Goal: Task Accomplishment & Management: Manage account settings

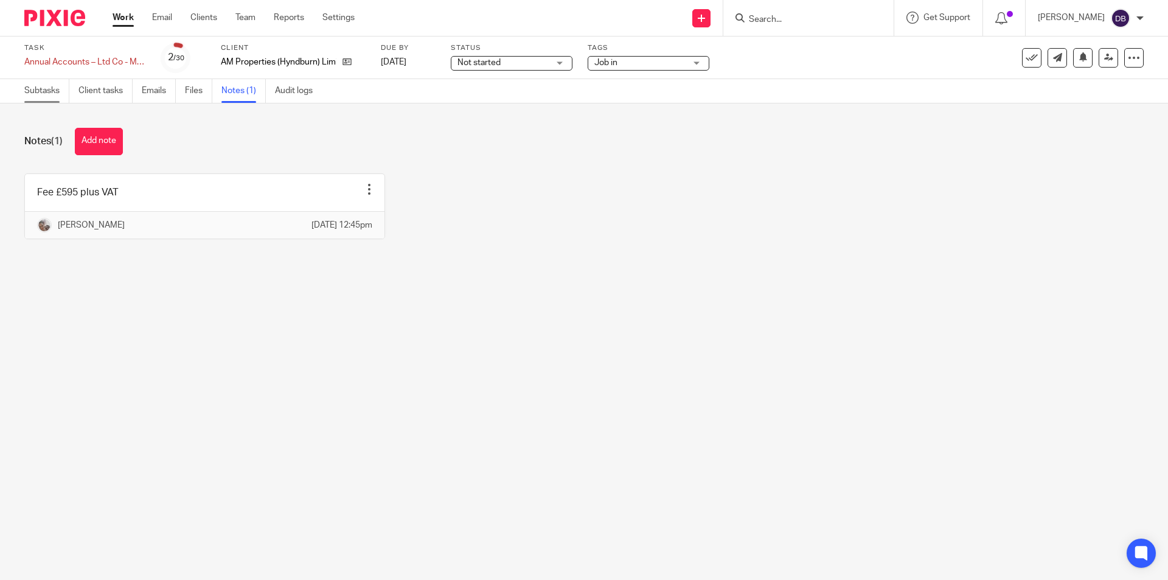
click at [48, 87] on link "Subtasks" at bounding box center [46, 91] width 45 height 24
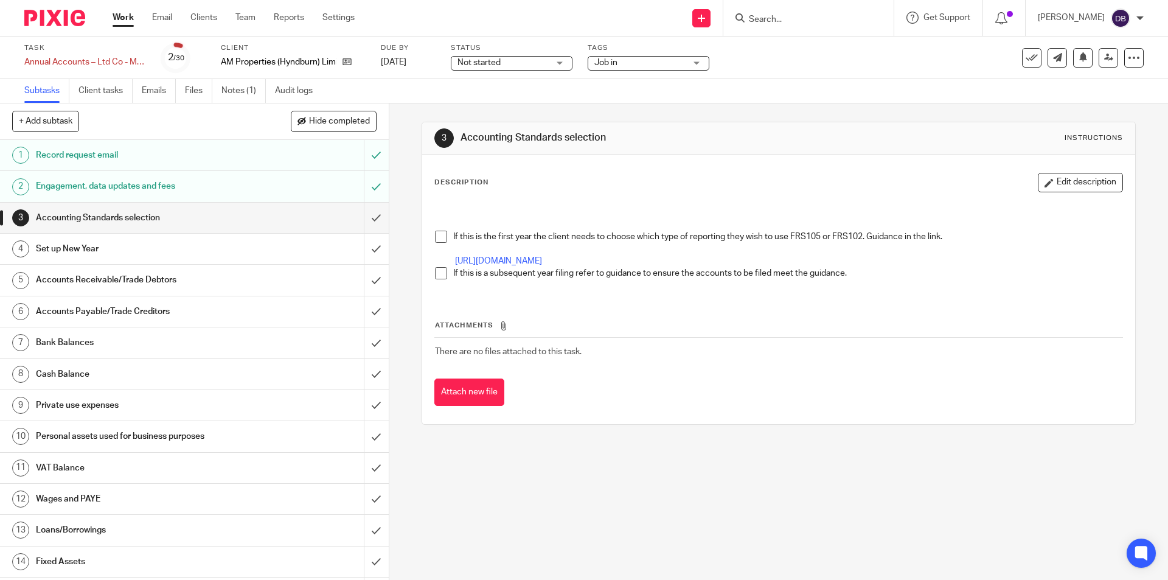
click at [439, 279] on span at bounding box center [441, 273] width 12 height 12
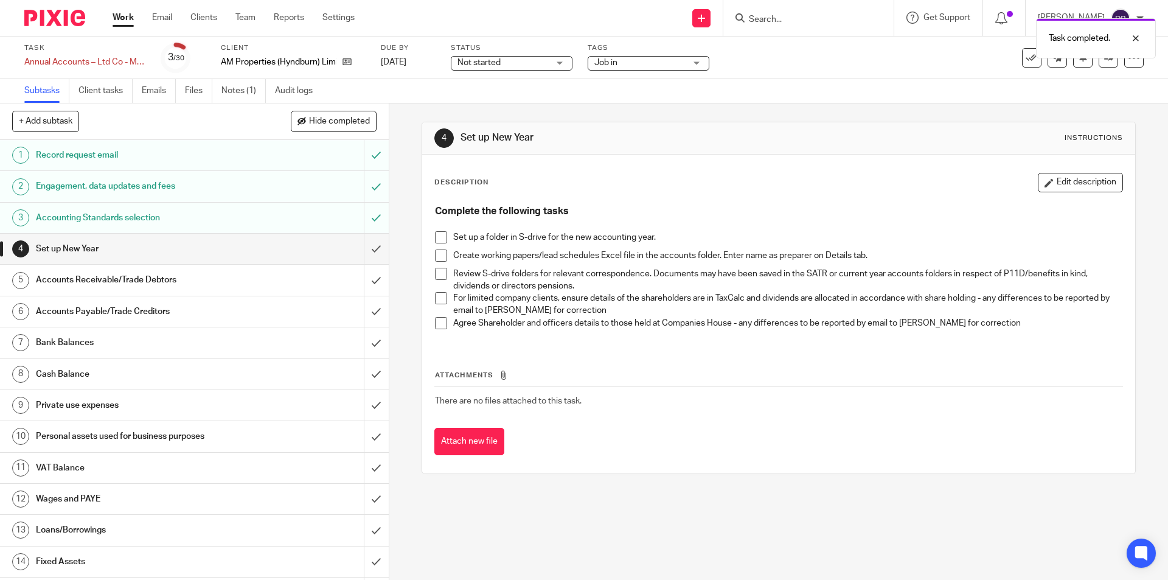
click at [435, 239] on span at bounding box center [441, 237] width 12 height 12
click at [442, 257] on span at bounding box center [441, 255] width 12 height 12
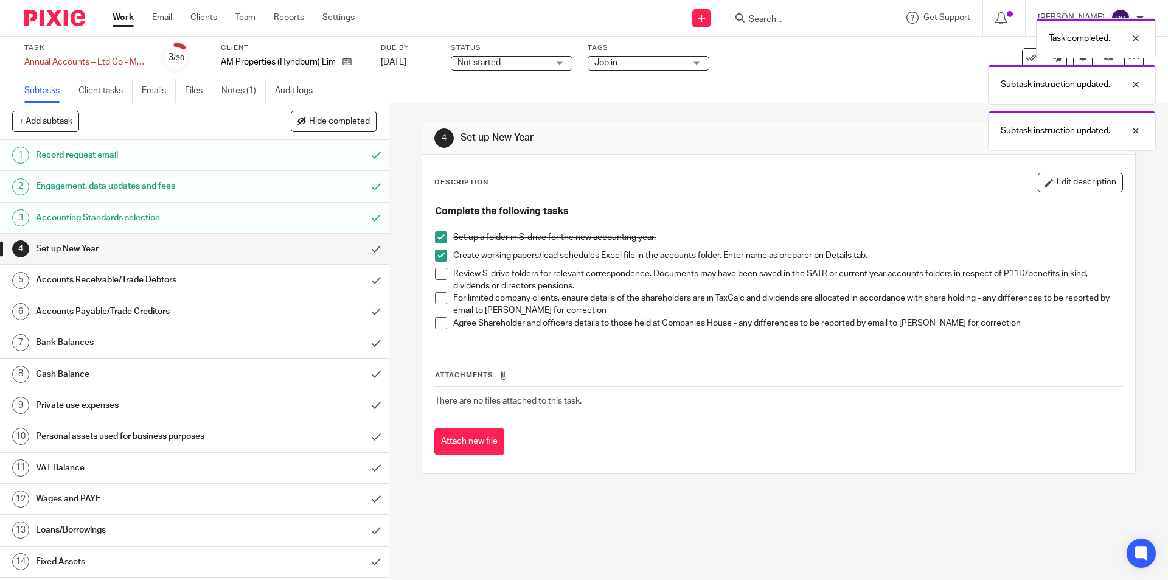
click at [439, 277] on span at bounding box center [441, 274] width 12 height 12
click at [439, 300] on span at bounding box center [441, 298] width 12 height 12
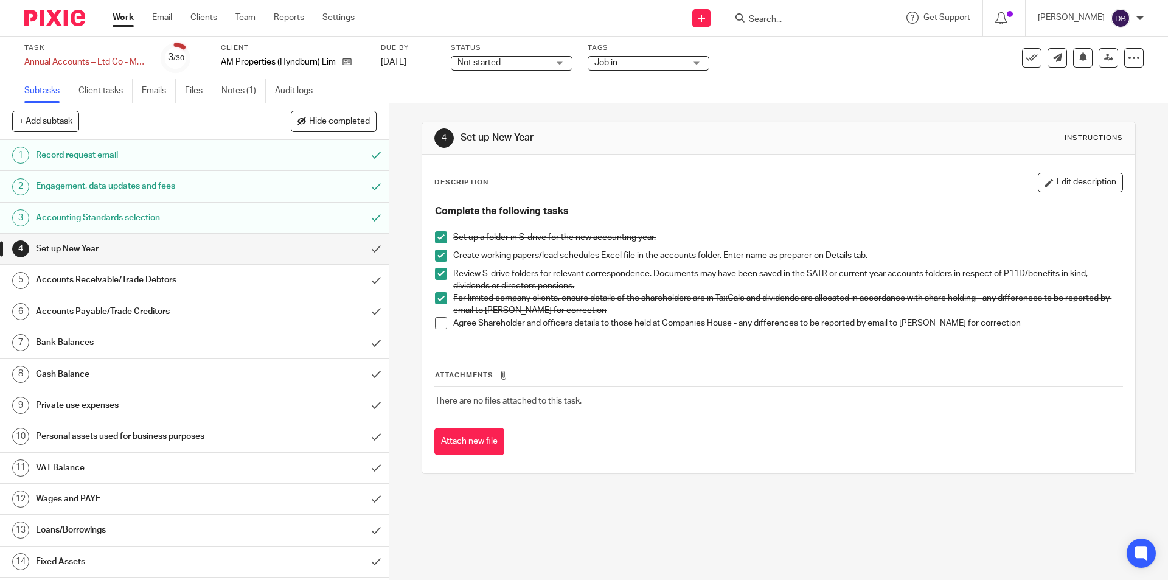
click at [441, 324] on span at bounding box center [441, 323] width 12 height 12
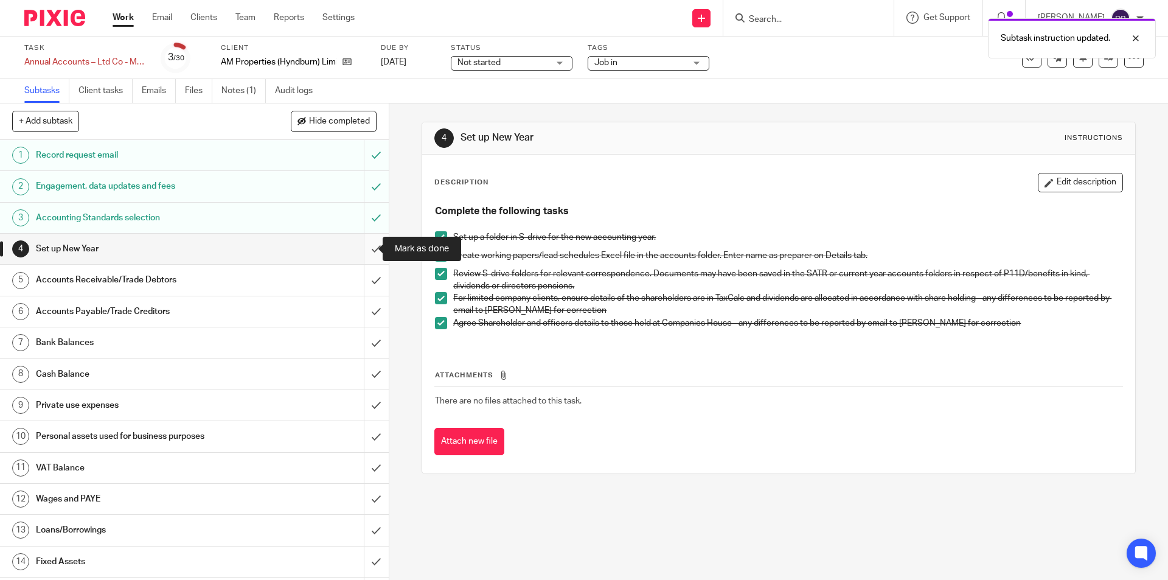
click at [364, 249] on input "submit" at bounding box center [194, 249] width 389 height 30
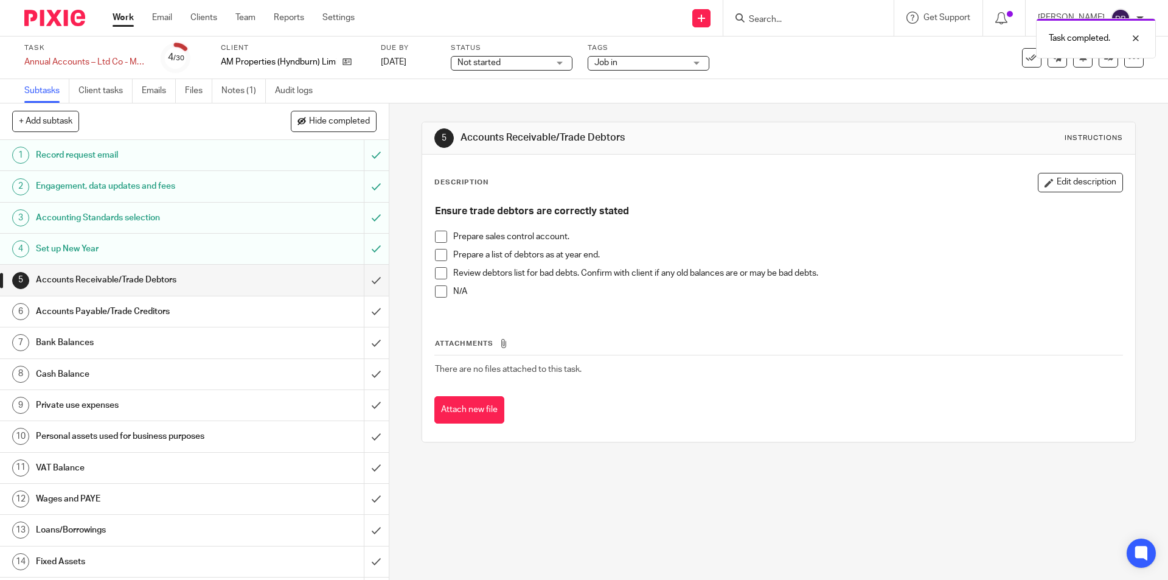
click at [435, 290] on span at bounding box center [441, 291] width 12 height 12
click at [360, 280] on input "submit" at bounding box center [194, 280] width 389 height 30
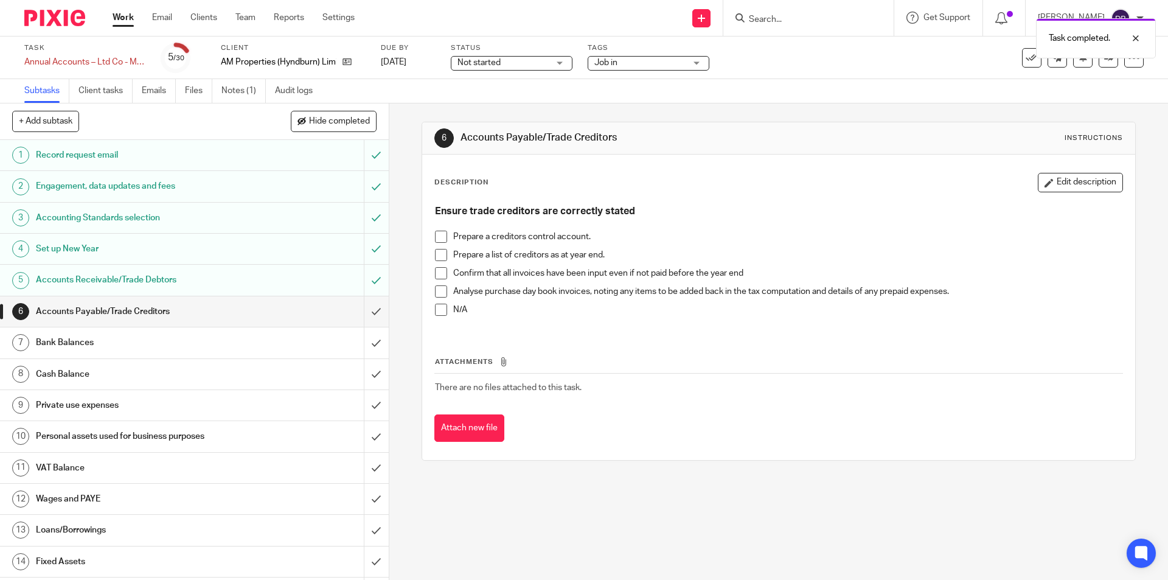
click at [436, 307] on span at bounding box center [441, 310] width 12 height 12
click at [364, 310] on input "submit" at bounding box center [194, 311] width 389 height 30
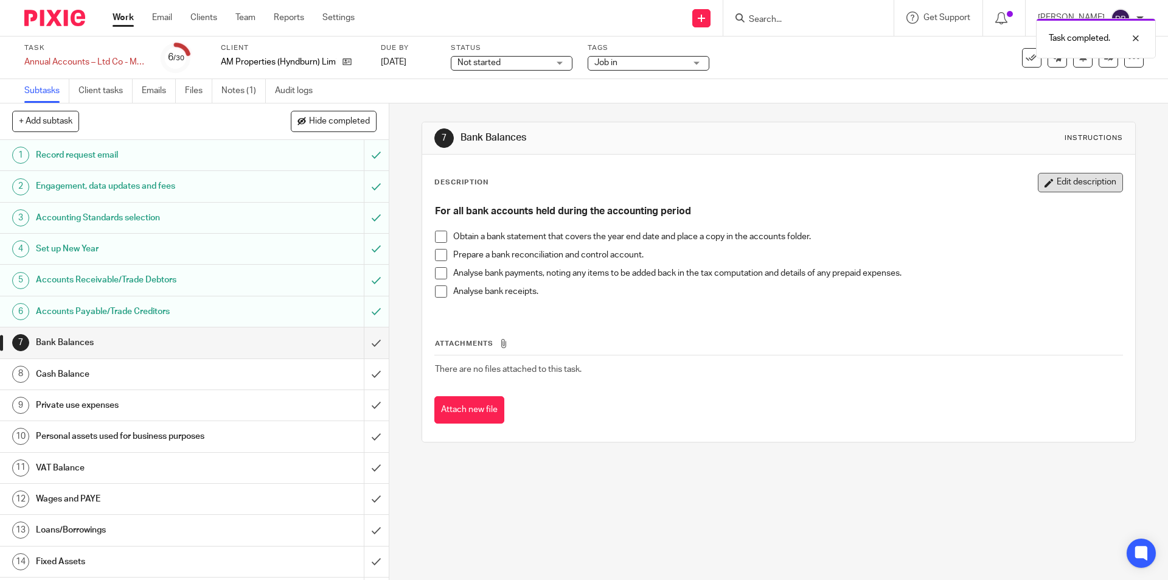
click at [1055, 184] on button "Edit description" at bounding box center [1080, 182] width 85 height 19
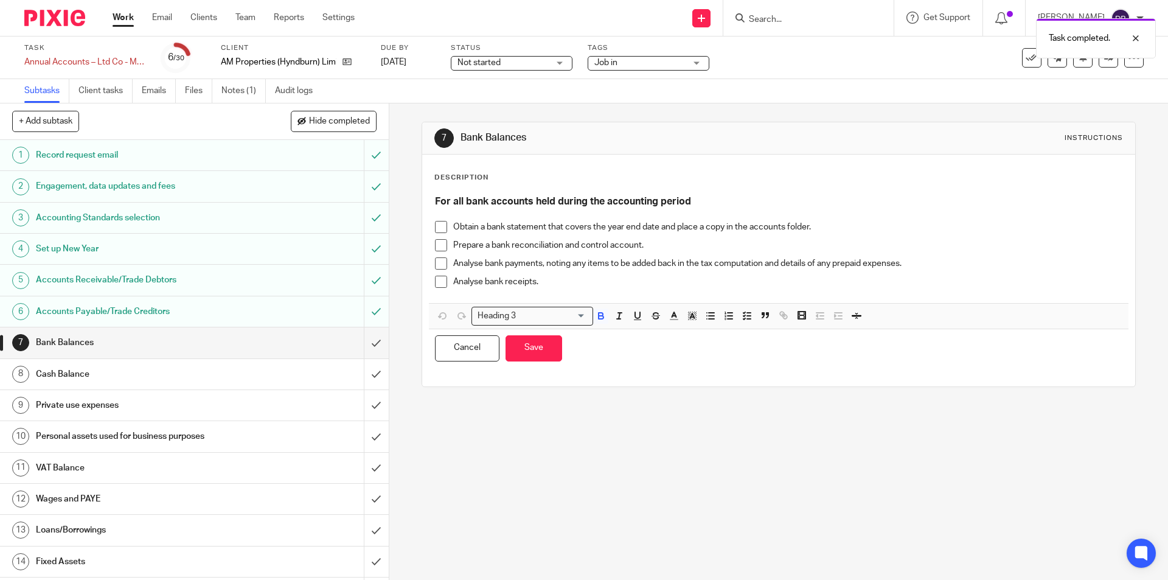
click at [575, 282] on p "Analyse bank receipts." at bounding box center [787, 282] width 668 height 12
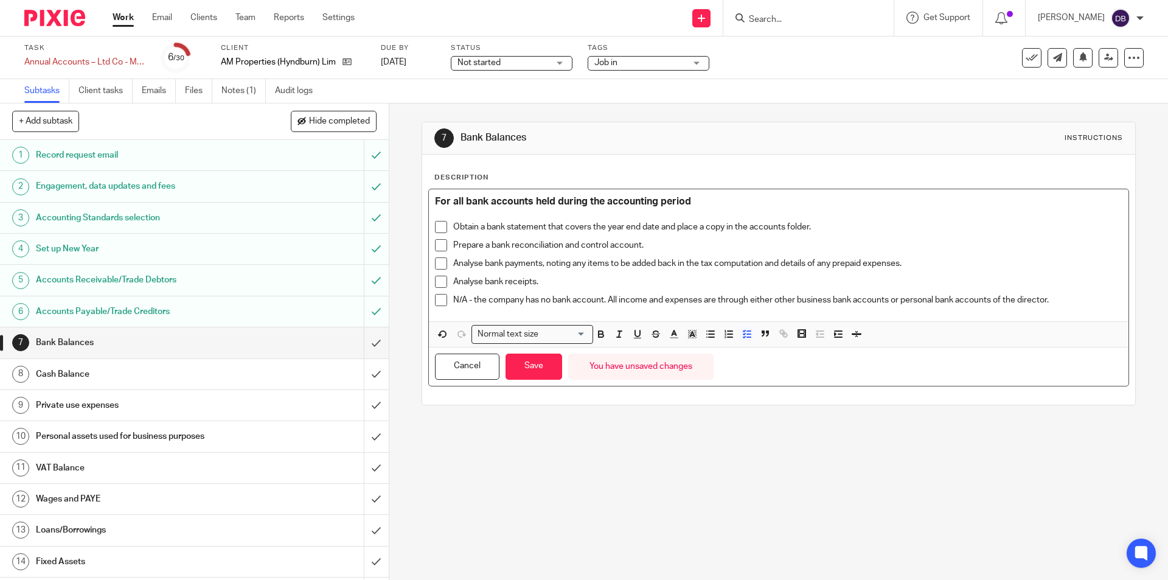
click at [435, 304] on span at bounding box center [441, 300] width 12 height 12
click at [527, 368] on button "Save" at bounding box center [533, 366] width 57 height 26
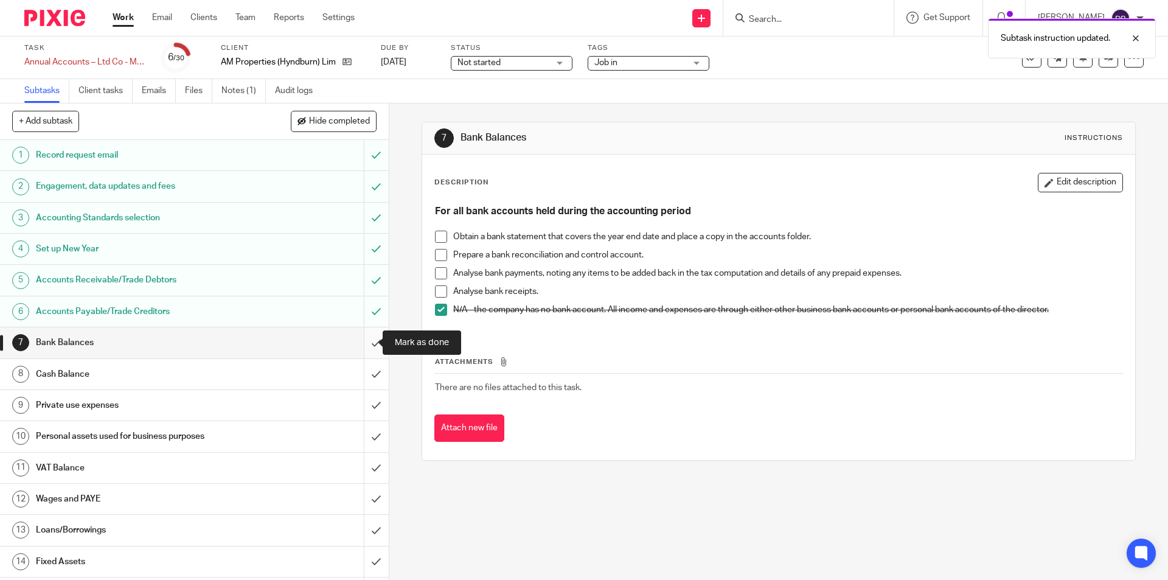
click at [366, 339] on input "submit" at bounding box center [194, 342] width 389 height 30
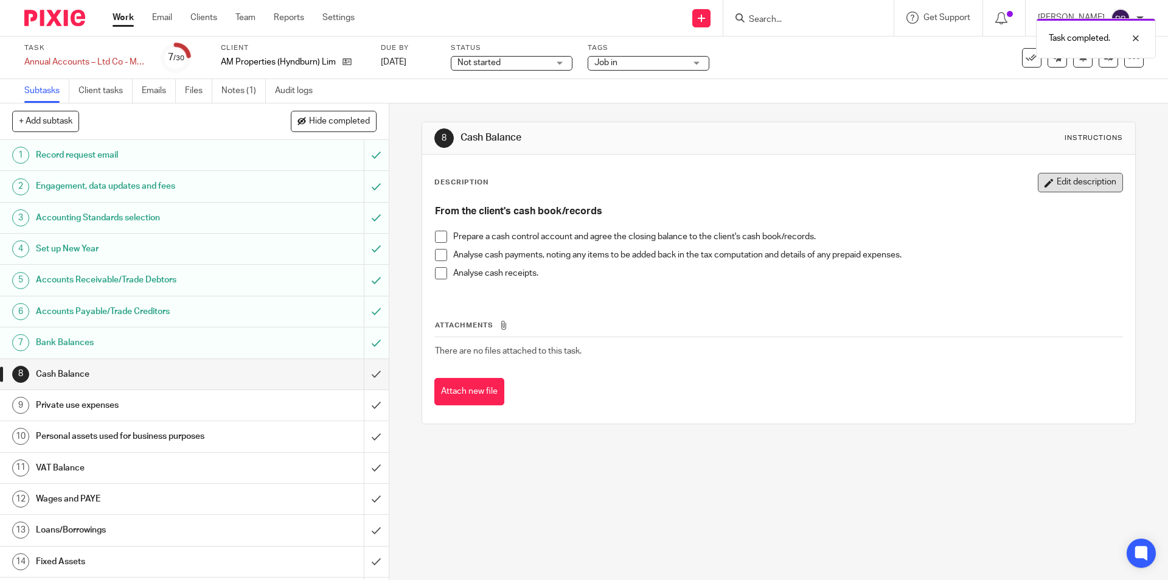
click at [1055, 180] on button "Edit description" at bounding box center [1080, 182] width 85 height 19
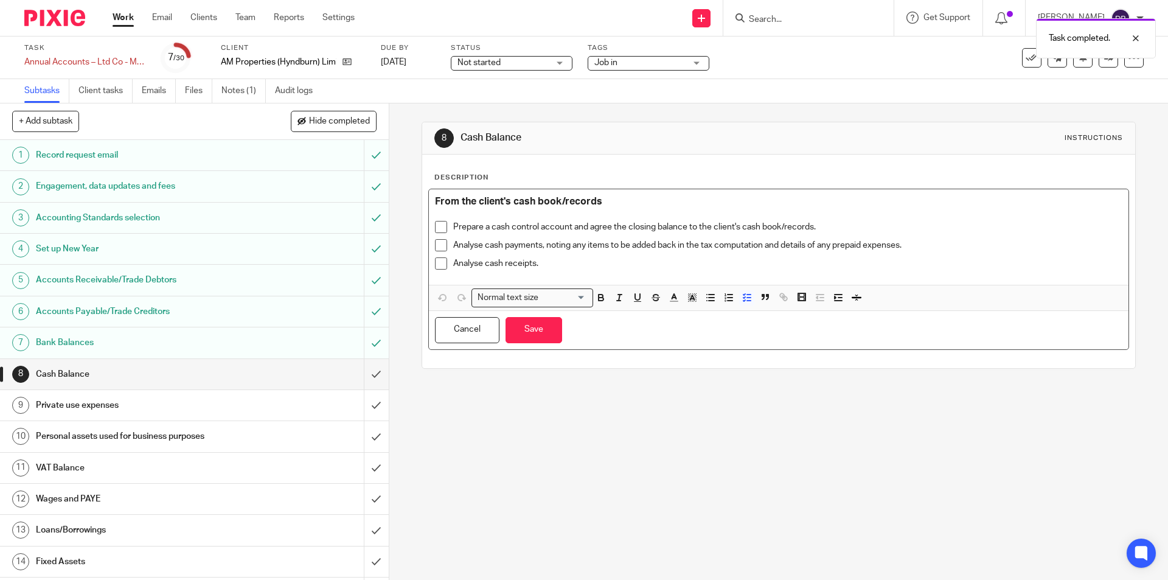
click at [558, 262] on p "Analyse cash receipts." at bounding box center [787, 263] width 668 height 12
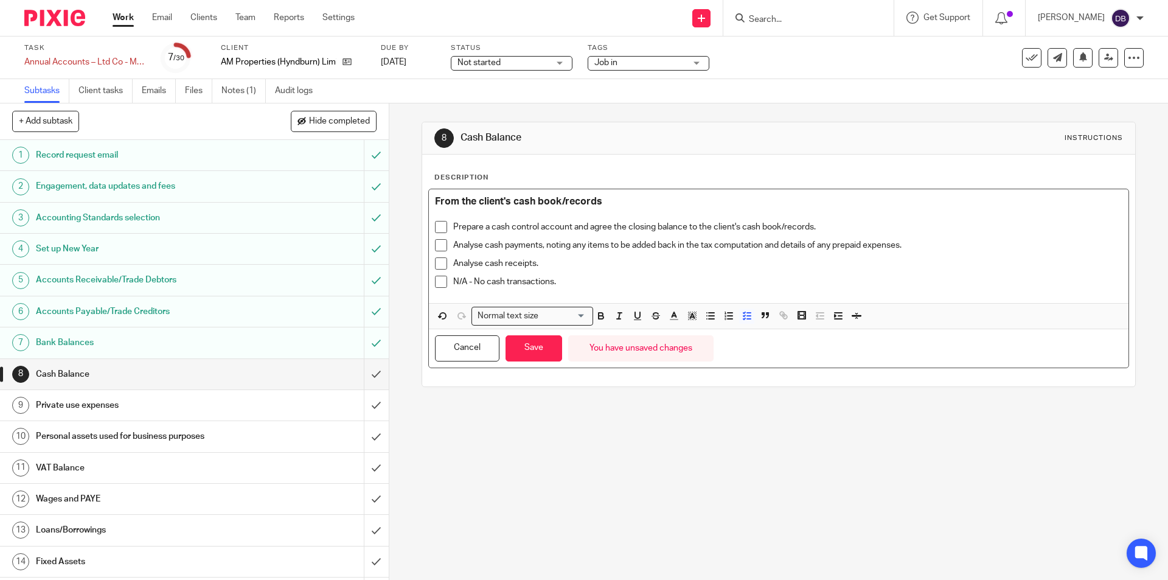
click at [441, 281] on span at bounding box center [441, 282] width 12 height 12
click at [530, 344] on button "Save" at bounding box center [533, 348] width 57 height 26
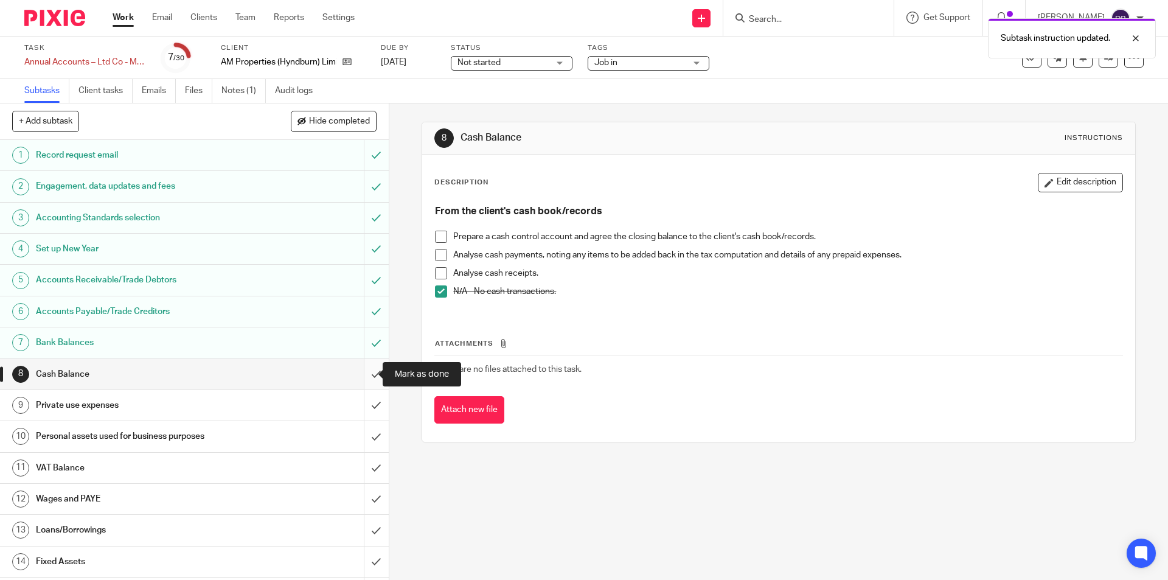
click at [359, 375] on input "submit" at bounding box center [194, 374] width 389 height 30
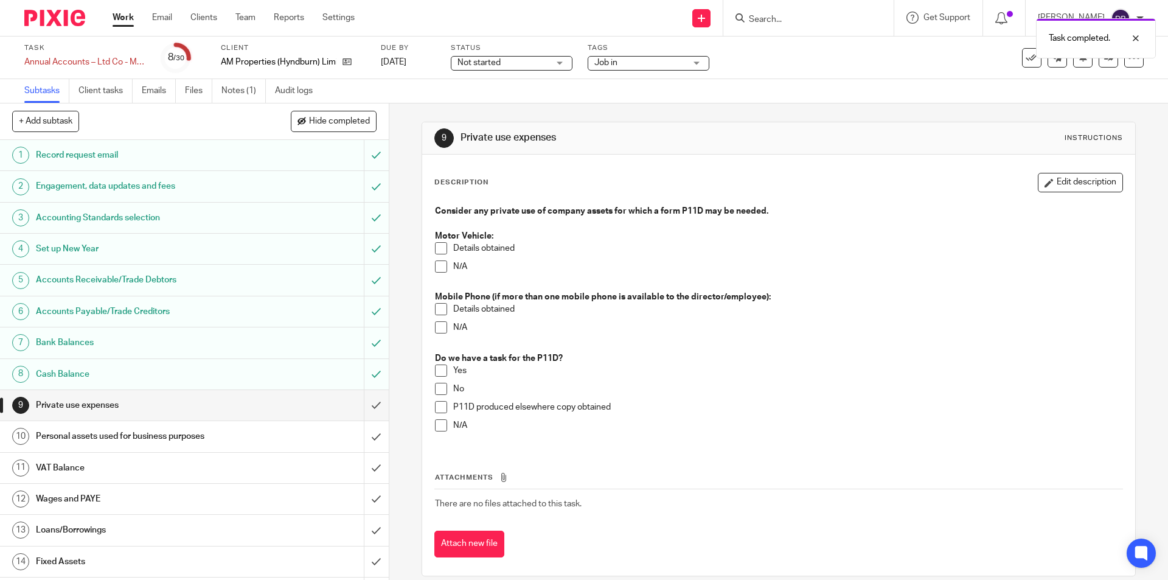
click at [440, 266] on span at bounding box center [441, 266] width 12 height 12
click at [438, 325] on span at bounding box center [441, 327] width 12 height 12
click at [436, 428] on span at bounding box center [441, 425] width 12 height 12
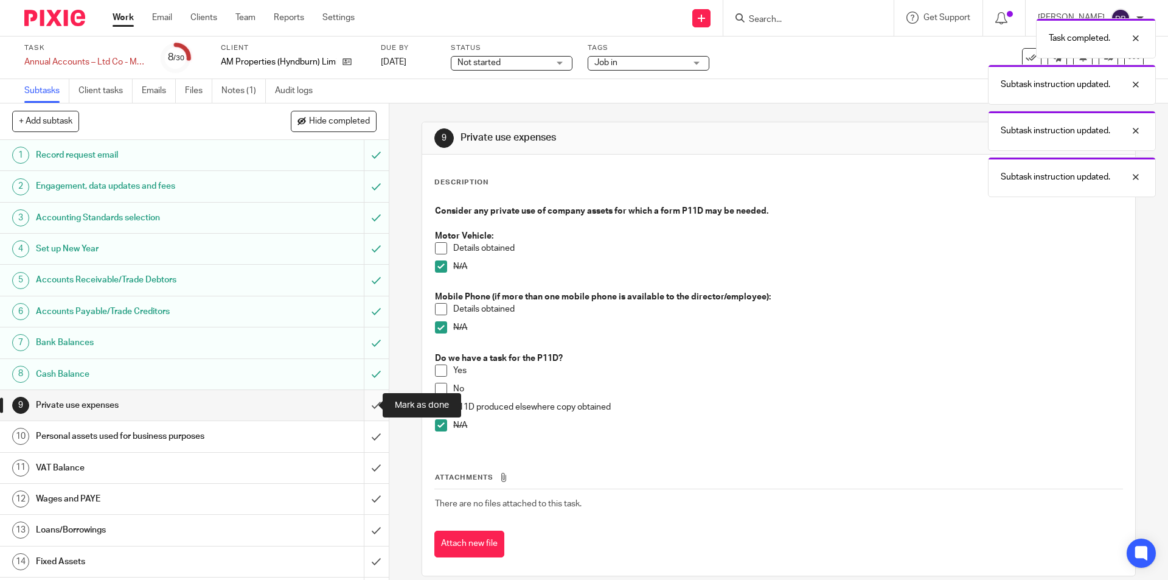
click at [365, 403] on input "submit" at bounding box center [194, 405] width 389 height 30
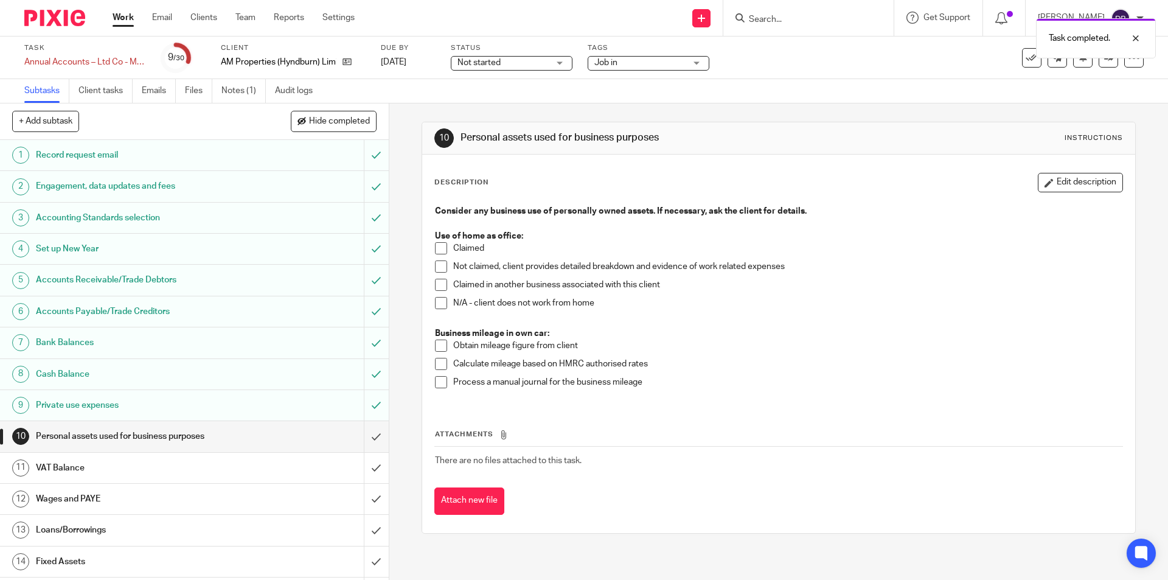
click at [435, 304] on span at bounding box center [441, 303] width 12 height 12
click at [1081, 181] on button "Edit description" at bounding box center [1080, 182] width 85 height 19
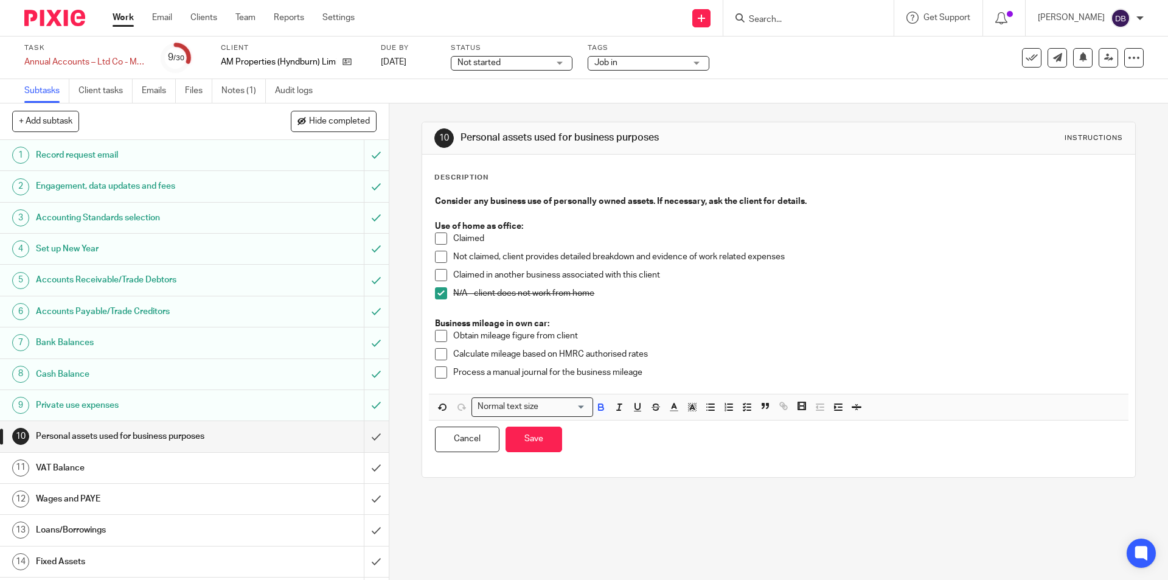
click at [654, 374] on p "Process a manual journal for the business mileage" at bounding box center [787, 372] width 668 height 12
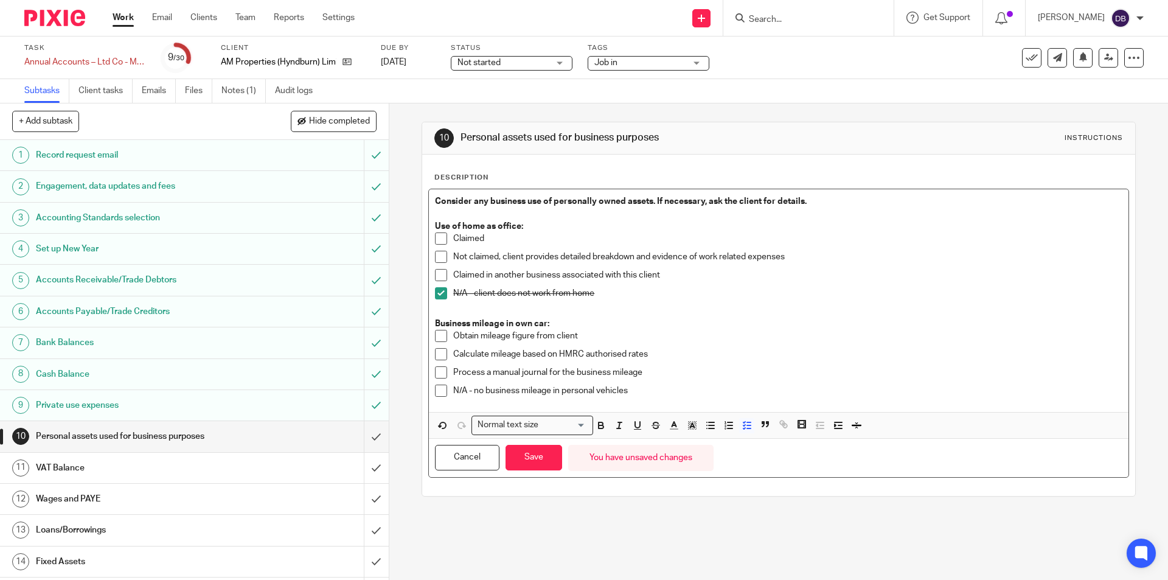
click at [546, 391] on p "N/A - no business mileage in personal vehicles" at bounding box center [787, 390] width 668 height 12
click at [439, 391] on span at bounding box center [441, 390] width 12 height 12
click at [533, 458] on button "Save" at bounding box center [533, 458] width 57 height 26
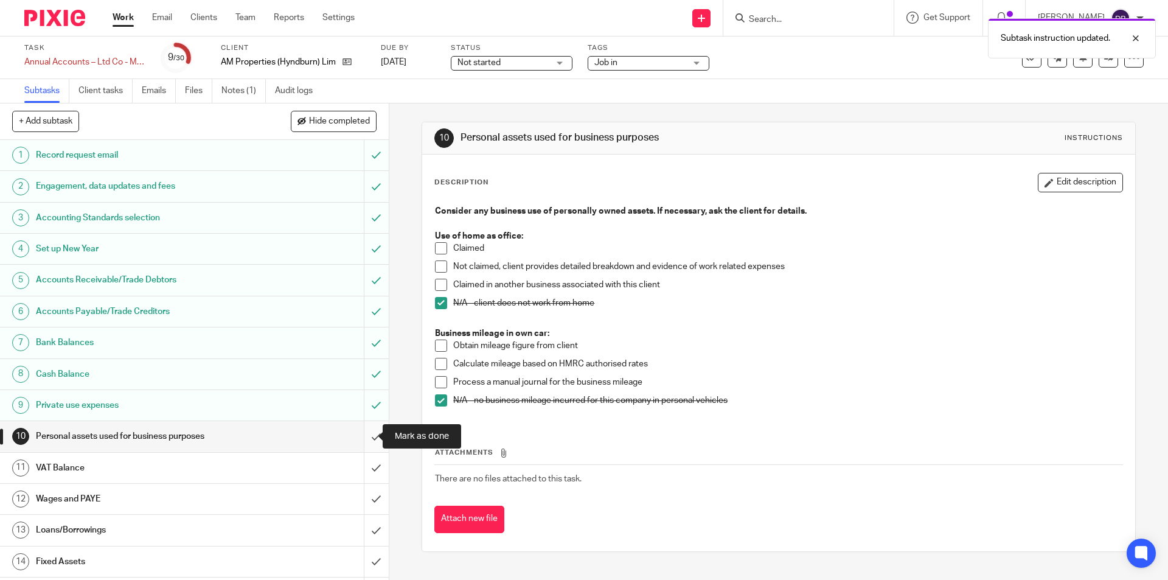
click at [365, 434] on input "submit" at bounding box center [194, 436] width 389 height 30
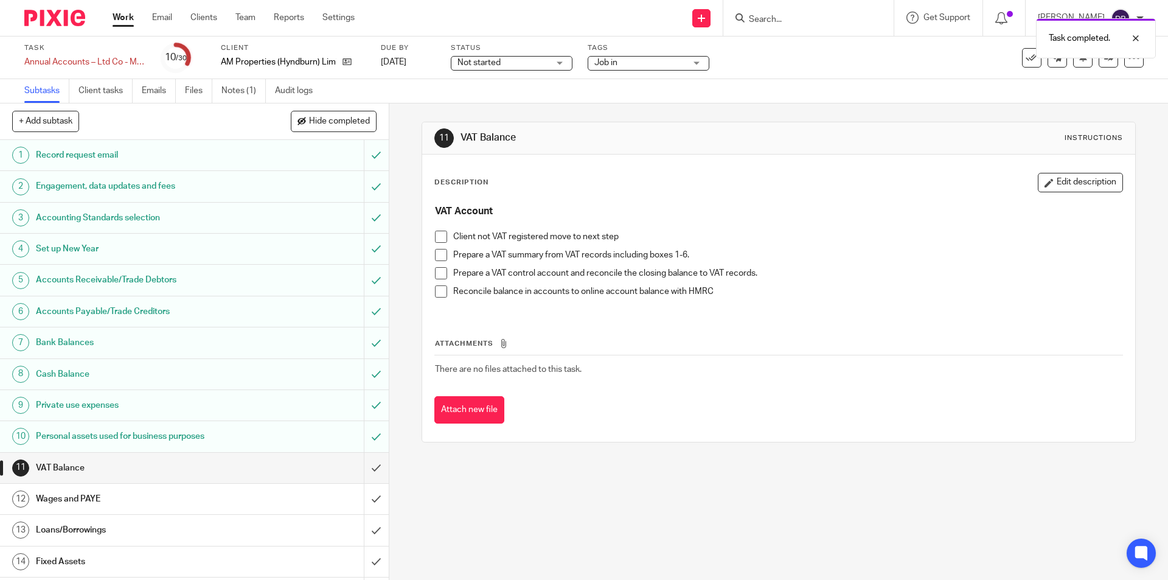
click at [438, 239] on span at bounding box center [441, 237] width 12 height 12
click at [358, 471] on input "submit" at bounding box center [194, 468] width 389 height 30
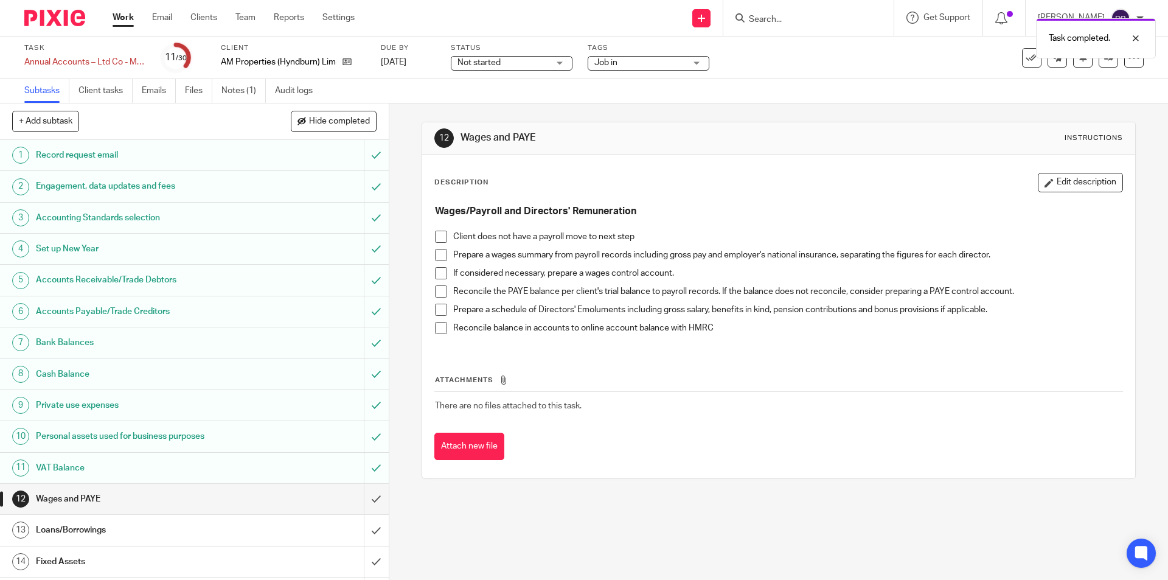
click at [437, 255] on span at bounding box center [441, 255] width 12 height 12
click at [439, 313] on span at bounding box center [441, 310] width 12 height 12
click at [1050, 188] on button "Edit description" at bounding box center [1080, 182] width 85 height 19
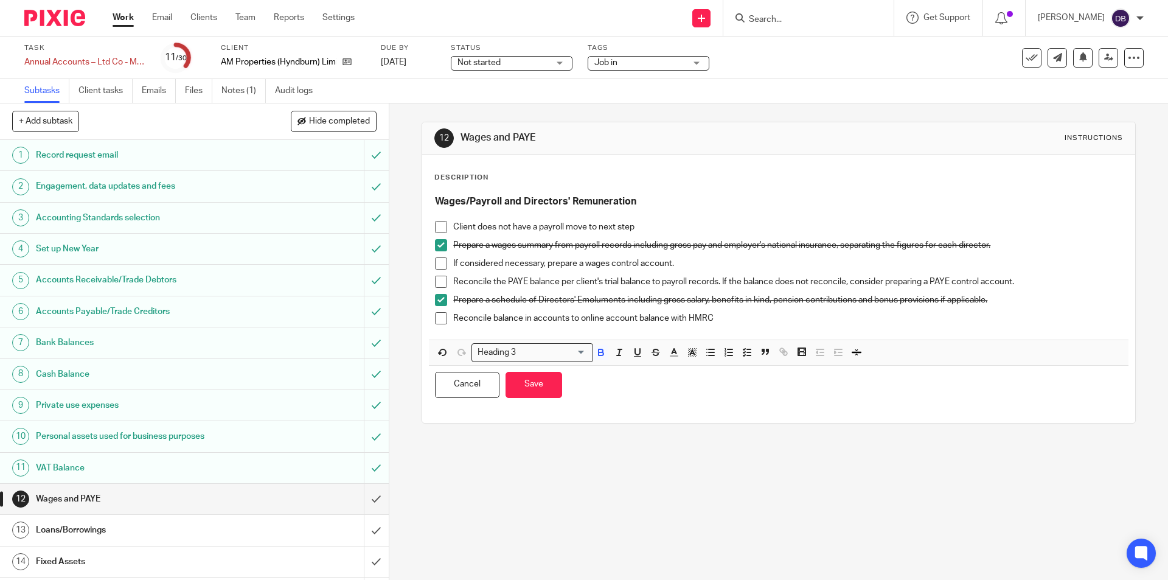
click at [766, 319] on p "Reconcile balance in accounts to online account balance with HMRC" at bounding box center [787, 318] width 668 height 12
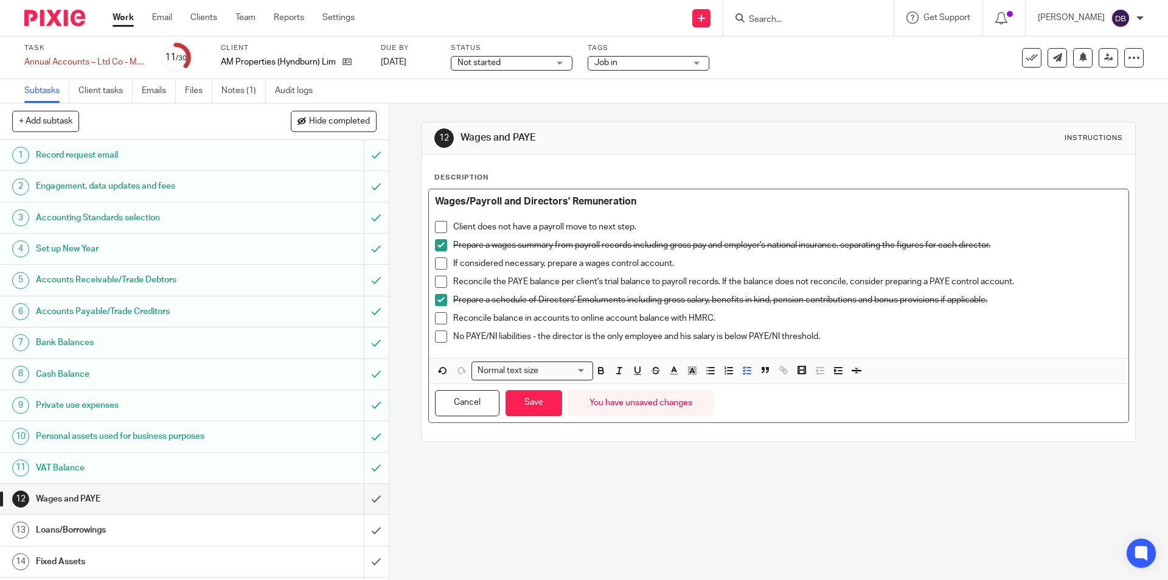
click at [435, 339] on span at bounding box center [441, 336] width 12 height 12
click at [524, 408] on button "Save" at bounding box center [533, 403] width 57 height 26
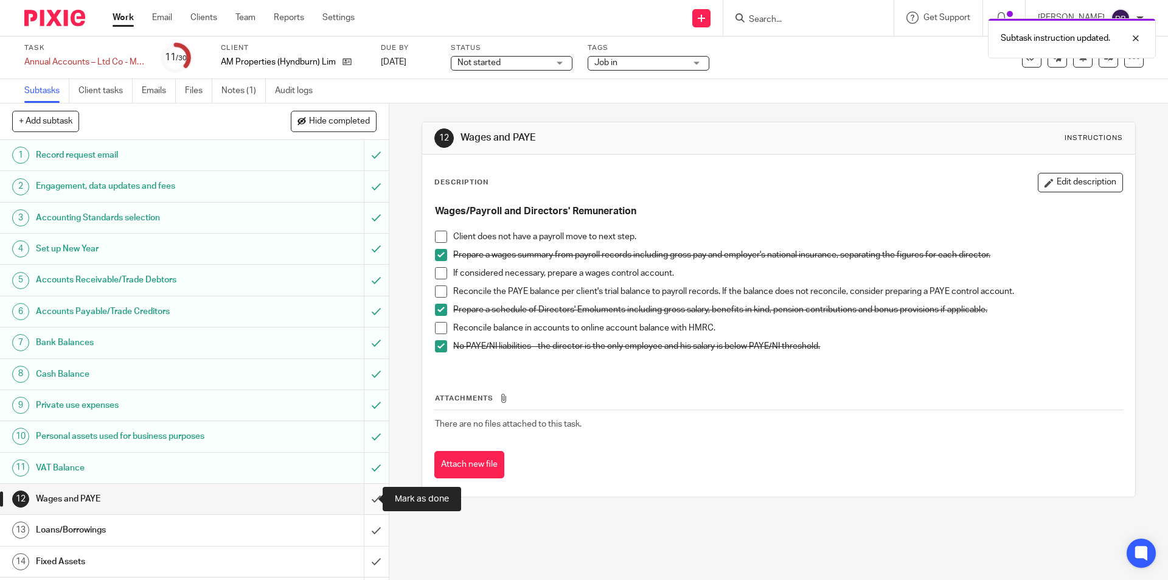
click at [361, 493] on input "submit" at bounding box center [194, 499] width 389 height 30
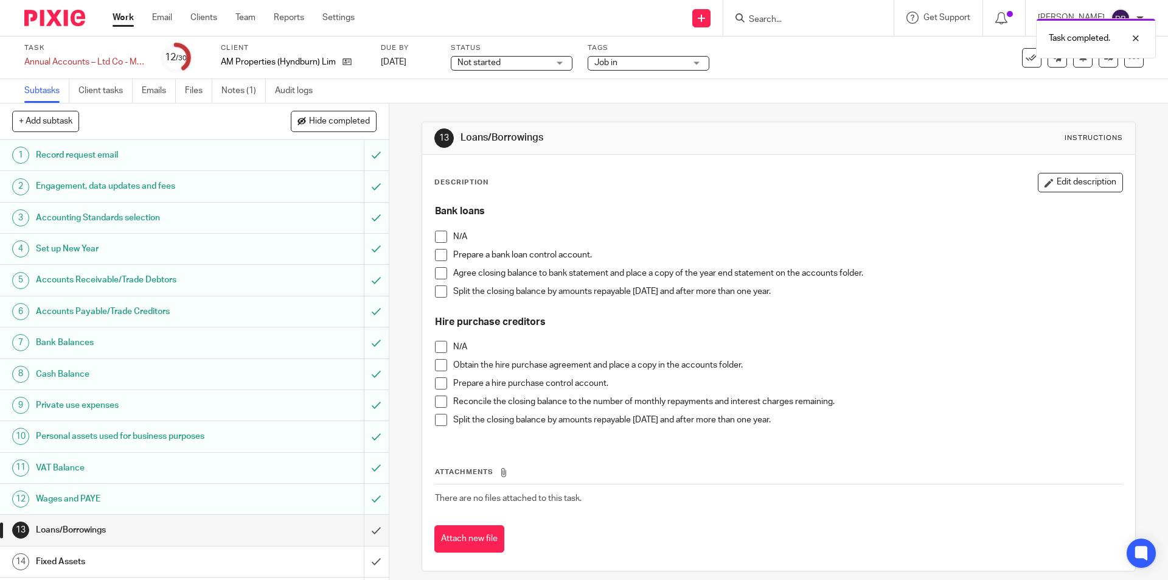
click at [439, 235] on span at bounding box center [441, 237] width 12 height 12
click at [438, 345] on span at bounding box center [441, 347] width 12 height 12
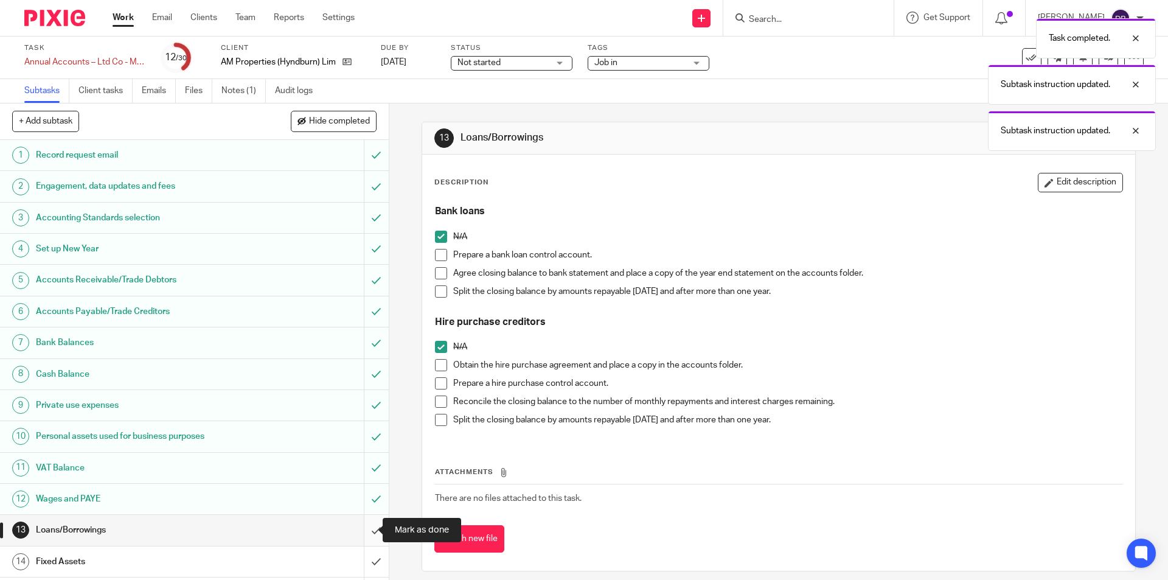
click at [362, 526] on input "submit" at bounding box center [194, 530] width 389 height 30
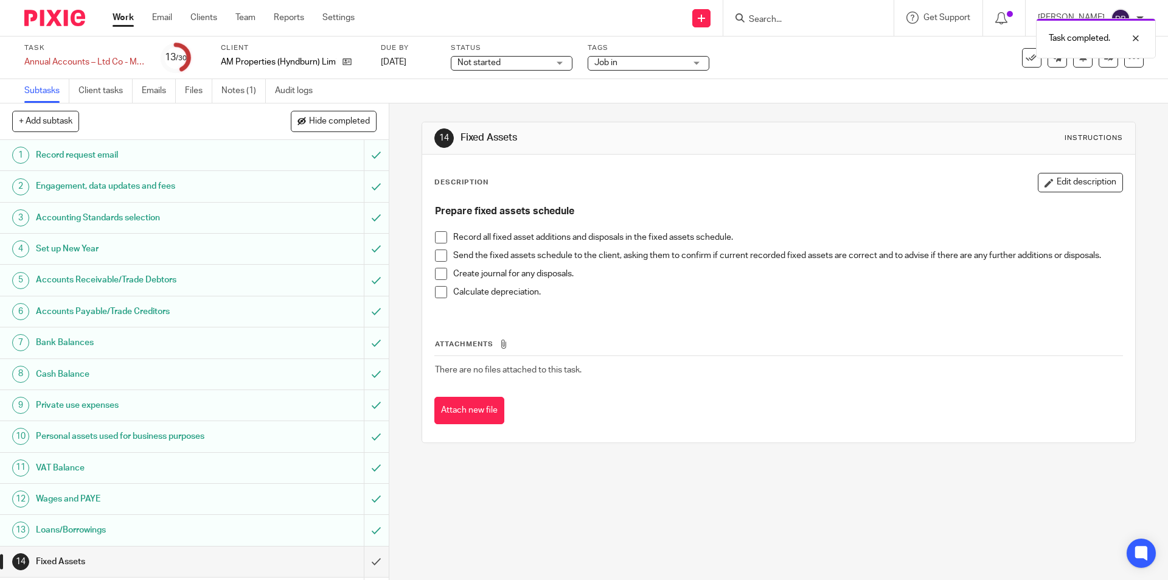
click at [435, 287] on span at bounding box center [441, 292] width 12 height 12
click at [440, 232] on span at bounding box center [441, 237] width 12 height 12
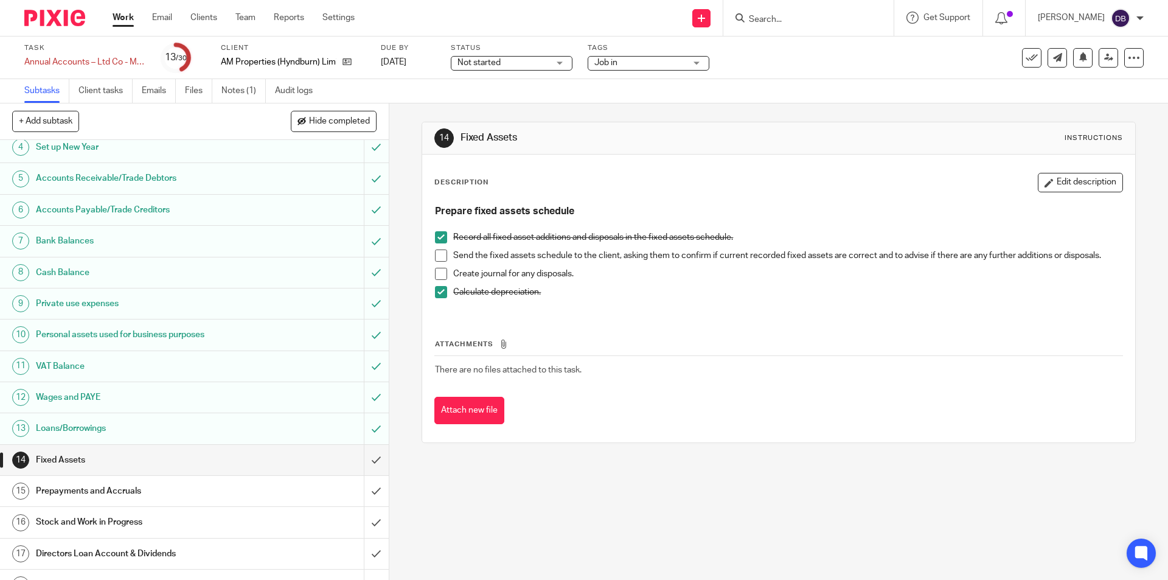
scroll to position [203, 0]
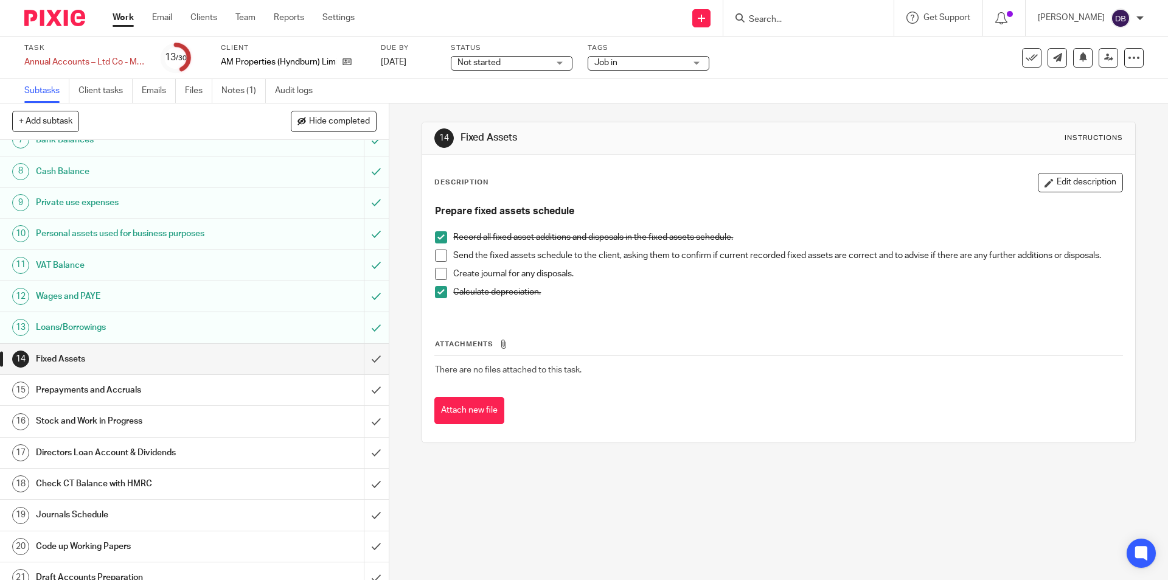
click at [312, 386] on div "Prepayments and Accruals" at bounding box center [194, 390] width 316 height 18
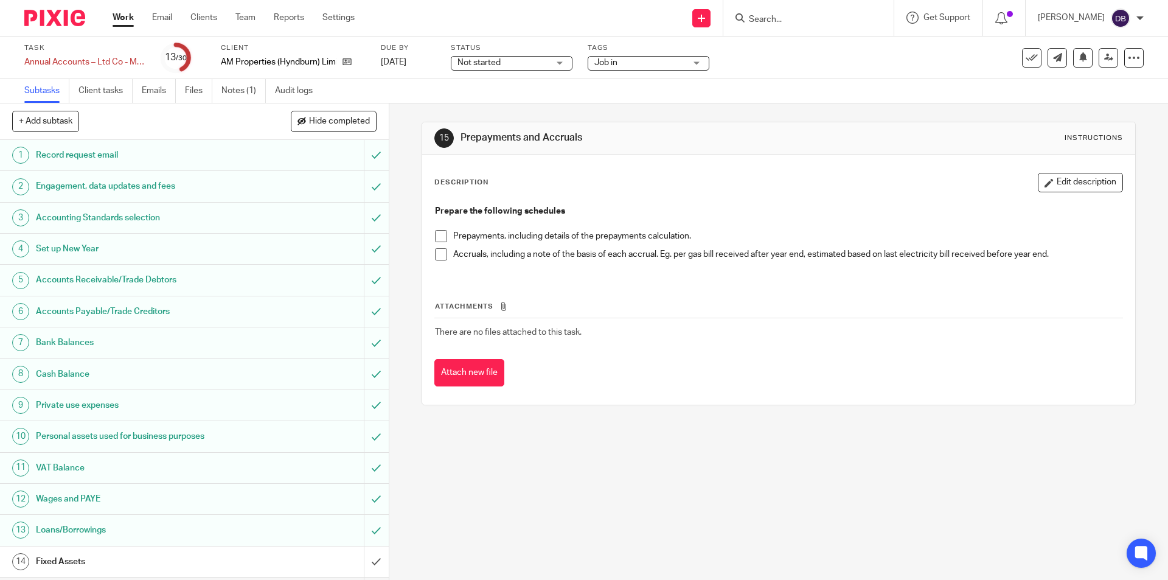
click at [437, 252] on span at bounding box center [441, 254] width 12 height 12
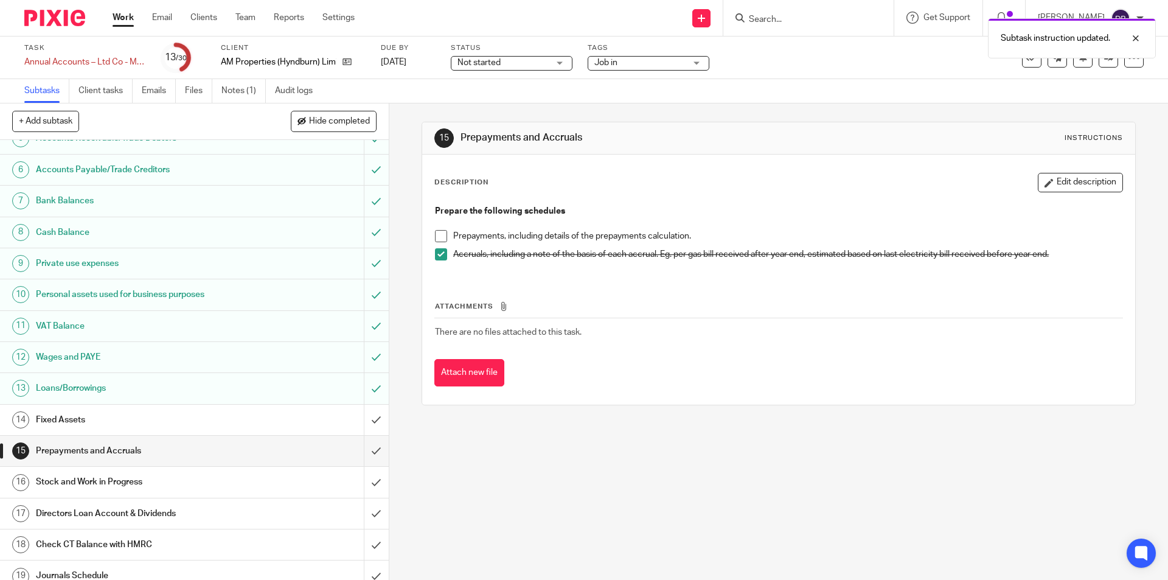
scroll to position [304, 0]
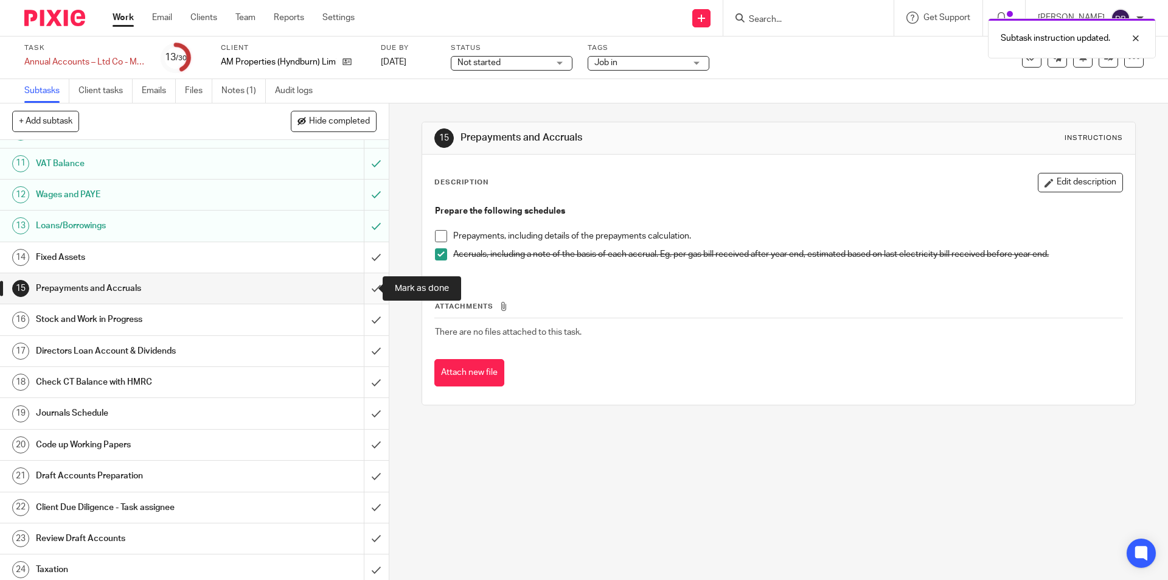
click at [364, 290] on input "submit" at bounding box center [194, 288] width 389 height 30
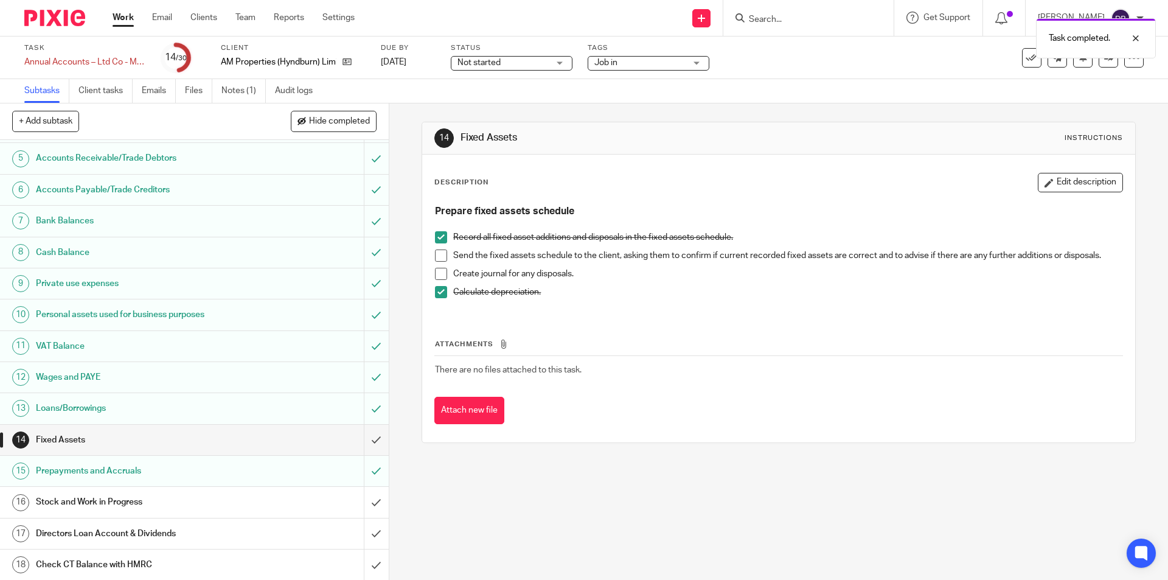
scroll to position [223, 0]
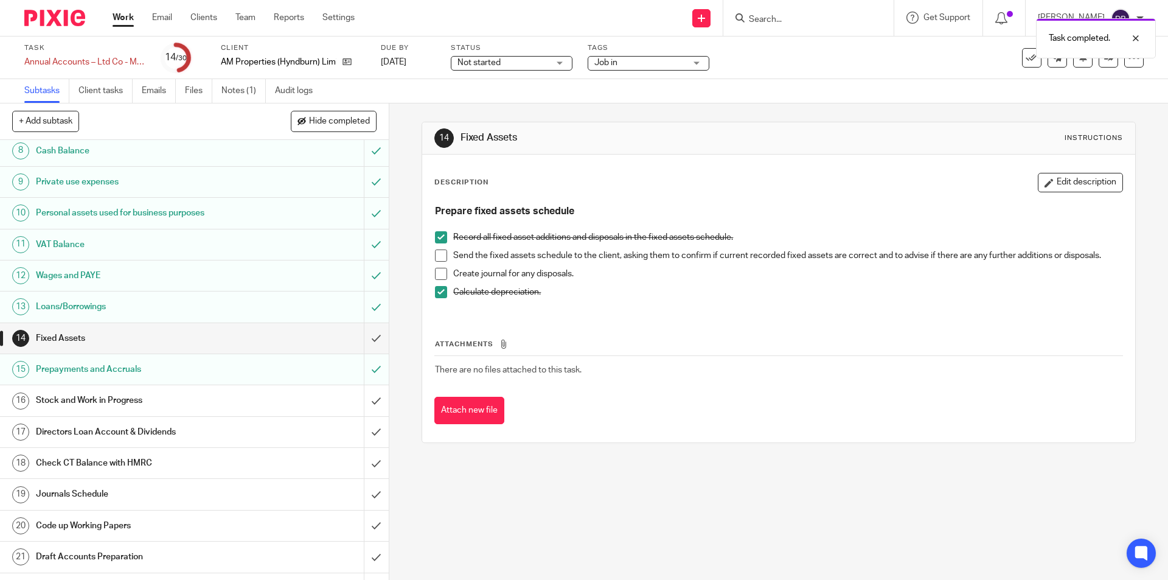
click at [284, 384] on link "15 Prepayments and Accruals" at bounding box center [182, 369] width 364 height 30
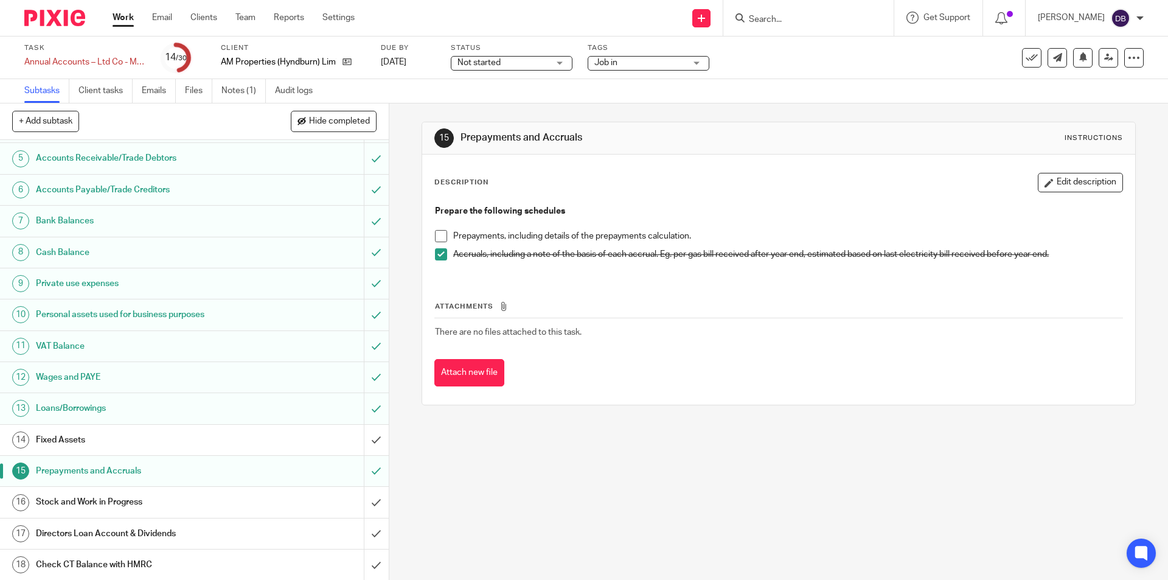
scroll to position [142, 0]
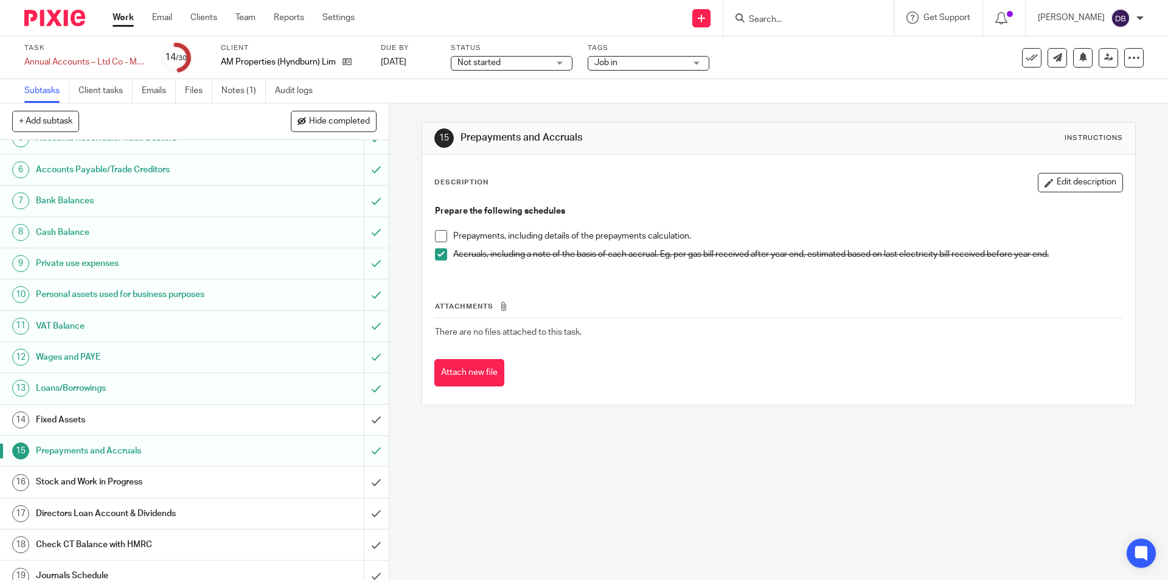
click at [216, 485] on h1 "Stock and Work in Progress" at bounding box center [141, 482] width 210 height 18
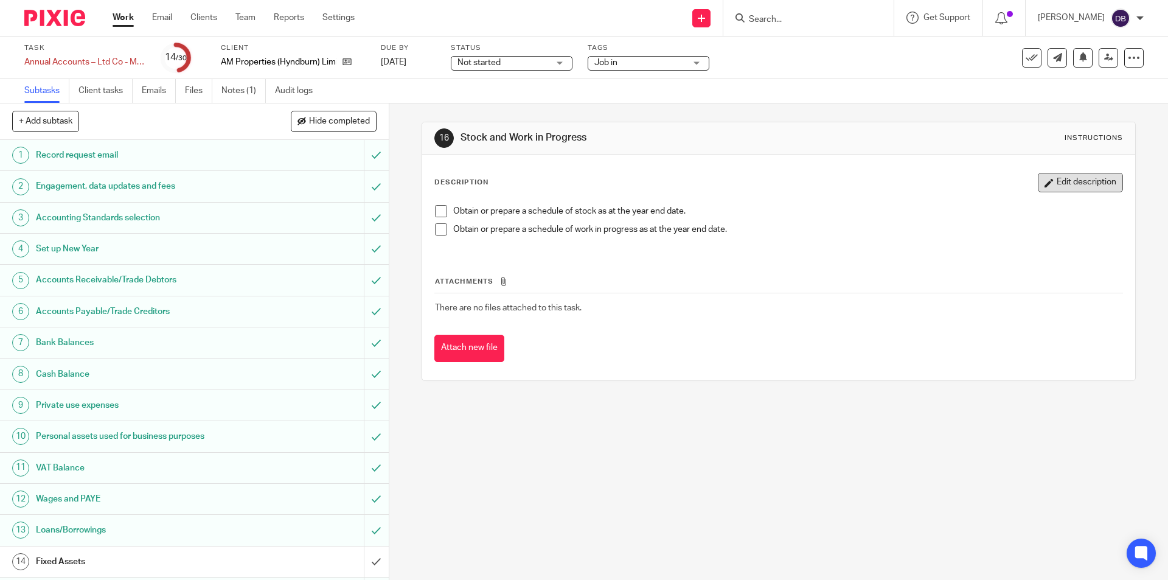
drag, startPoint x: 1064, startPoint y: 180, endPoint x: 986, endPoint y: 201, distance: 81.1
click at [1064, 180] on button "Edit description" at bounding box center [1080, 182] width 85 height 19
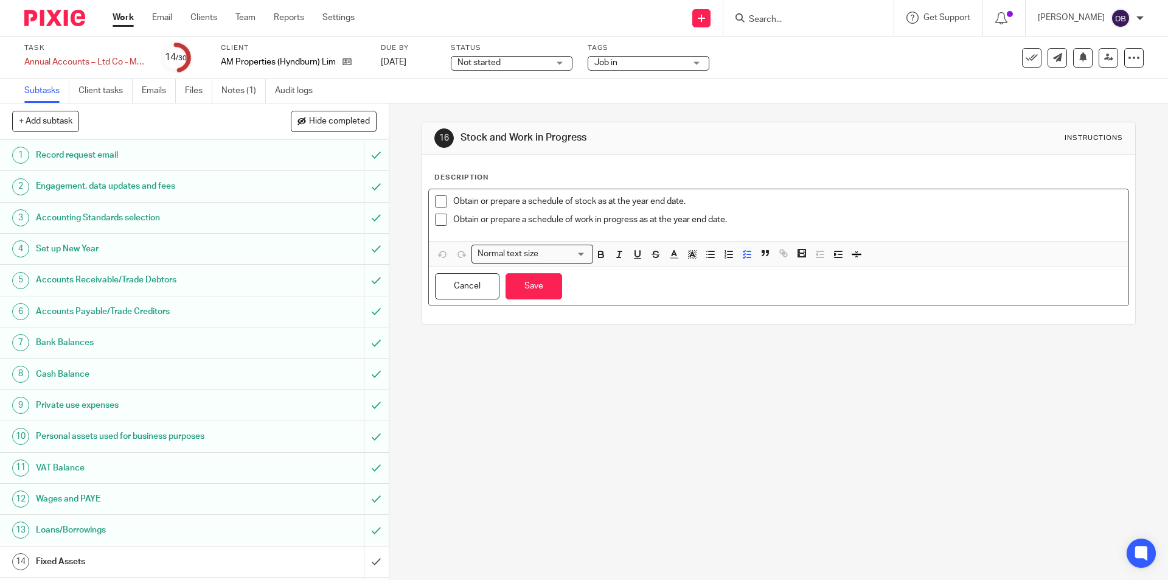
click at [794, 220] on p "Obtain or prepare a schedule of work in progress as at the year end date." at bounding box center [787, 219] width 668 height 12
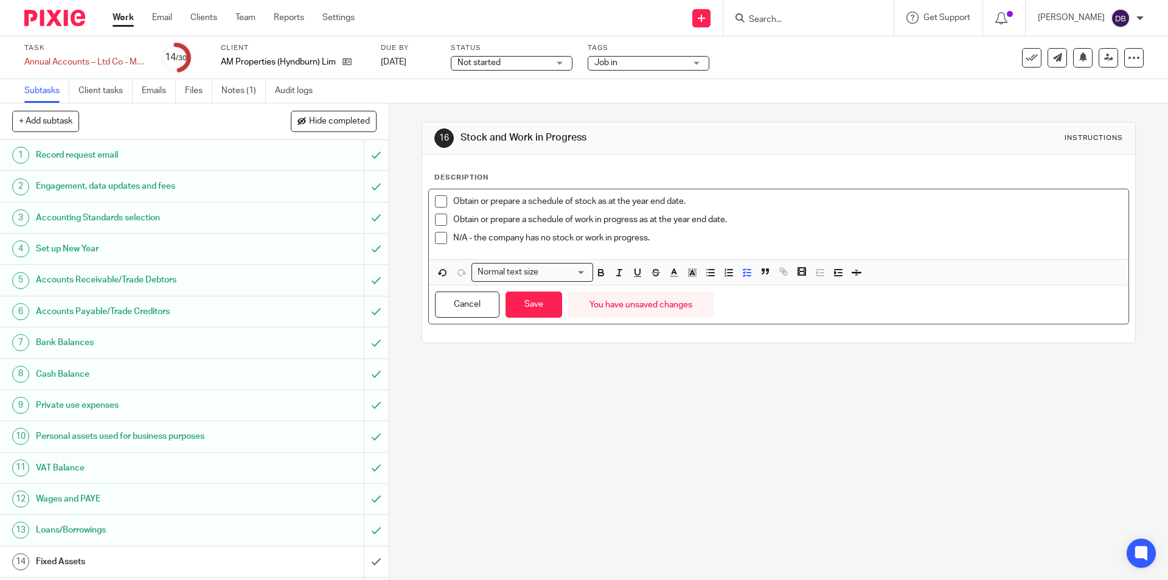
click at [435, 239] on span at bounding box center [441, 238] width 12 height 12
click at [531, 305] on button "Save" at bounding box center [533, 304] width 57 height 26
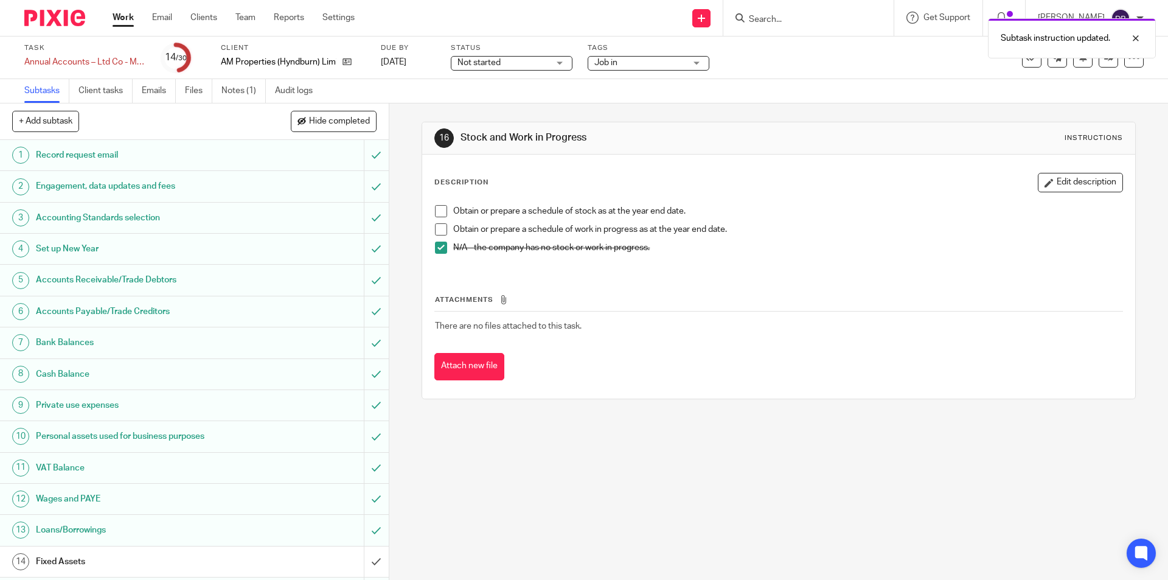
scroll to position [122, 0]
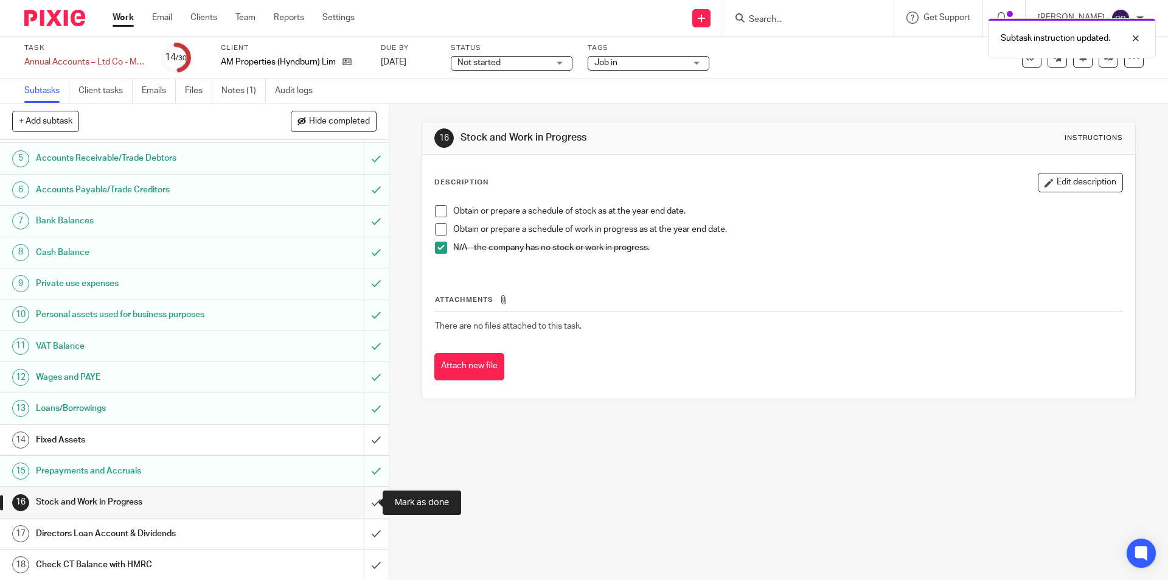
click at [365, 507] on input "submit" at bounding box center [194, 502] width 389 height 30
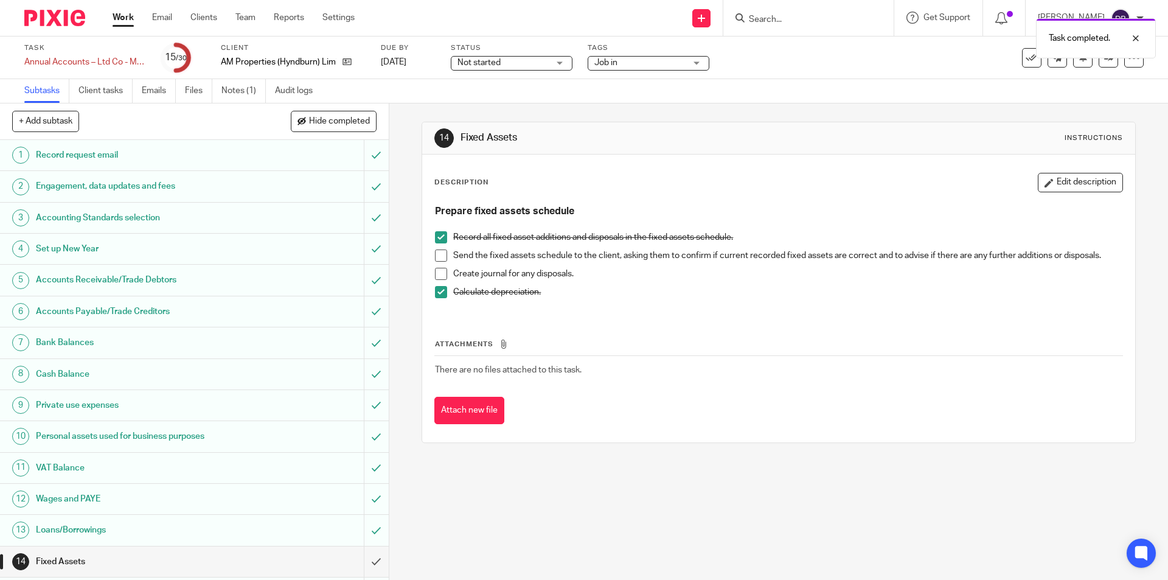
scroll to position [142, 0]
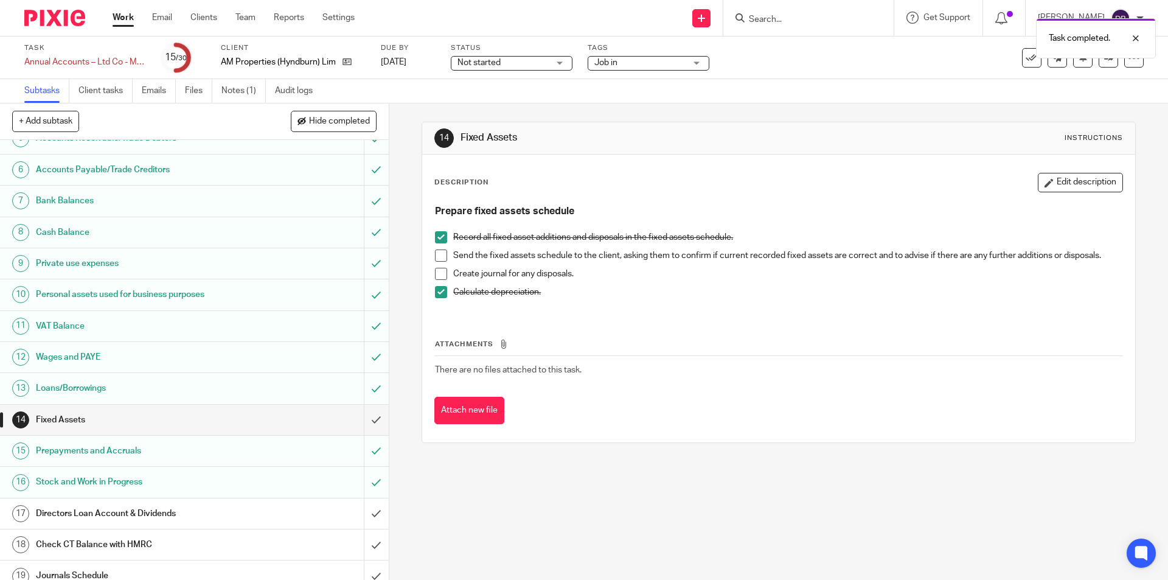
click at [243, 510] on div "Directors Loan Account & Dividends" at bounding box center [194, 513] width 316 height 18
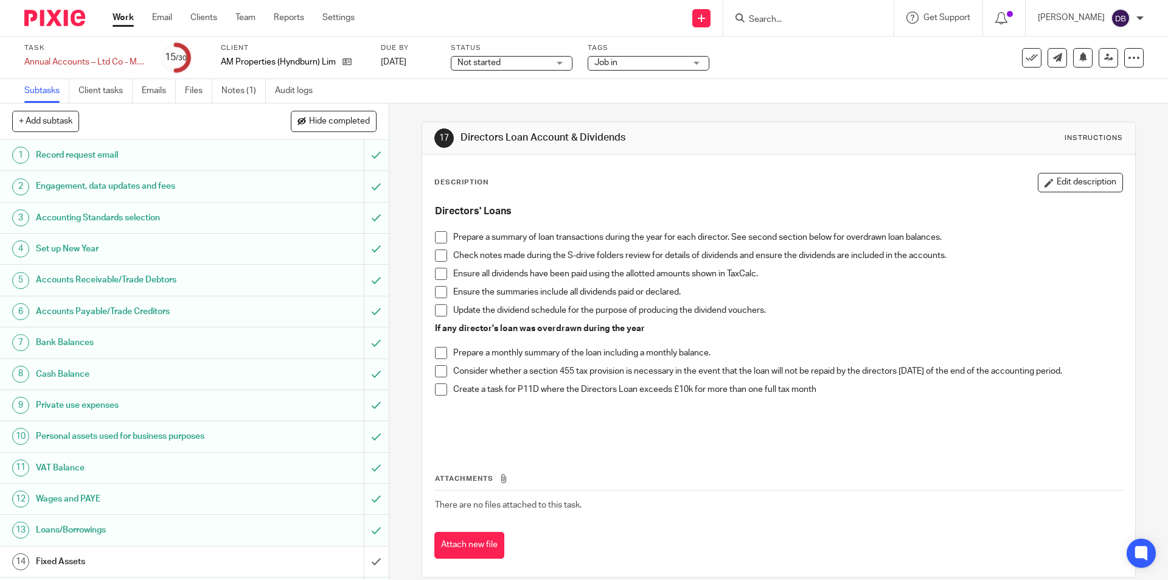
click at [437, 236] on span at bounding box center [441, 237] width 12 height 12
click at [439, 256] on span at bounding box center [441, 255] width 12 height 12
click at [438, 279] on span at bounding box center [441, 274] width 12 height 12
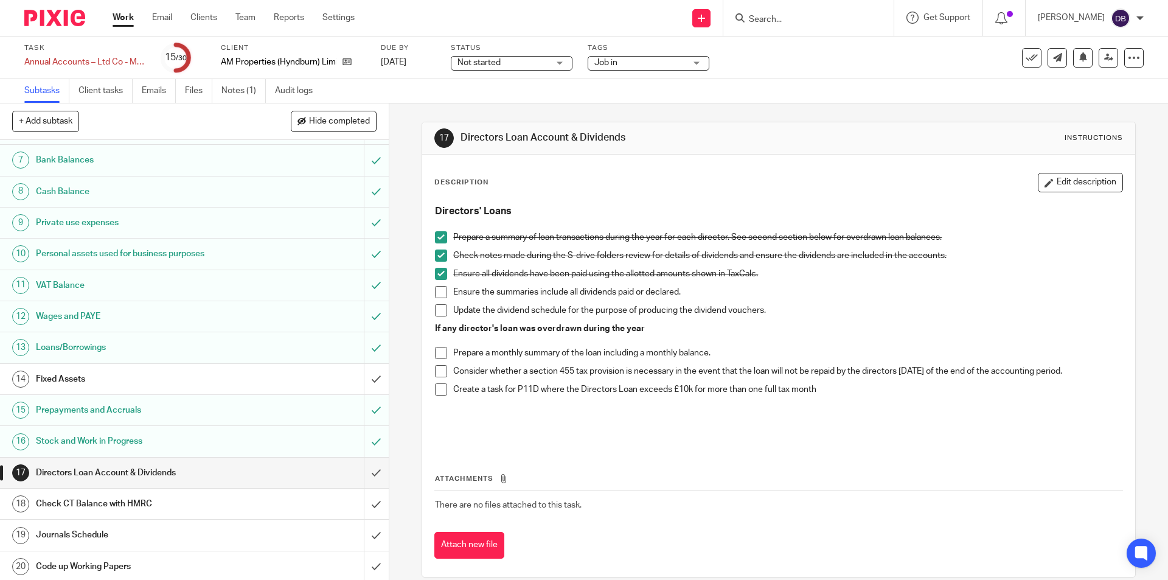
scroll to position [243, 0]
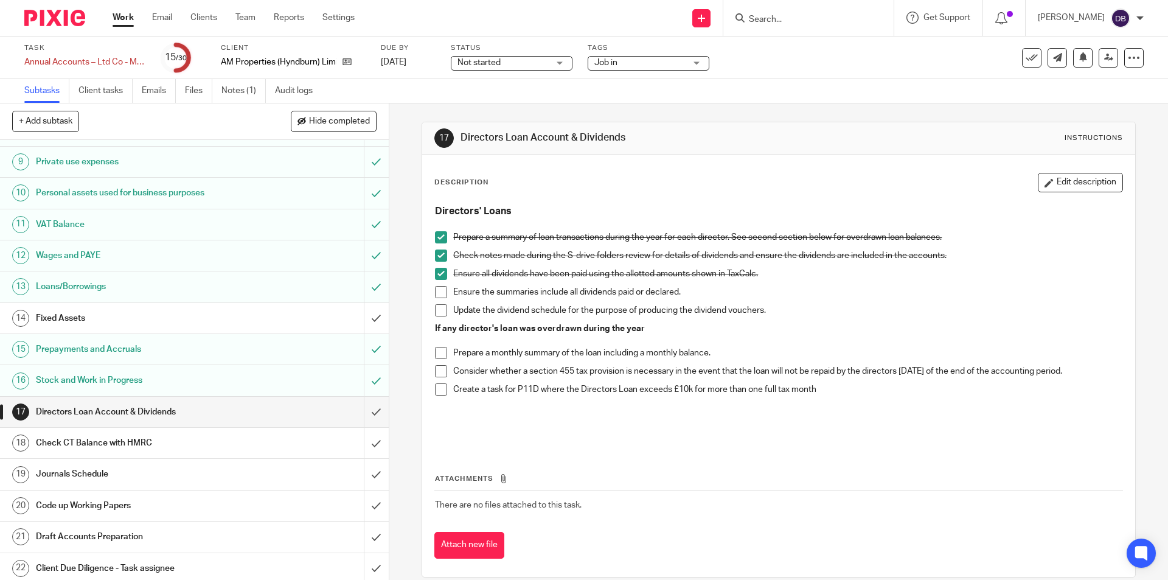
click at [229, 443] on h1 "Check CT Balance with HMRC" at bounding box center [141, 443] width 210 height 18
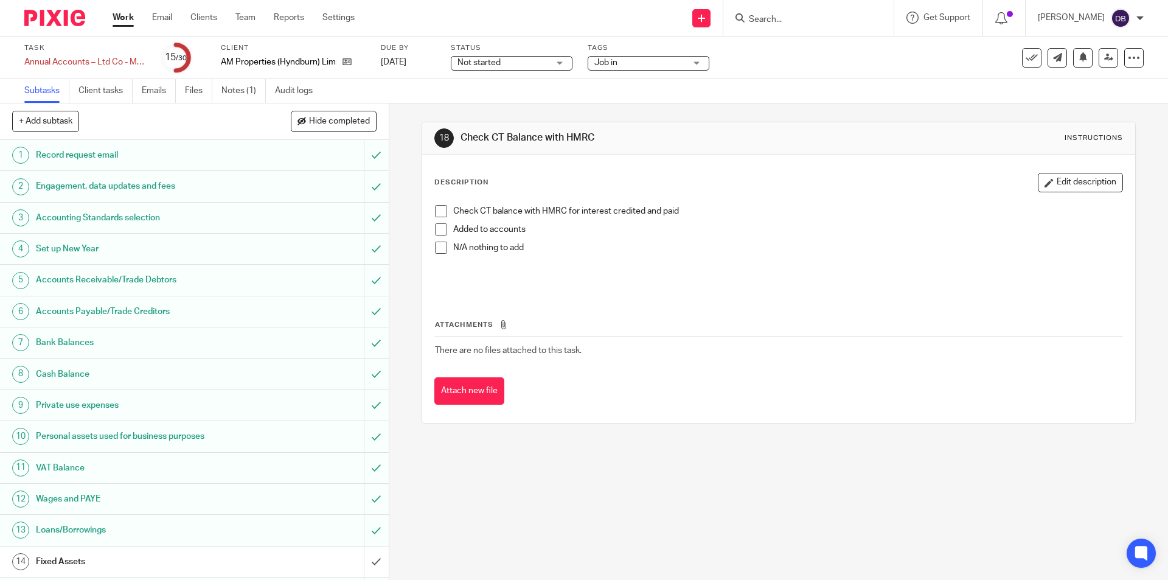
click at [439, 210] on span at bounding box center [441, 211] width 12 height 12
click at [437, 251] on span at bounding box center [441, 247] width 12 height 12
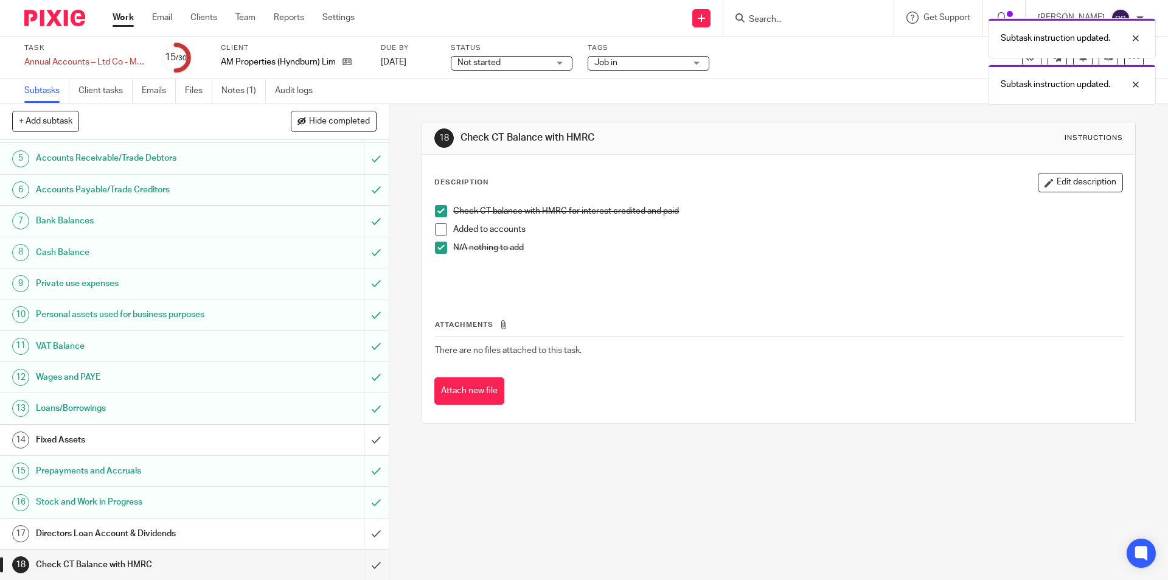
scroll to position [263, 0]
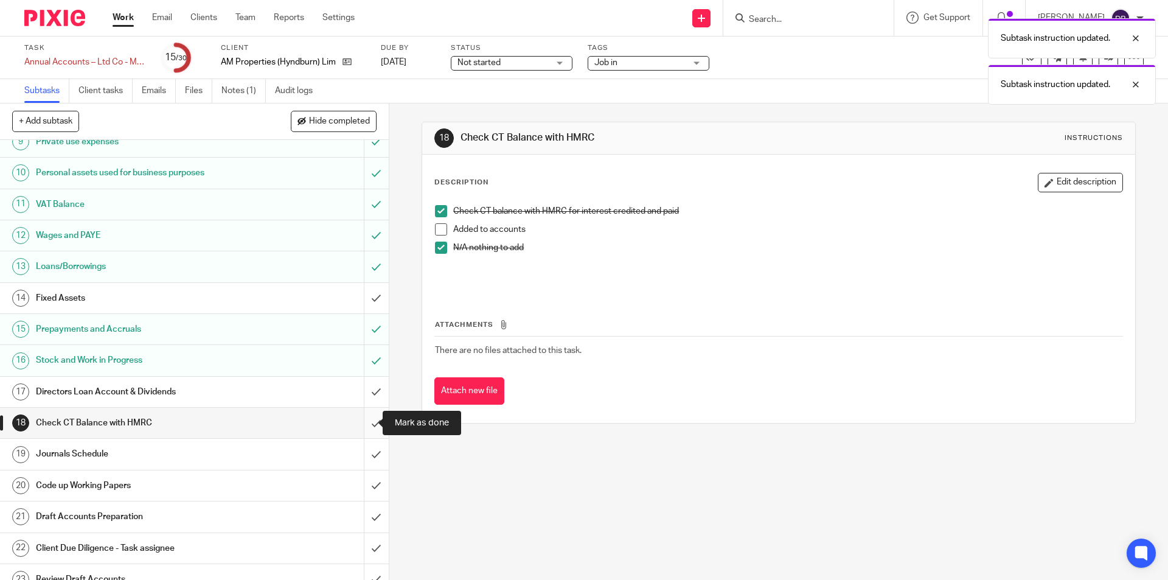
click at [361, 425] on input "submit" at bounding box center [194, 423] width 389 height 30
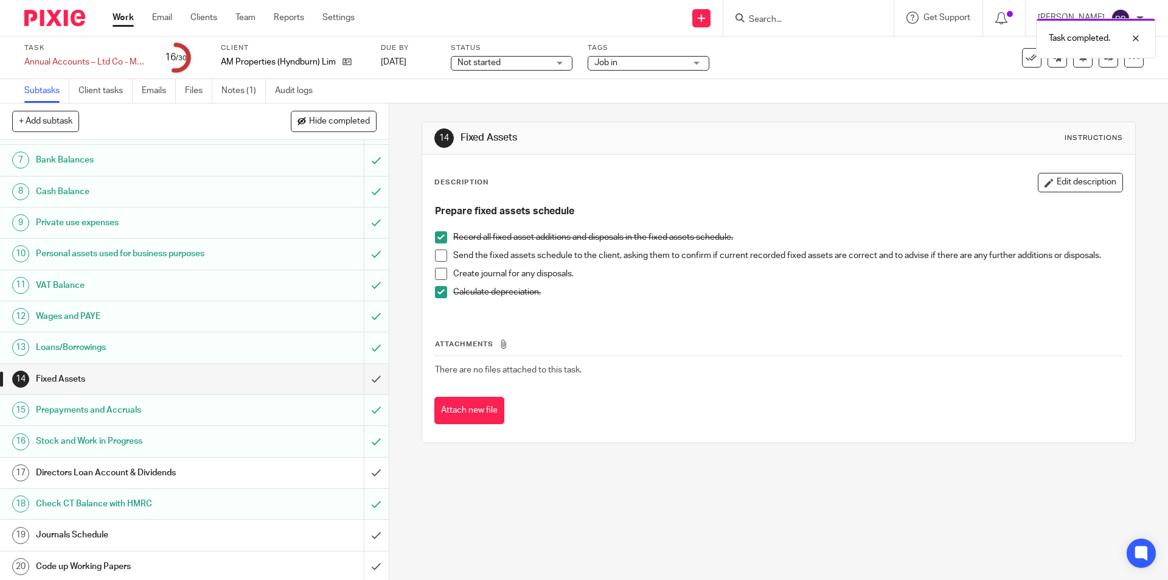
scroll to position [203, 0]
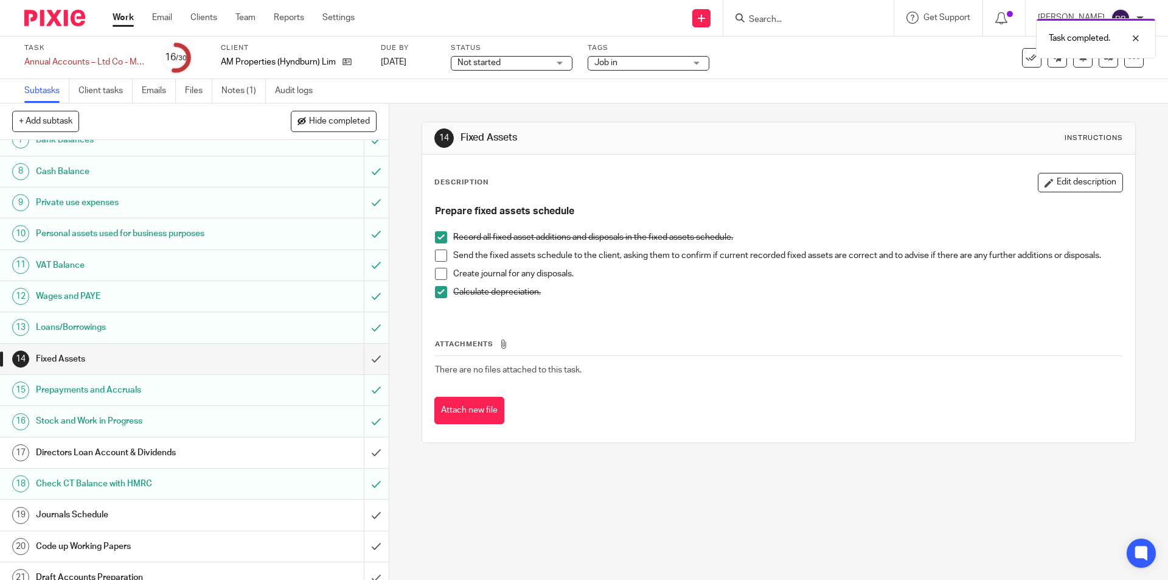
click at [292, 515] on div "Journals Schedule" at bounding box center [194, 514] width 316 height 18
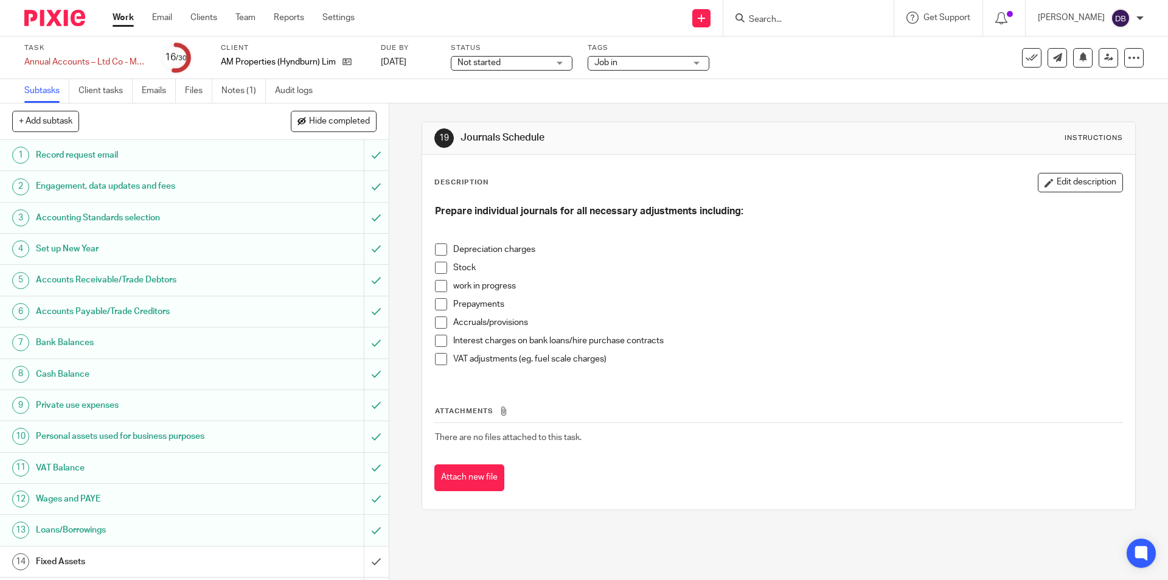
click at [435, 245] on span at bounding box center [441, 249] width 12 height 12
click at [438, 322] on span at bounding box center [441, 322] width 12 height 12
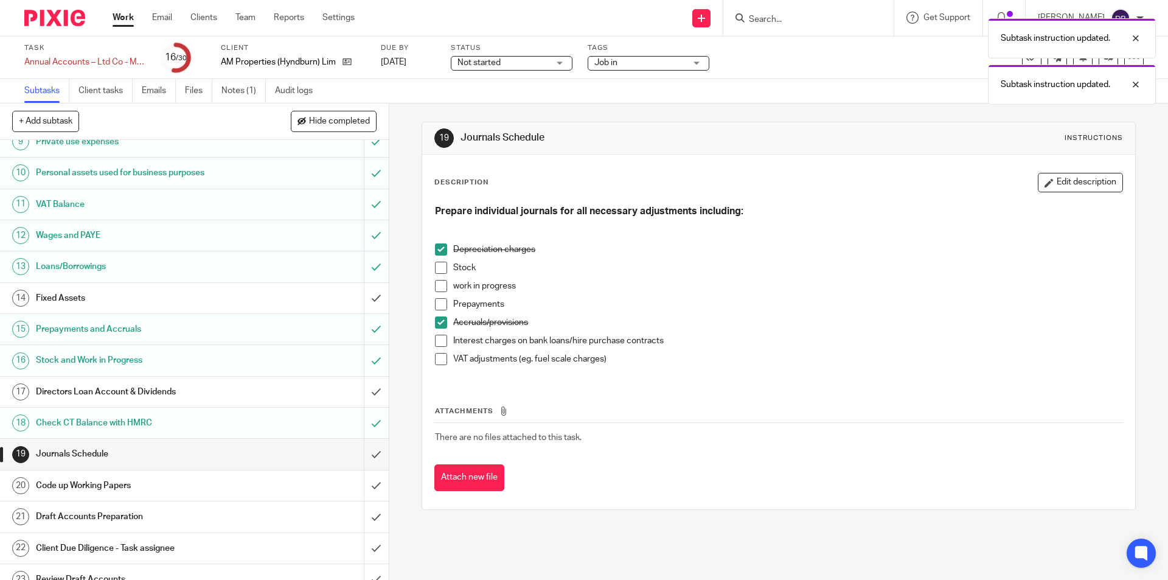
scroll to position [365, 0]
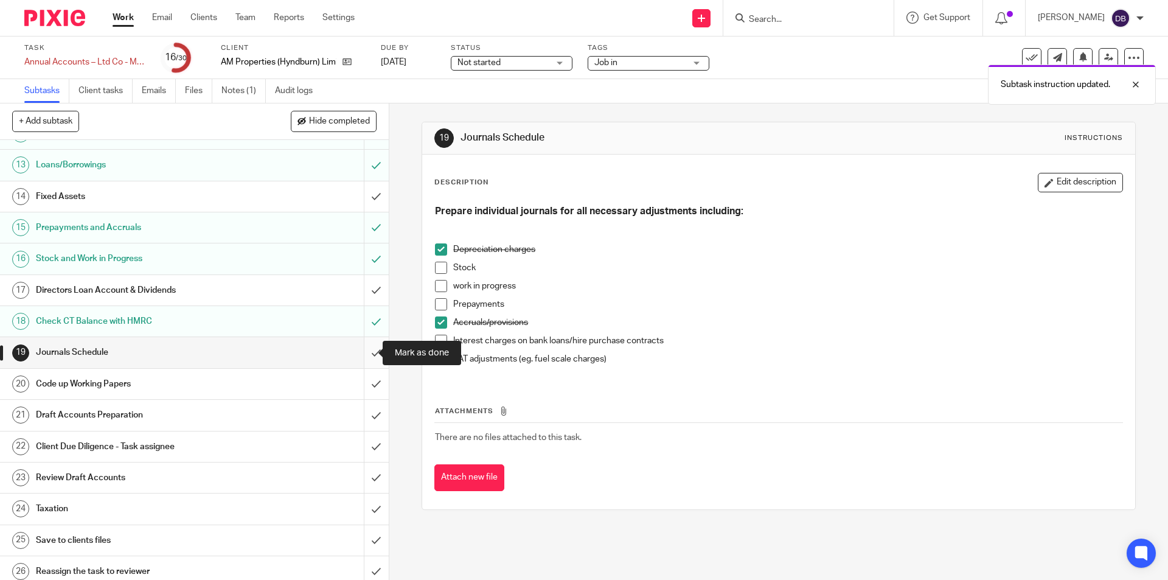
click at [361, 350] on input "submit" at bounding box center [194, 352] width 389 height 30
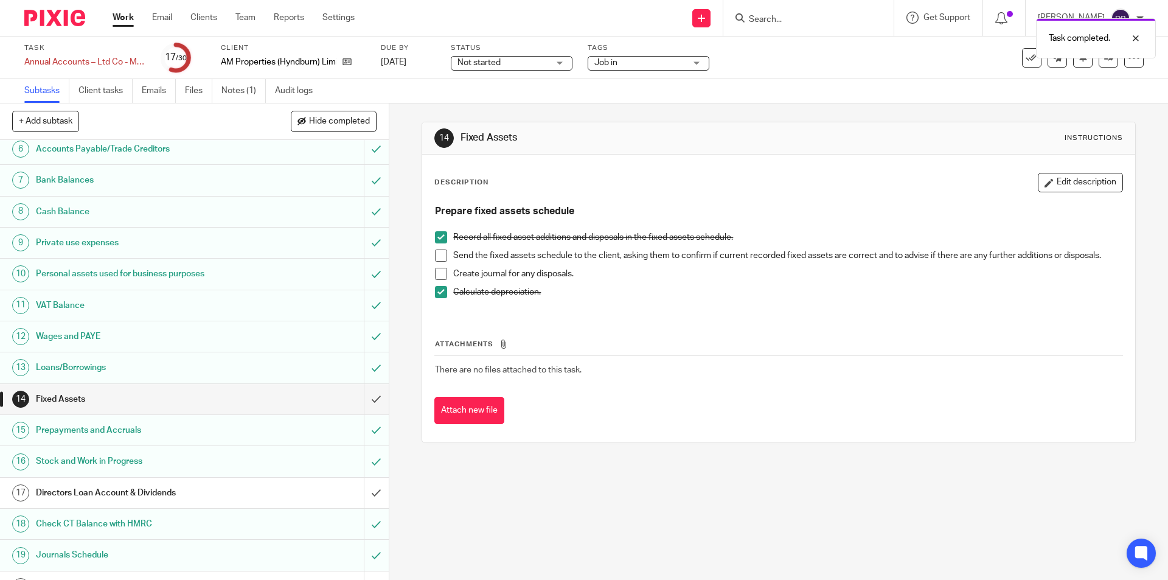
scroll to position [304, 0]
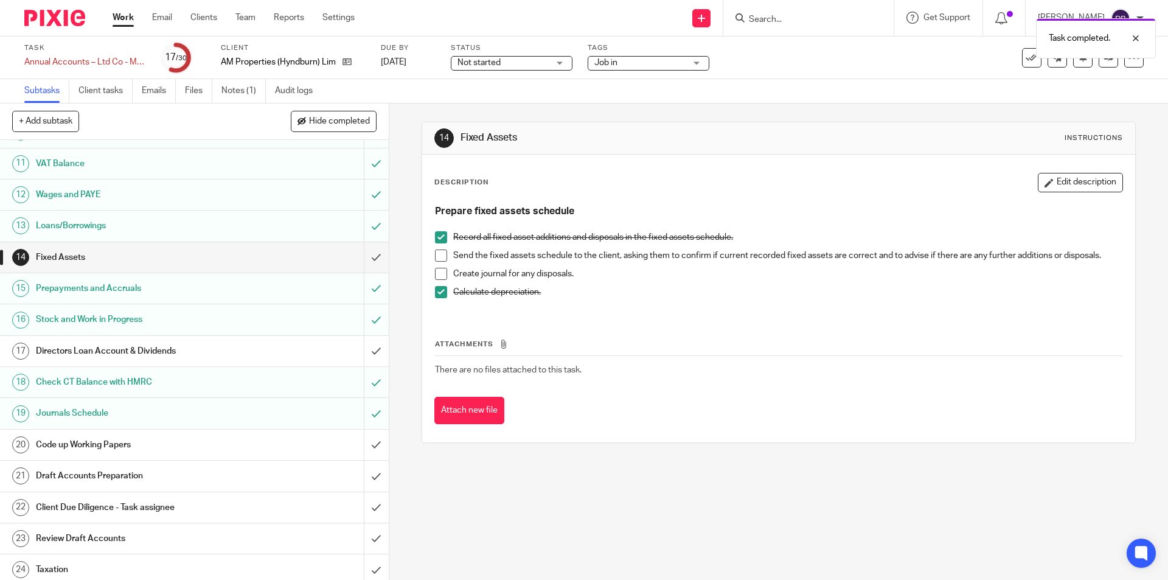
click at [274, 442] on div "Code up Working Papers" at bounding box center [194, 444] width 316 height 18
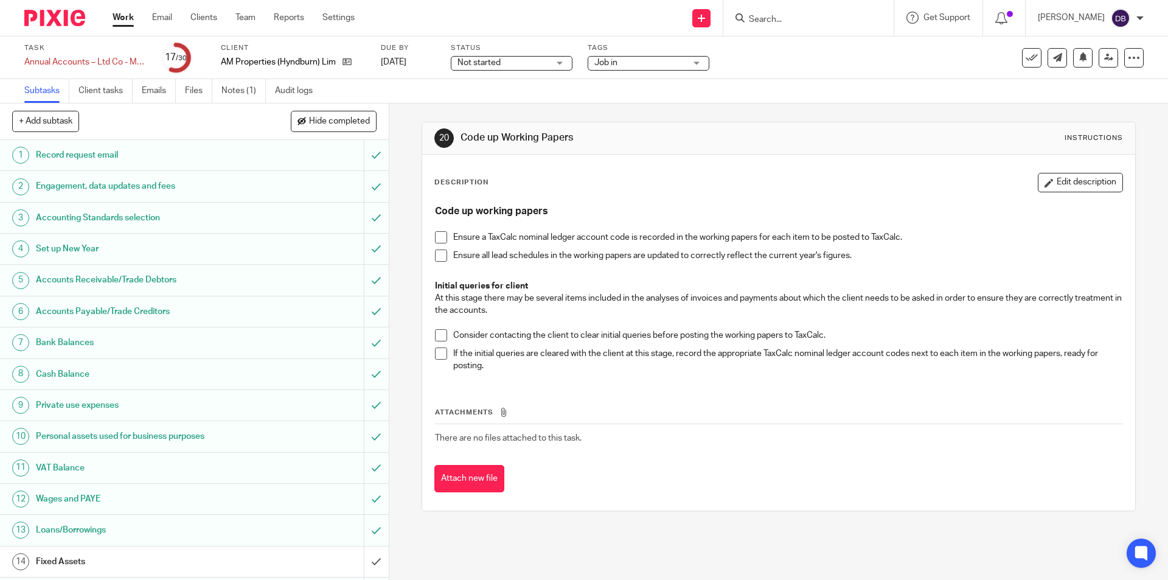
click at [435, 239] on span at bounding box center [441, 237] width 12 height 12
click at [437, 255] on span at bounding box center [441, 255] width 12 height 12
click at [442, 335] on span at bounding box center [441, 335] width 12 height 12
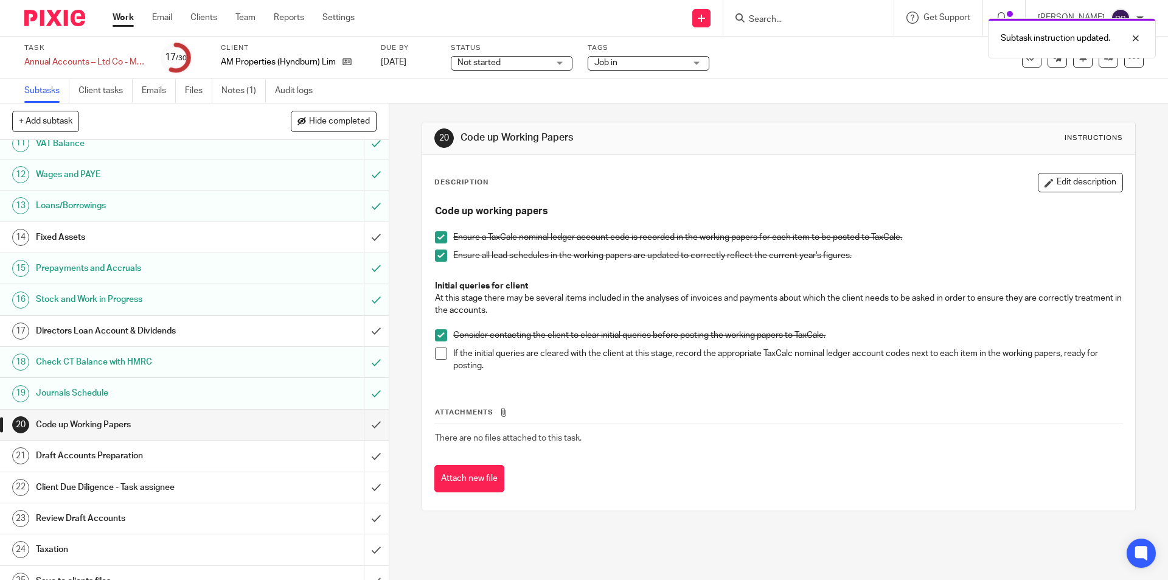
scroll to position [345, 0]
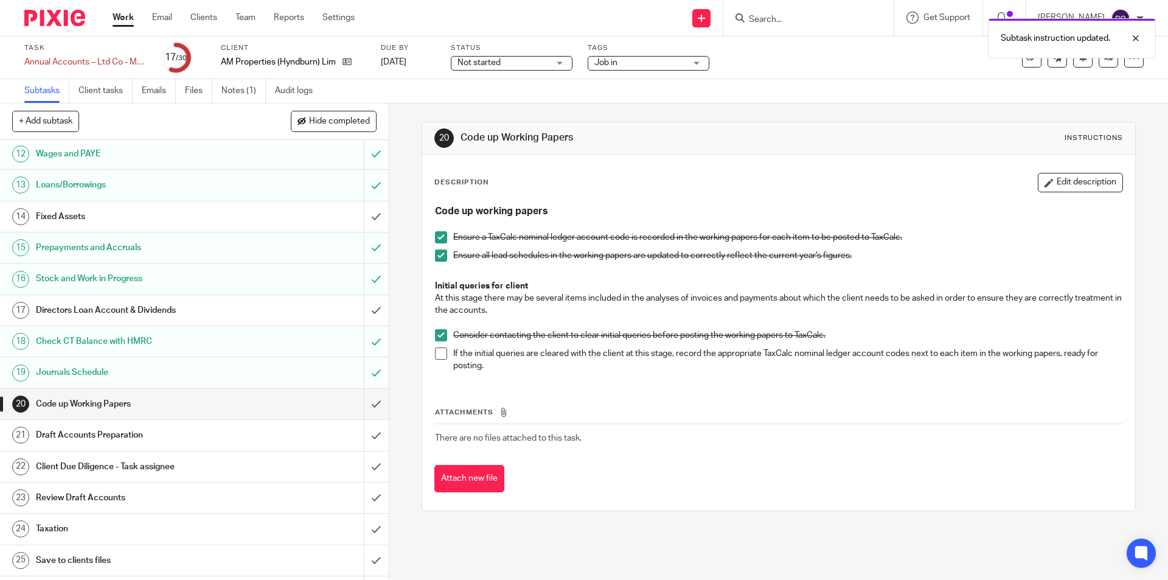
click at [534, 64] on span "Not started" at bounding box center [502, 63] width 91 height 13
click at [504, 105] on li "In progress" at bounding box center [511, 107] width 120 height 25
click at [654, 64] on span "Job in" at bounding box center [639, 63] width 91 height 13
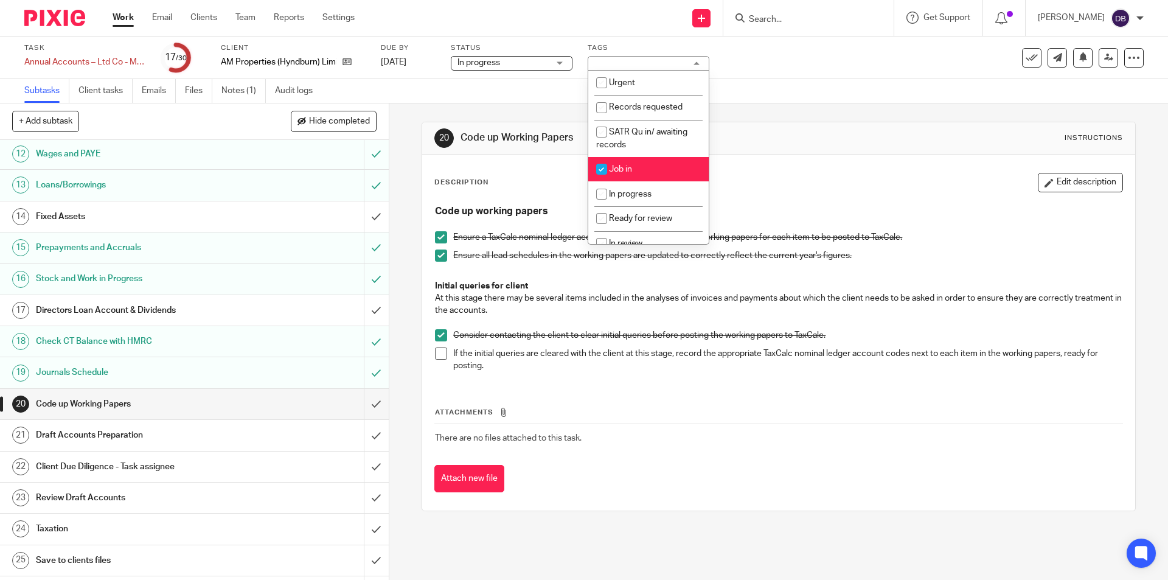
click at [643, 170] on li "Job in" at bounding box center [648, 169] width 120 height 25
checkbox input "false"
click at [623, 193] on span "In progress" at bounding box center [630, 194] width 43 height 9
checkbox input "true"
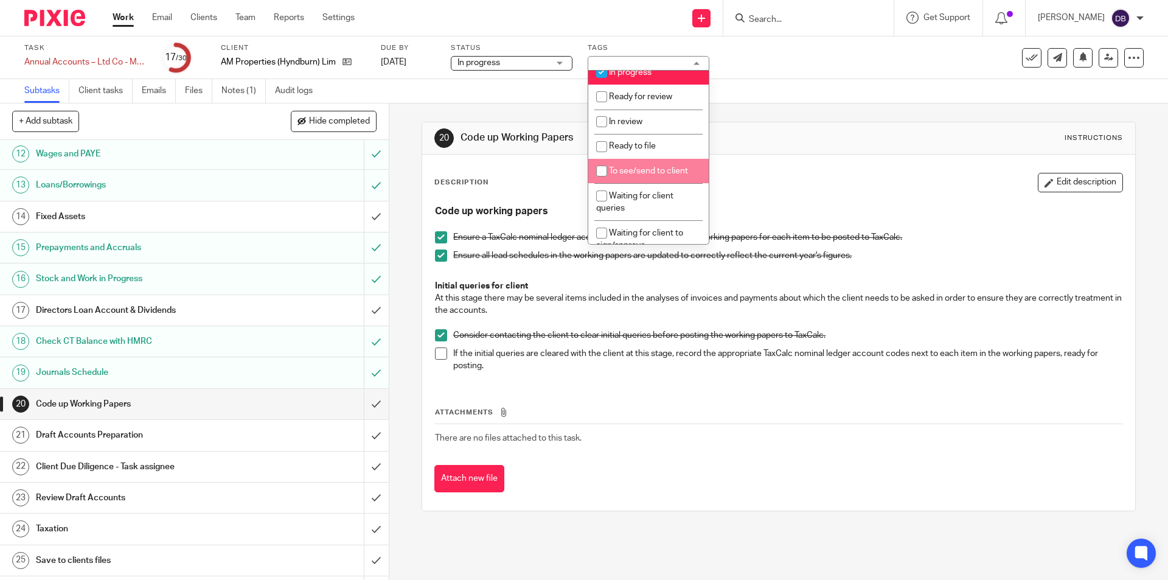
scroll to position [182, 0]
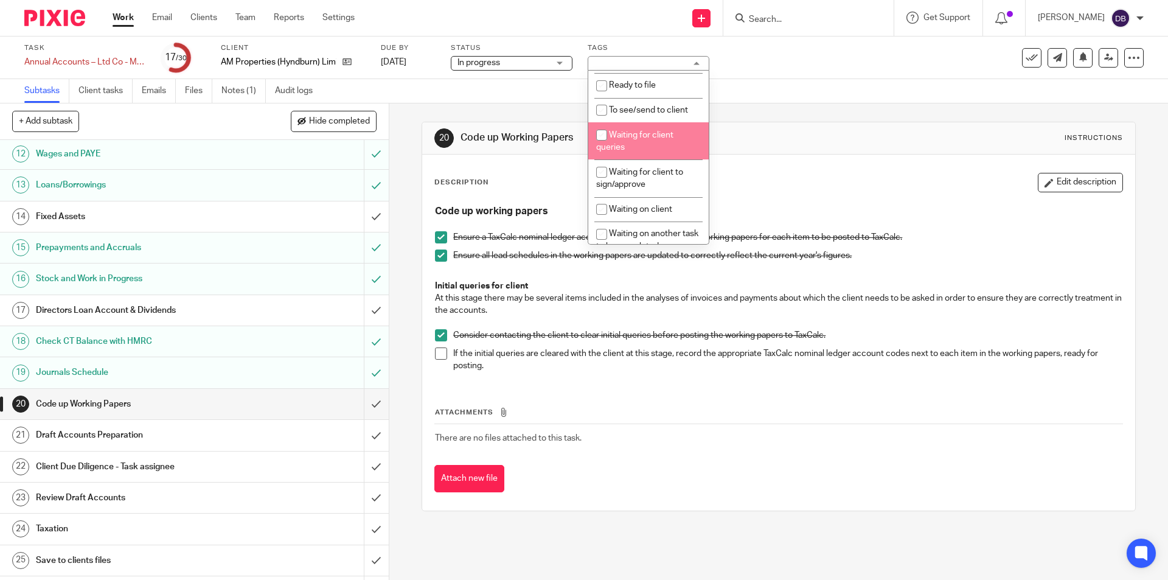
click at [631, 135] on span "Waiting for client queries" at bounding box center [634, 141] width 77 height 21
checkbox input "true"
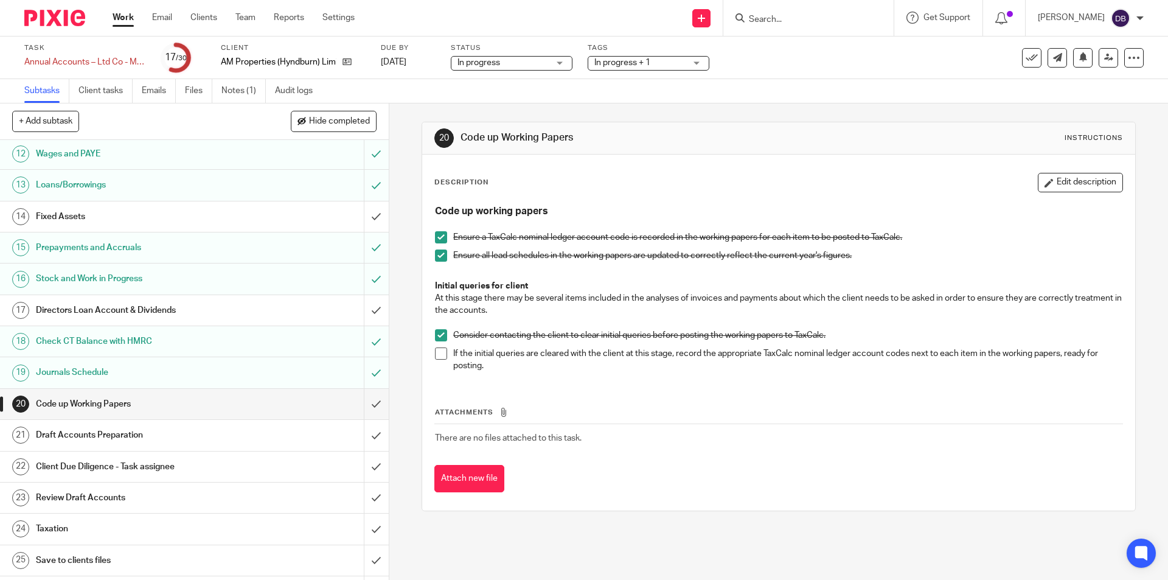
click at [406, 283] on div "20 Code up Working Papers Instructions Description Edit description Code up wor…" at bounding box center [778, 341] width 779 height 476
click at [224, 428] on h1 "Draft Accounts Preparation" at bounding box center [141, 435] width 210 height 18
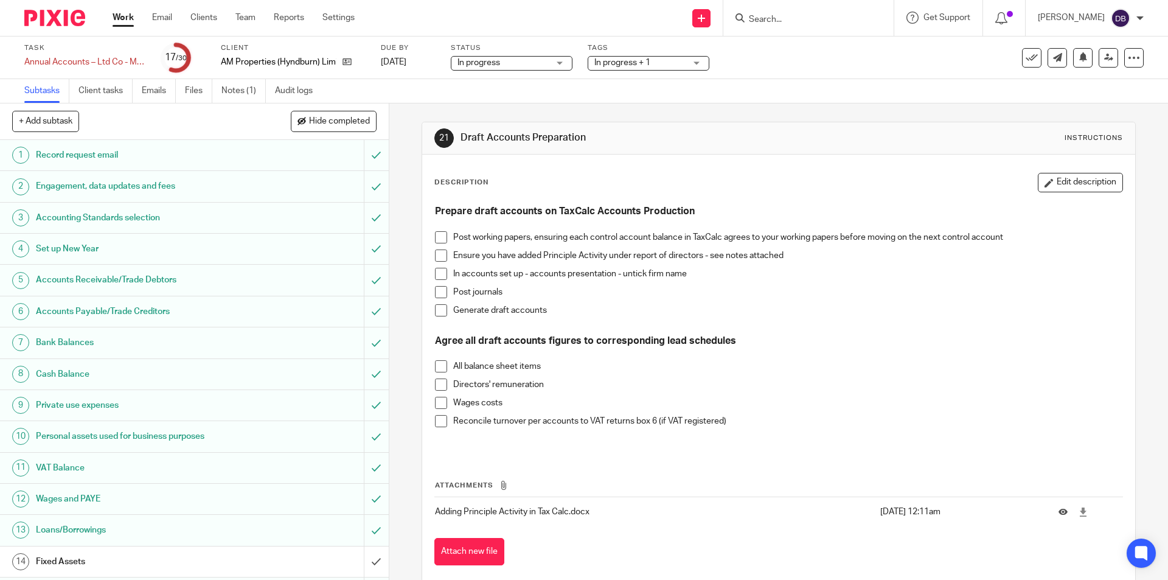
click at [440, 237] on span at bounding box center [441, 237] width 12 height 12
click at [439, 252] on span at bounding box center [441, 255] width 12 height 12
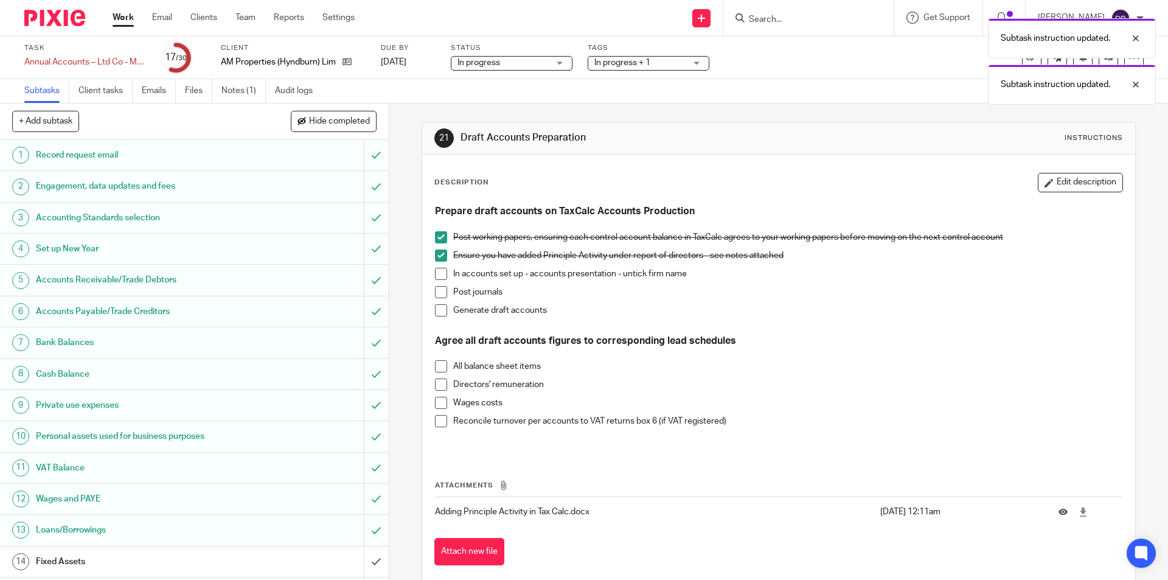
click at [435, 272] on span at bounding box center [441, 274] width 12 height 12
click at [439, 291] on span at bounding box center [441, 292] width 12 height 12
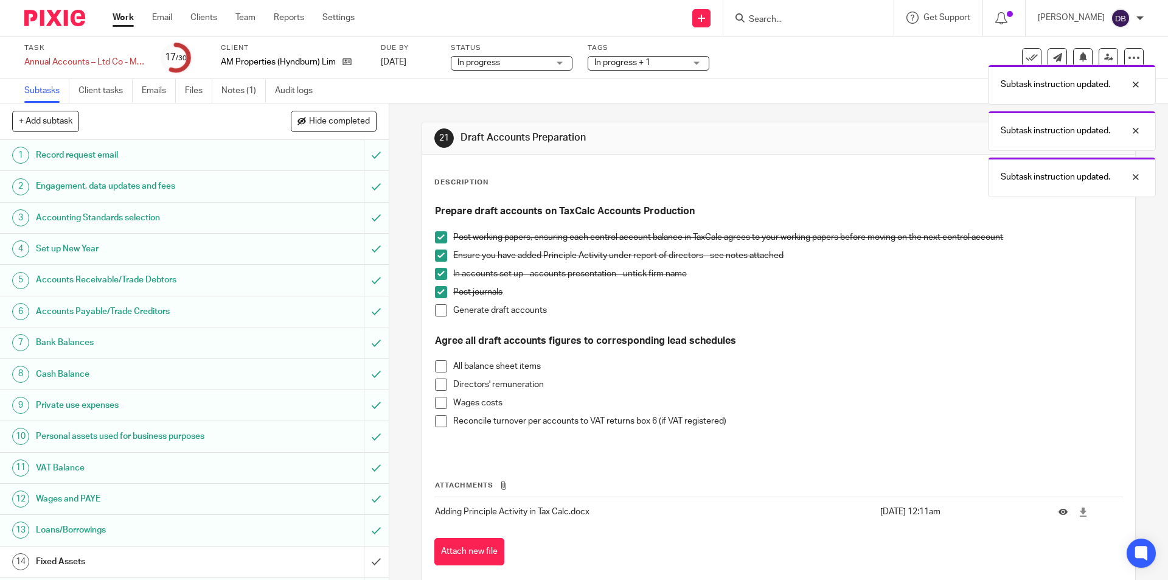
click at [437, 309] on span at bounding box center [441, 310] width 12 height 12
click at [440, 366] on span at bounding box center [441, 366] width 12 height 12
click at [439, 386] on span at bounding box center [441, 384] width 12 height 12
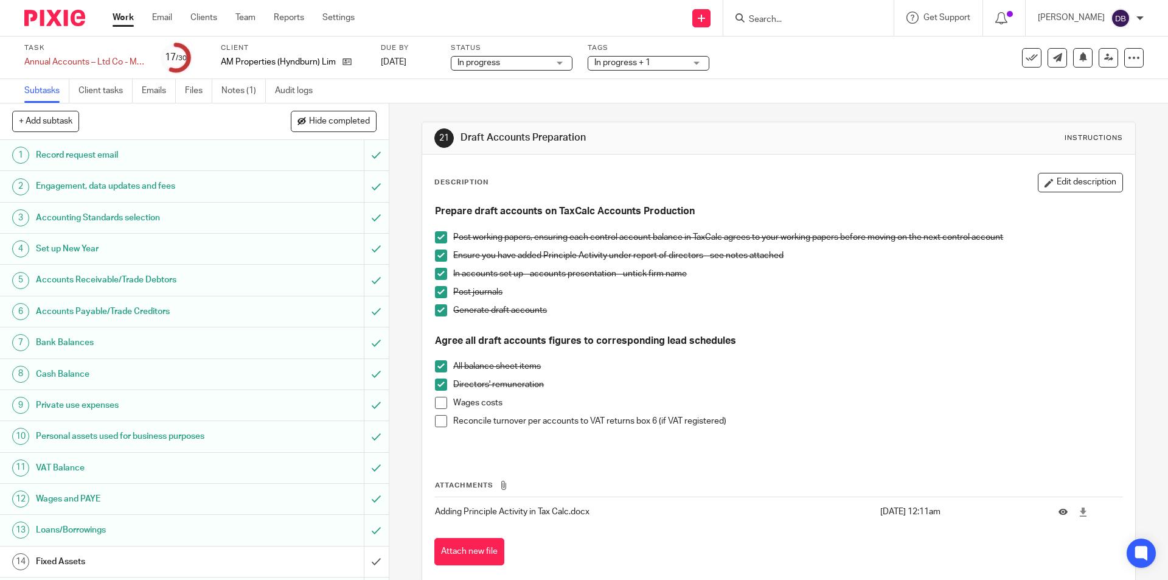
click at [440, 408] on span at bounding box center [441, 403] width 12 height 12
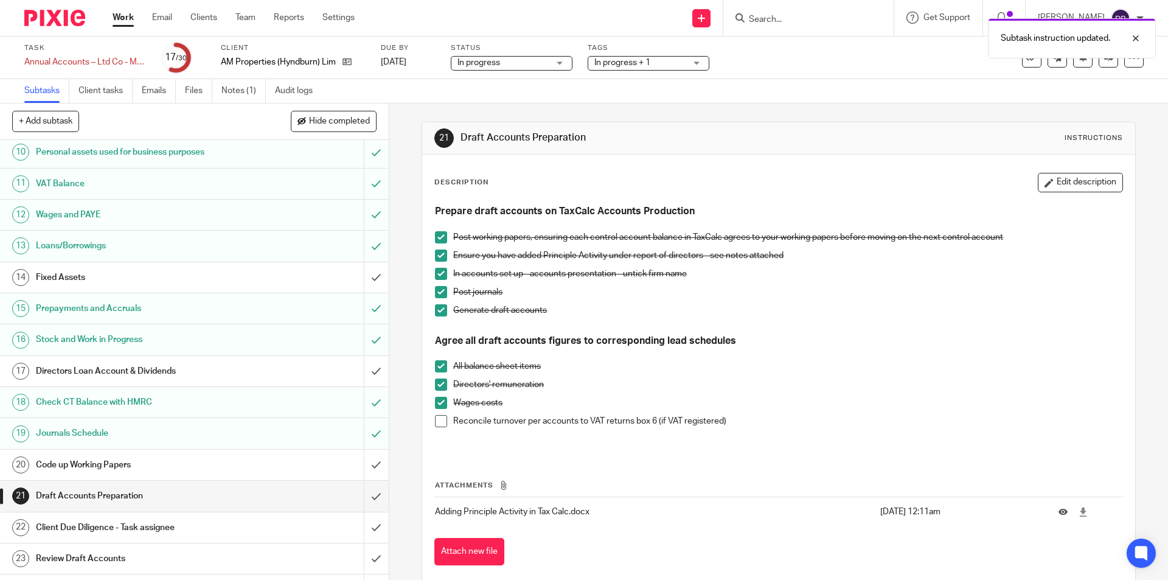
scroll to position [426, 0]
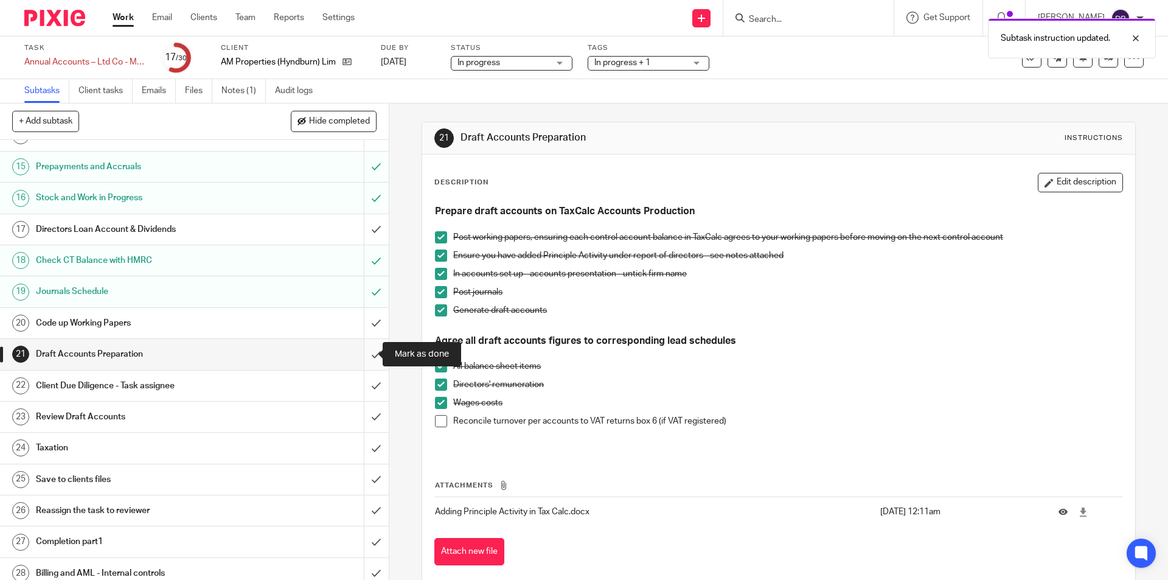
click at [362, 356] on input "submit" at bounding box center [194, 354] width 389 height 30
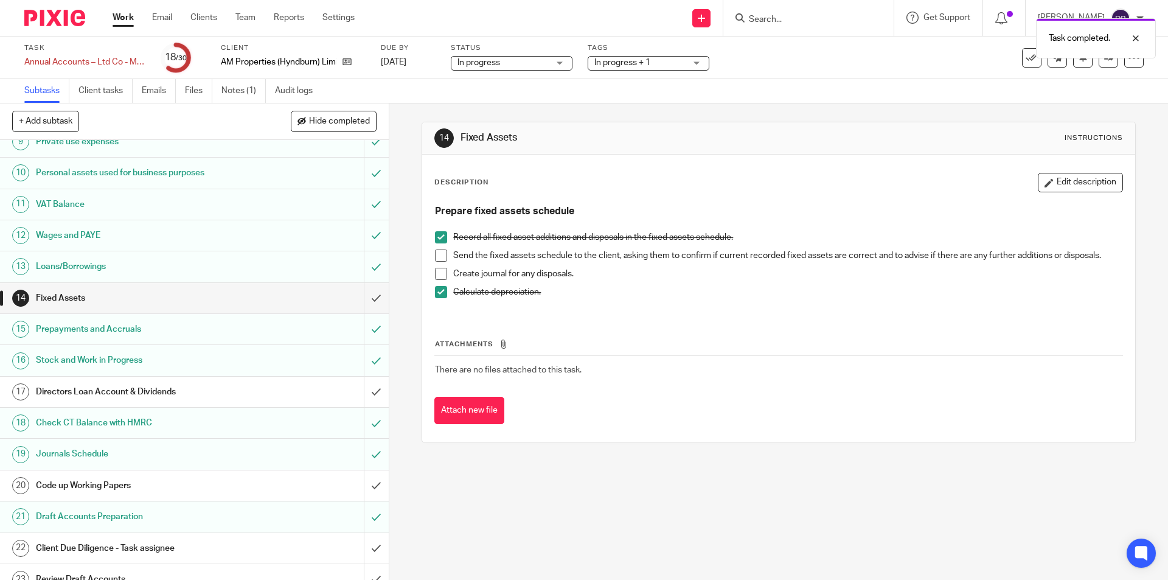
scroll to position [385, 0]
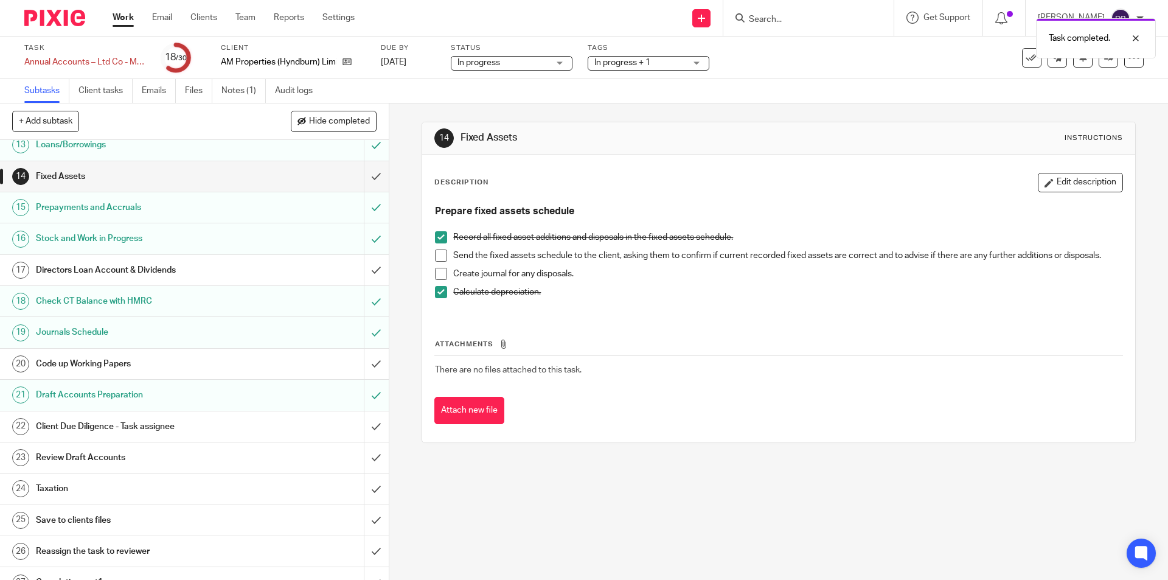
click at [299, 425] on div "Client Due Diligence - Task assignee" at bounding box center [194, 426] width 316 height 18
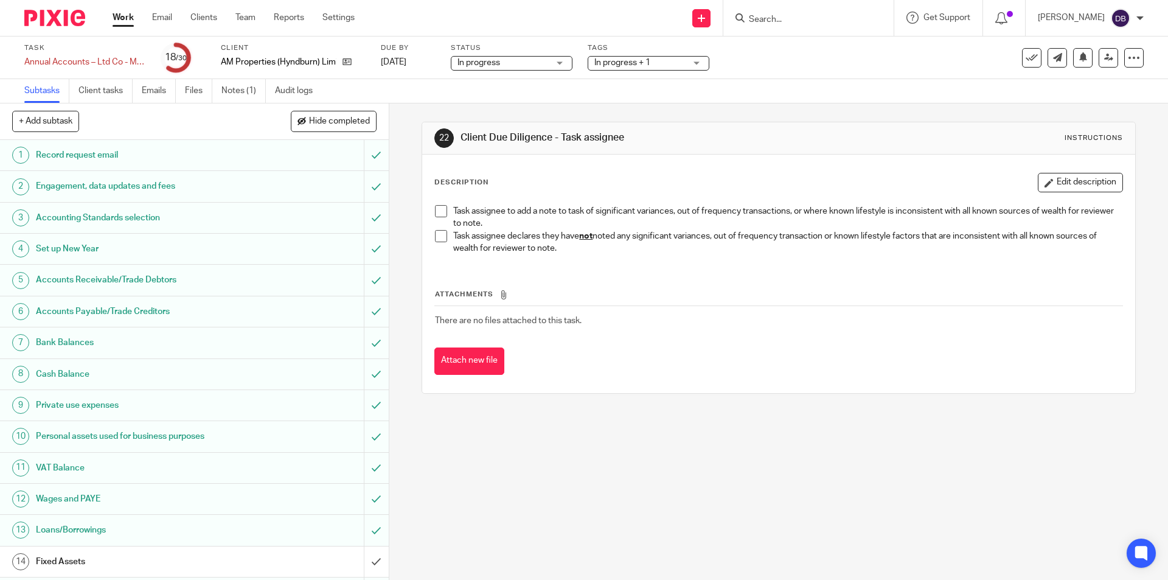
click at [440, 235] on span at bounding box center [441, 236] width 12 height 12
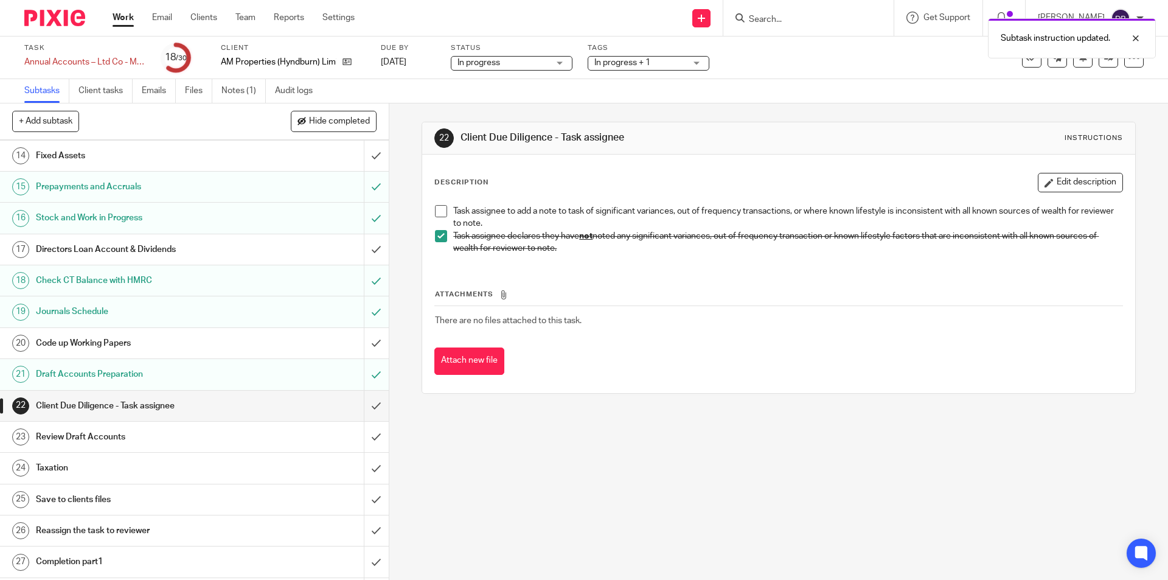
scroll to position [498, 0]
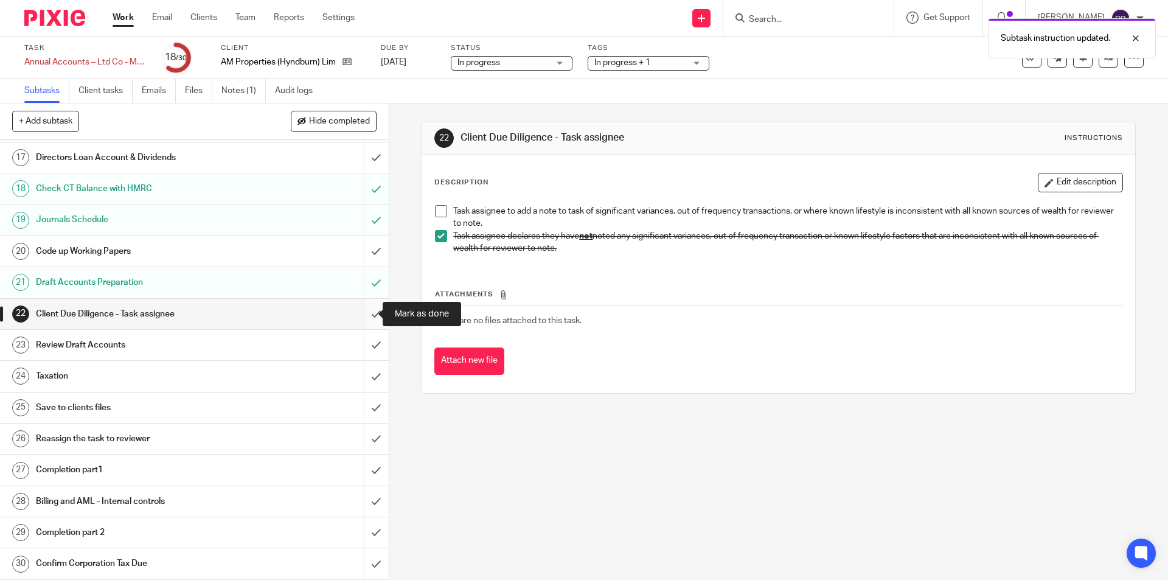
click at [363, 310] on input "submit" at bounding box center [194, 314] width 389 height 30
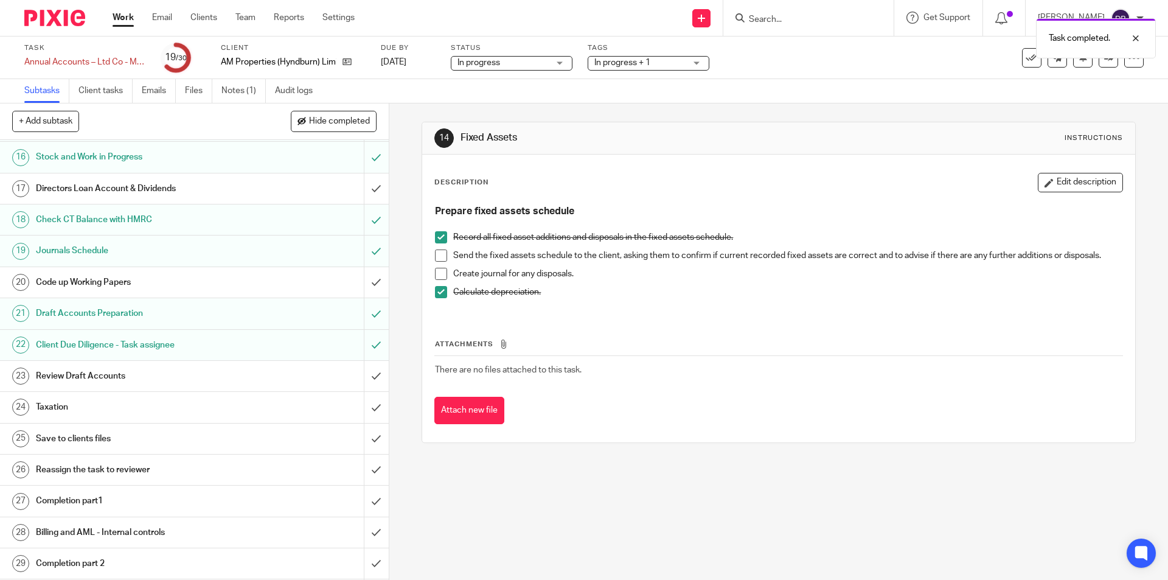
scroll to position [498, 0]
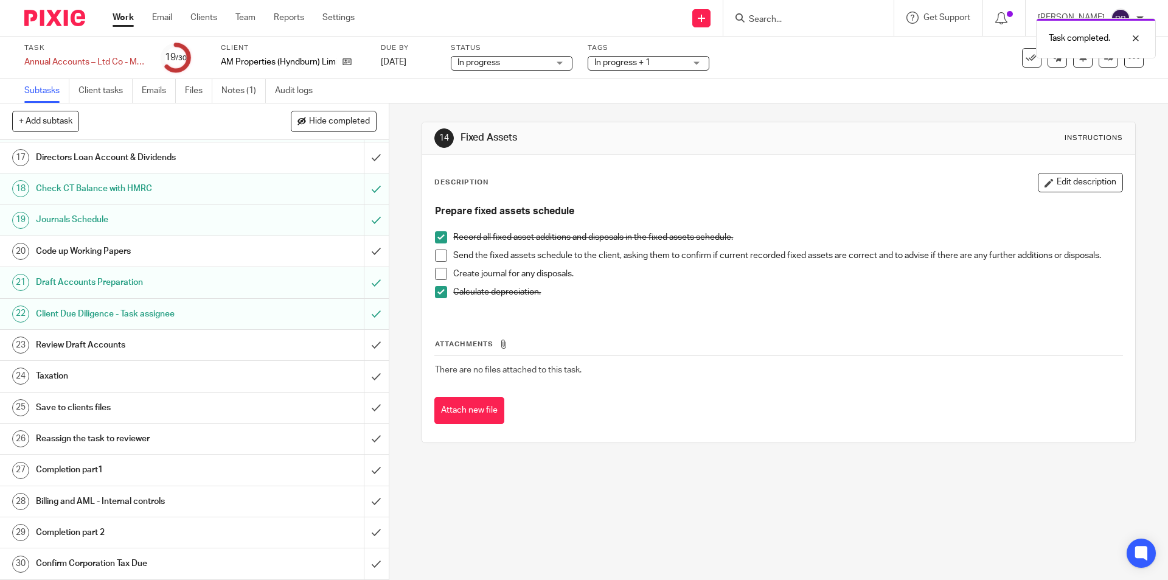
click at [303, 345] on div "Review Draft Accounts" at bounding box center [194, 345] width 316 height 18
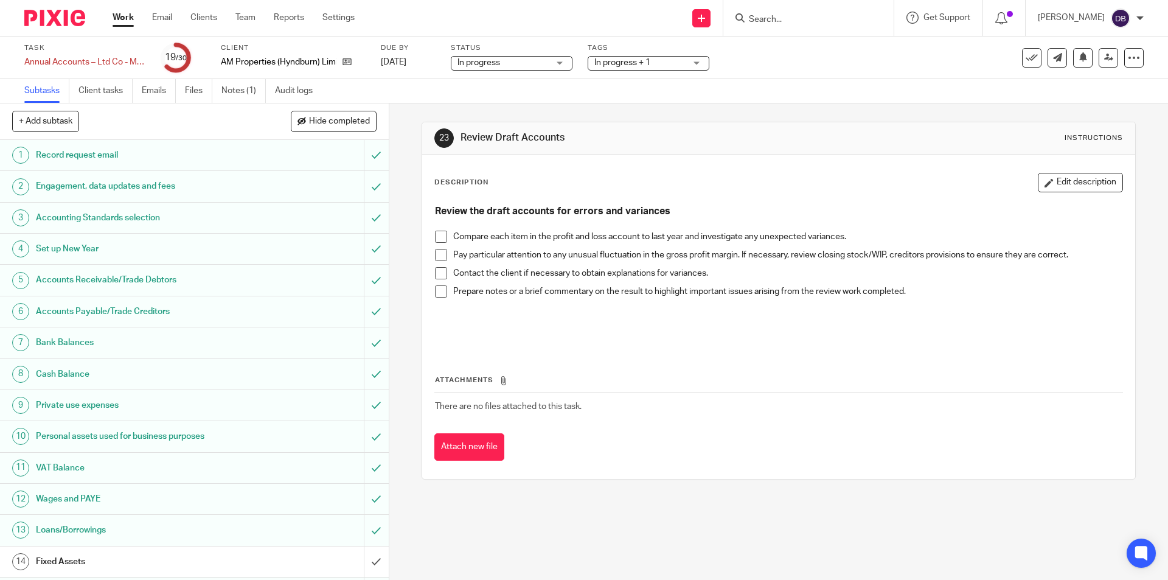
click at [438, 238] on span at bounding box center [441, 237] width 12 height 12
click at [438, 254] on span at bounding box center [441, 255] width 12 height 12
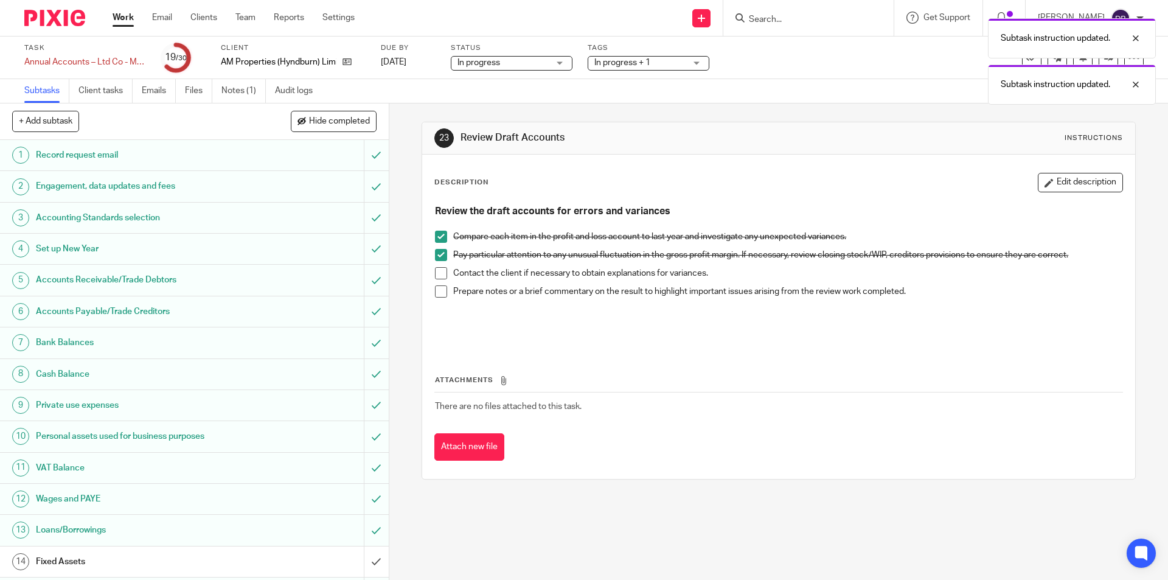
click at [439, 253] on span at bounding box center [441, 255] width 12 height 12
click at [438, 276] on span at bounding box center [441, 273] width 12 height 12
click at [436, 294] on span at bounding box center [441, 291] width 12 height 12
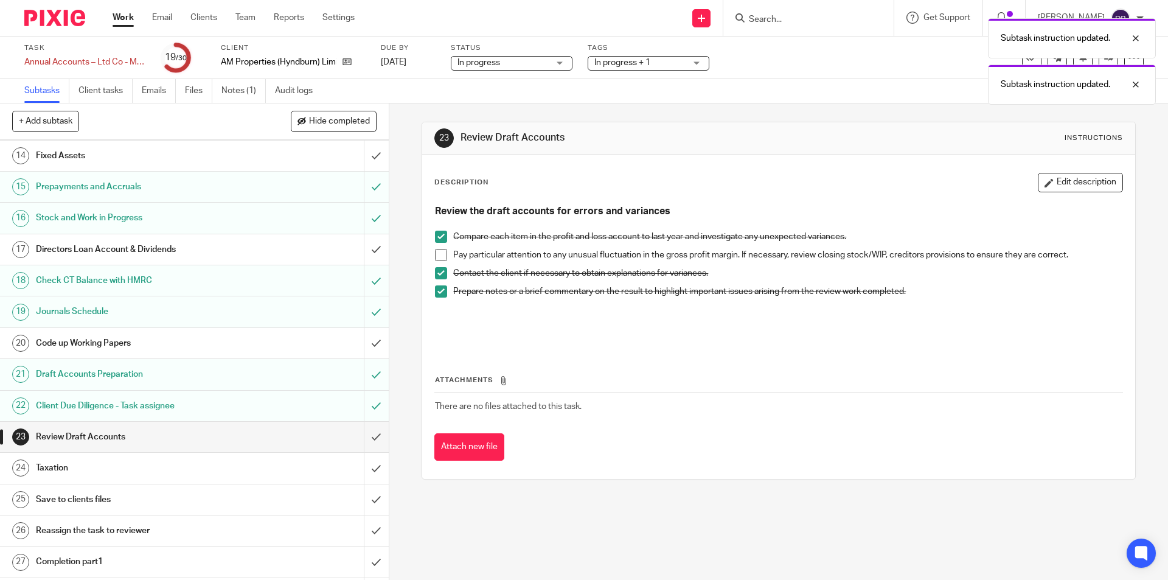
scroll to position [498, 0]
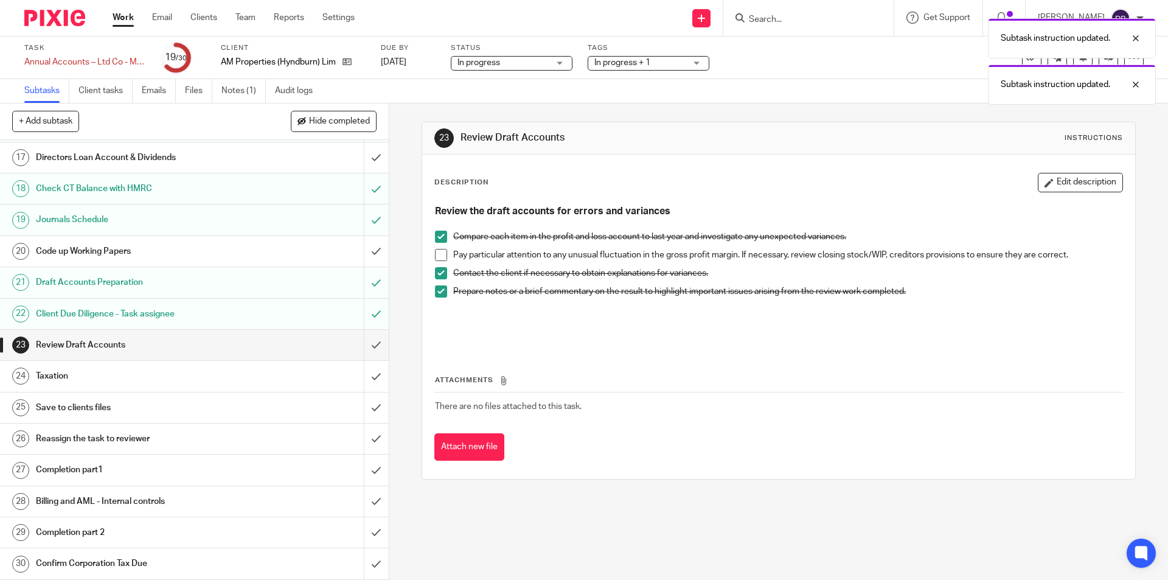
click at [307, 372] on div "Taxation" at bounding box center [194, 376] width 316 height 18
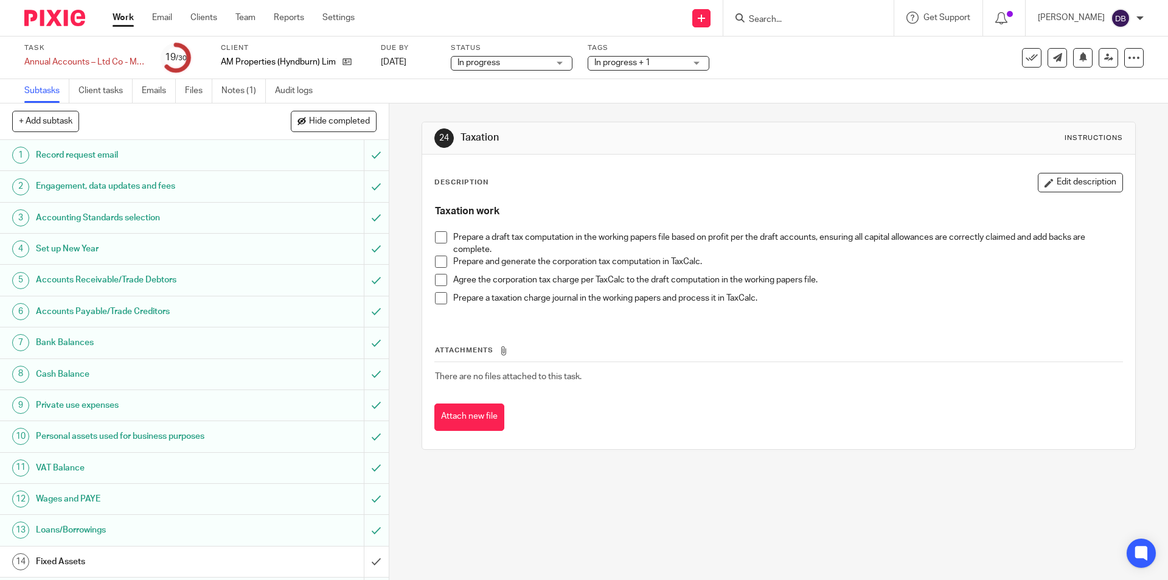
click at [438, 238] on span at bounding box center [441, 237] width 12 height 12
click at [437, 263] on span at bounding box center [441, 261] width 12 height 12
click at [436, 282] on span at bounding box center [441, 280] width 12 height 12
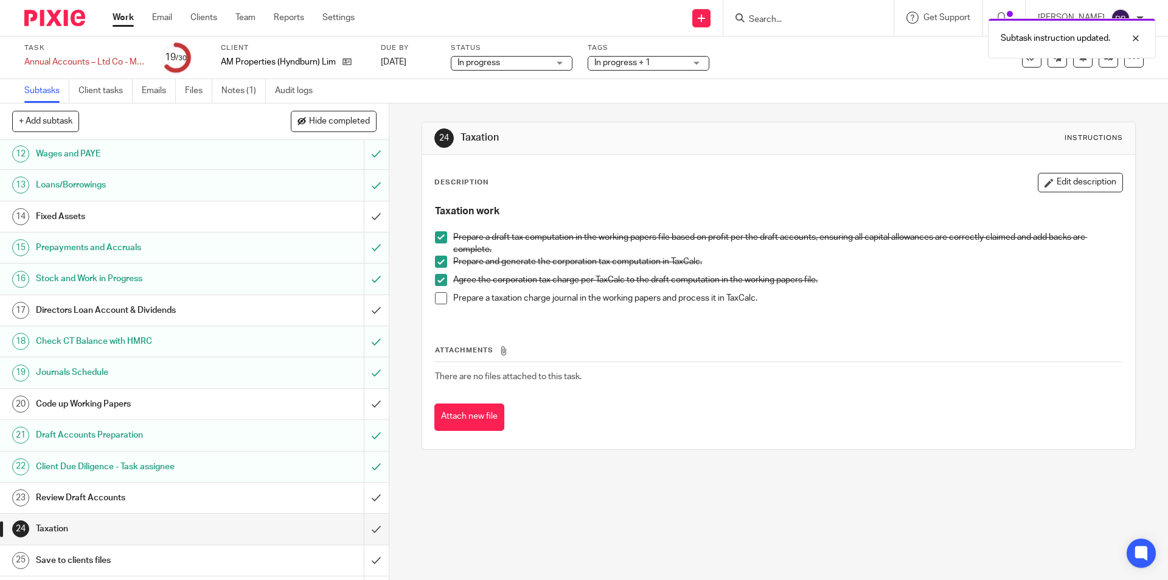
scroll to position [426, 0]
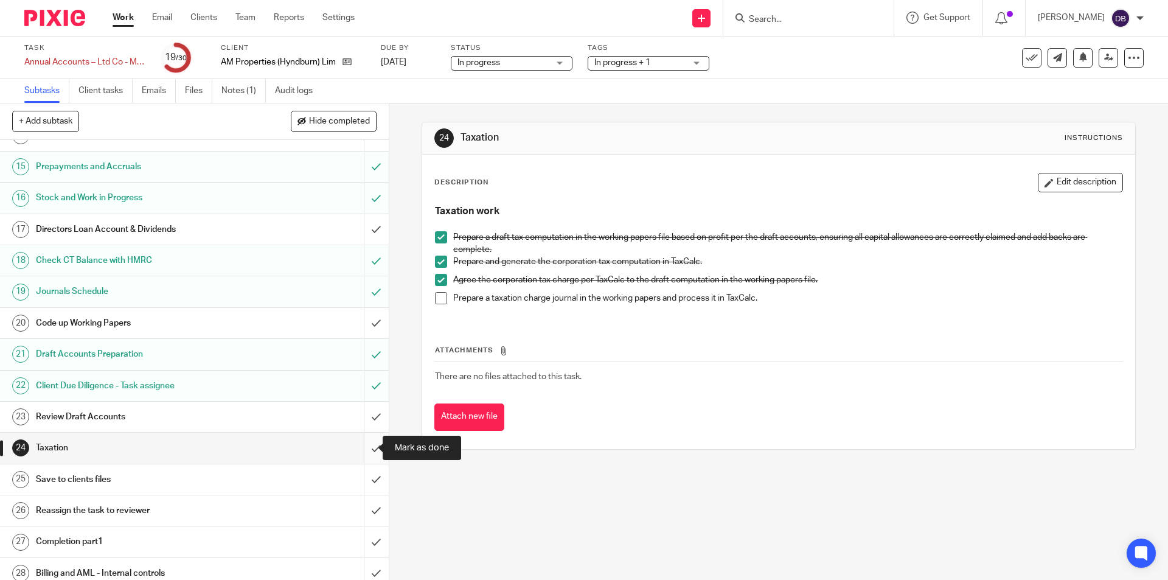
click at [361, 446] on input "submit" at bounding box center [194, 447] width 389 height 30
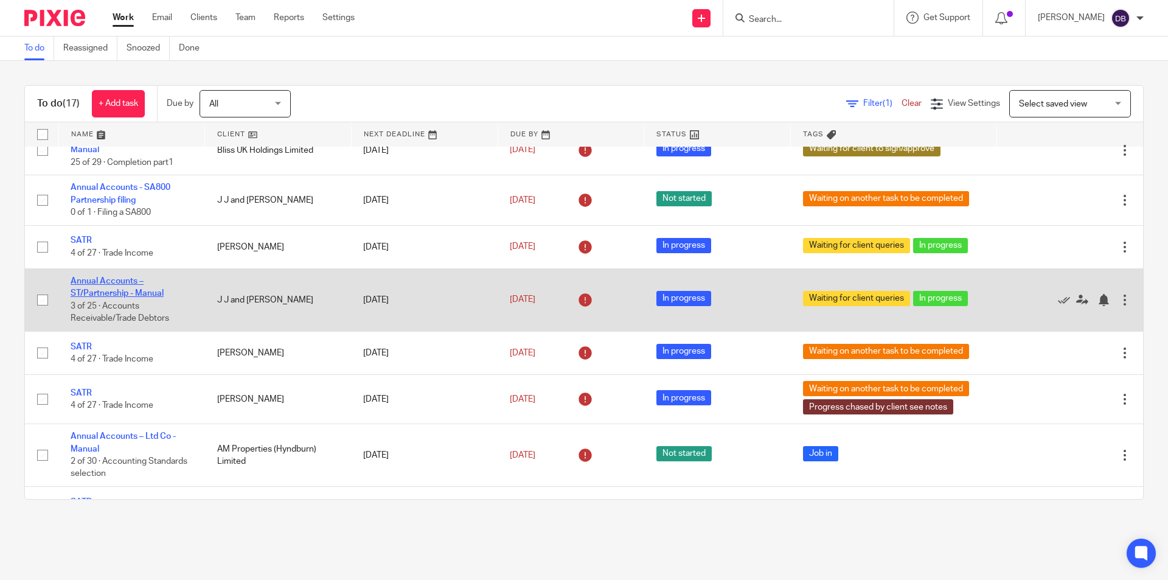
scroll to position [142, 0]
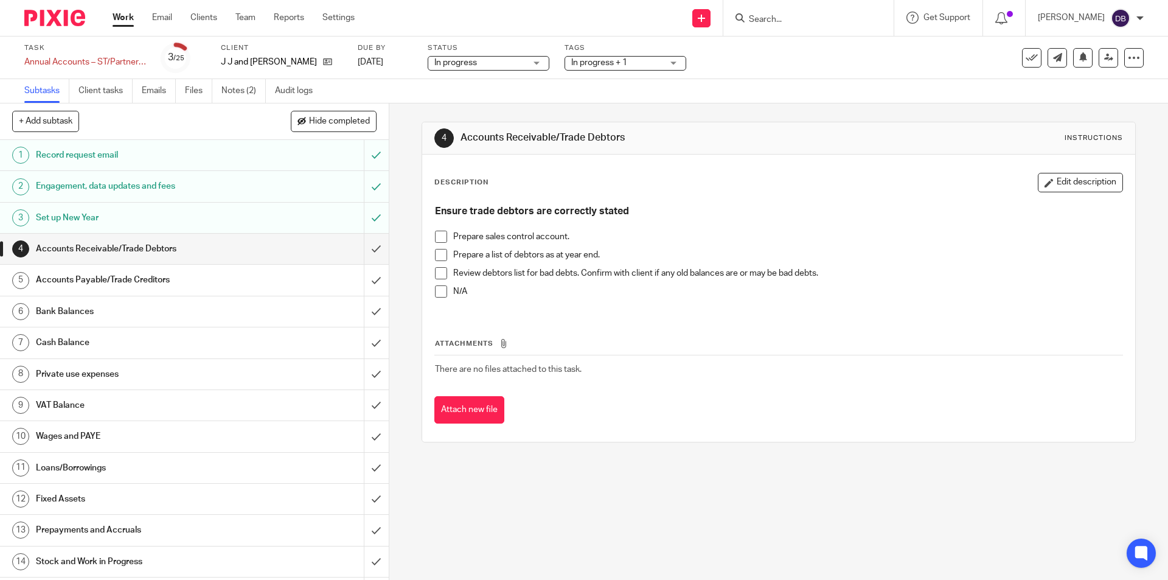
click at [435, 296] on span at bounding box center [441, 291] width 12 height 12
click at [645, 62] on span "In progress + 1" at bounding box center [616, 63] width 91 height 13
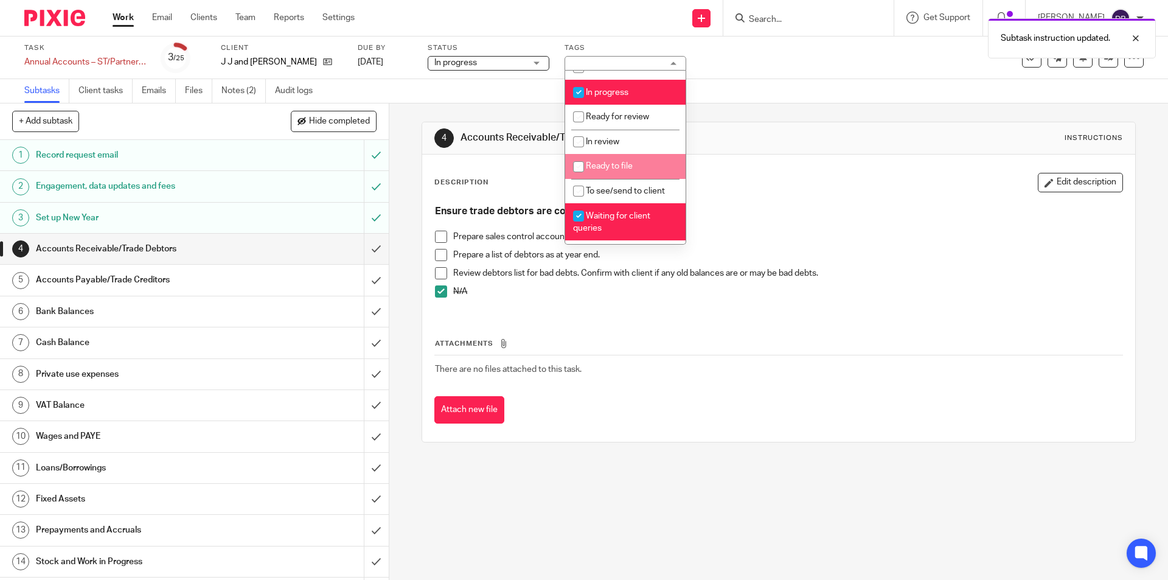
scroll to position [162, 0]
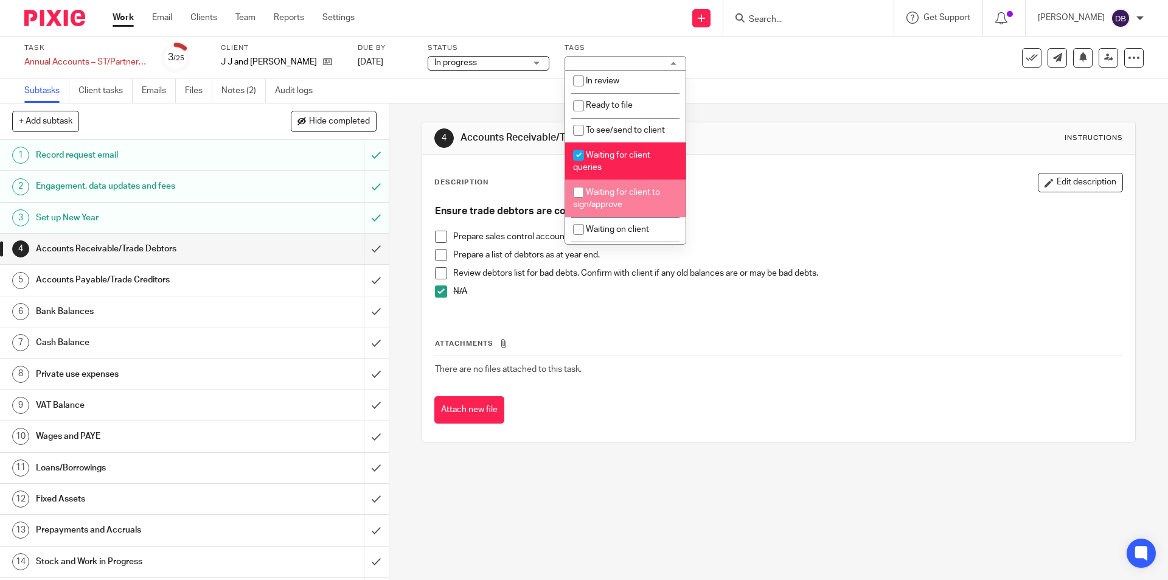
click at [390, 226] on div "4 Accounts Receivable/Trade Debtors Instructions Description Edit description E…" at bounding box center [778, 341] width 779 height 476
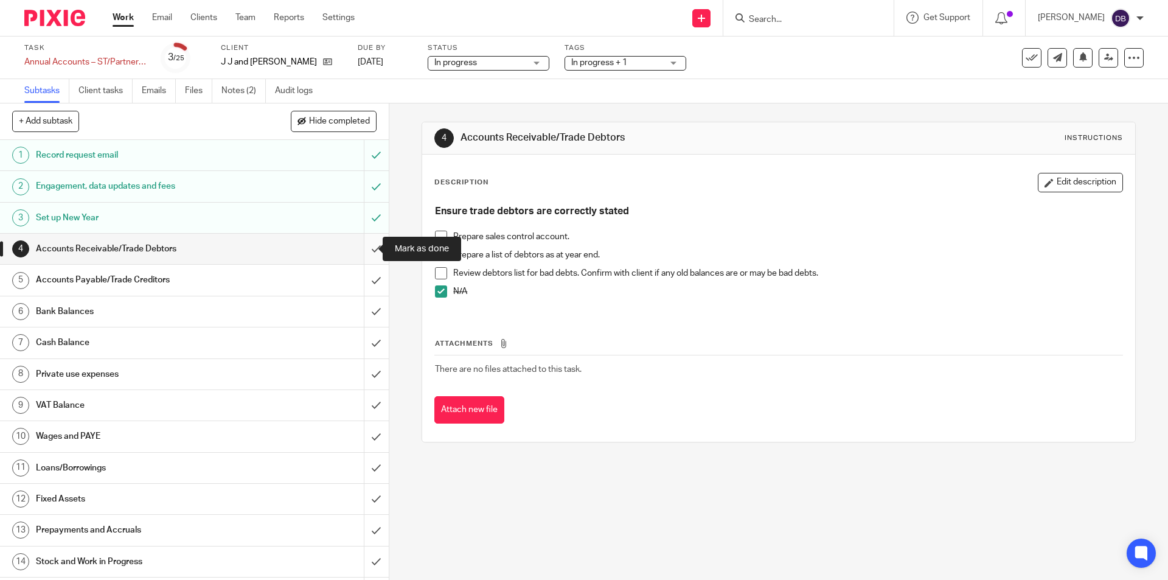
click at [363, 251] on input "submit" at bounding box center [194, 249] width 389 height 30
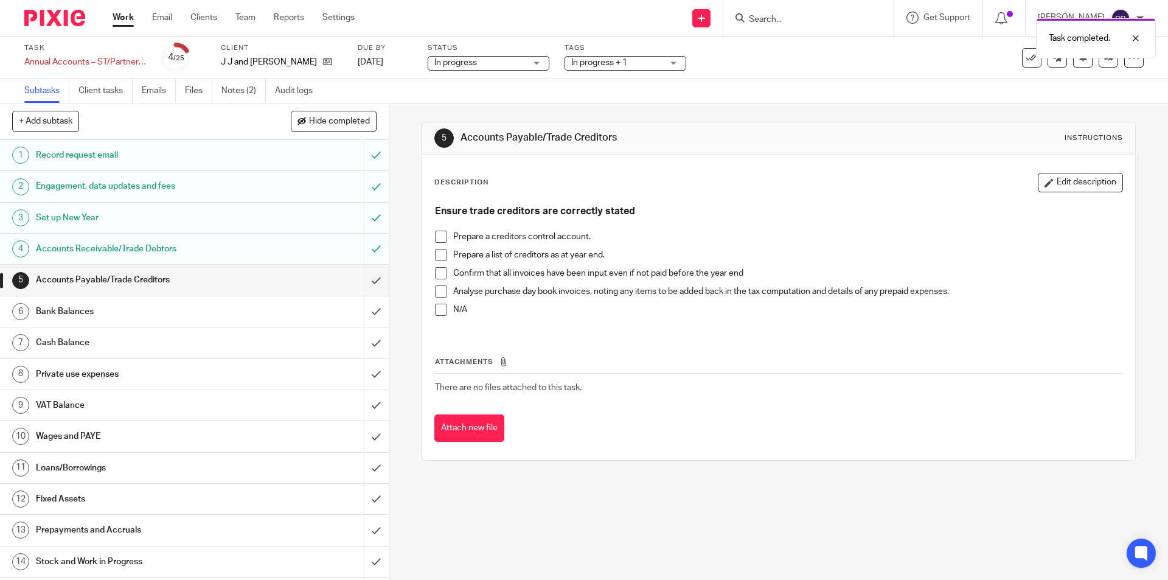
click at [437, 310] on span at bounding box center [441, 310] width 12 height 12
click at [751, 271] on p "Confirm that all invoices have been input even if not paid before the year end" at bounding box center [787, 273] width 668 height 12
click at [752, 275] on p "Confirm that all invoices have been input even if not paid before the year end" at bounding box center [787, 273] width 668 height 12
click at [311, 277] on div "Accounts Payable/Trade Creditors" at bounding box center [194, 280] width 316 height 18
click at [1083, 178] on button "Edit description" at bounding box center [1080, 182] width 85 height 19
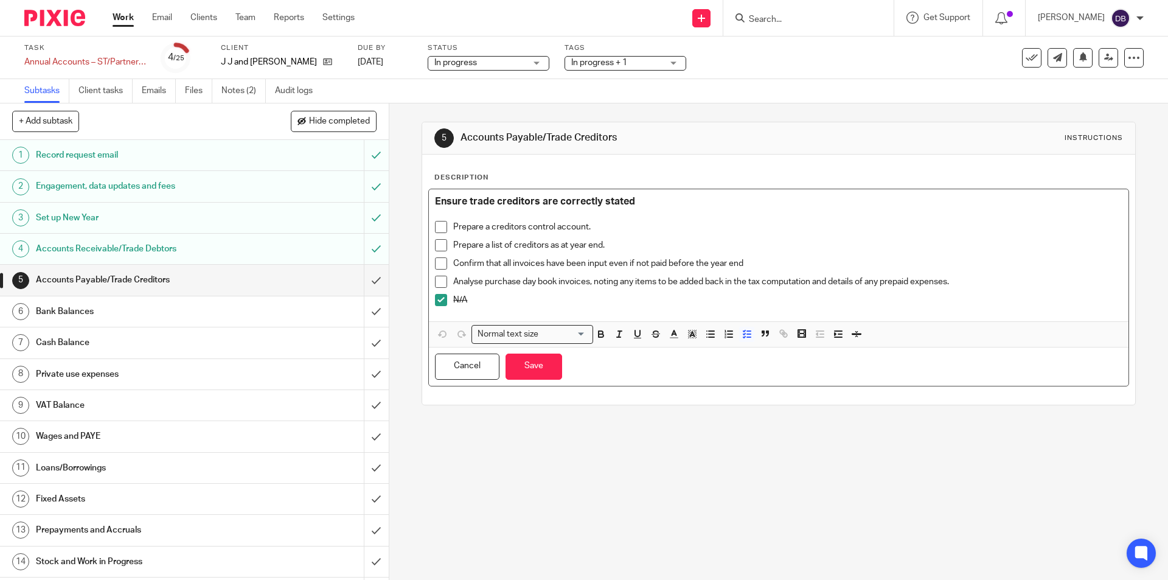
click at [768, 255] on div "Prepare a list of creditors as at year end." at bounding box center [787, 248] width 668 height 18
click at [761, 266] on p "Confirm that all invoices have been input even if not paid before the year end" at bounding box center [787, 263] width 668 height 12
click at [442, 260] on span at bounding box center [441, 263] width 12 height 12
click at [441, 282] on span at bounding box center [441, 282] width 12 height 12
click at [589, 282] on p "Analyse purchase day book invoices, noting any items to be added back in the ta…" at bounding box center [787, 282] width 668 height 12
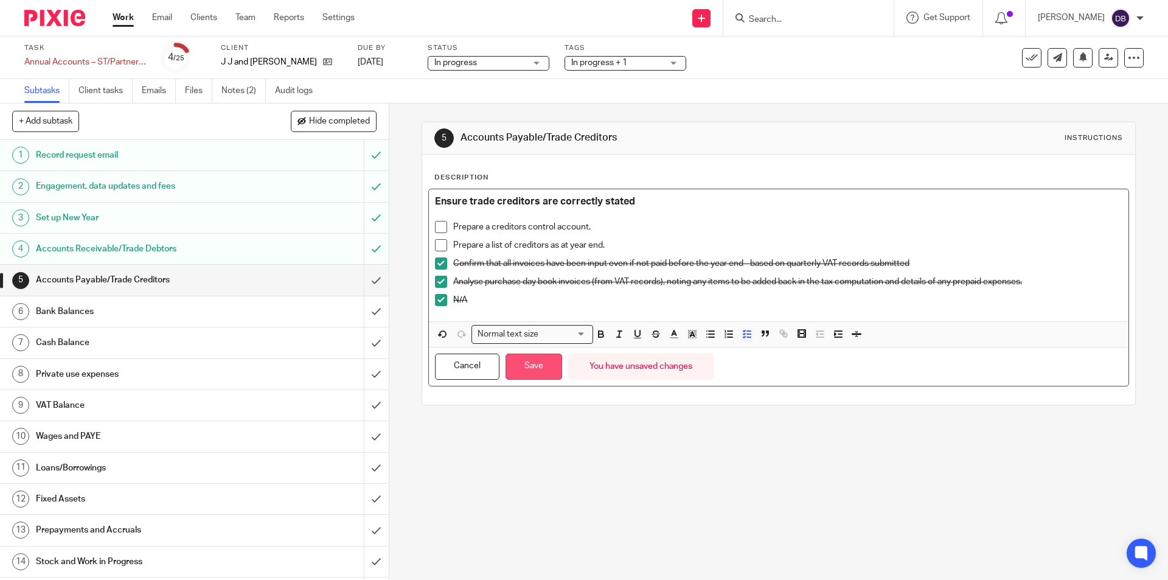
click at [519, 371] on button "Save" at bounding box center [533, 366] width 57 height 26
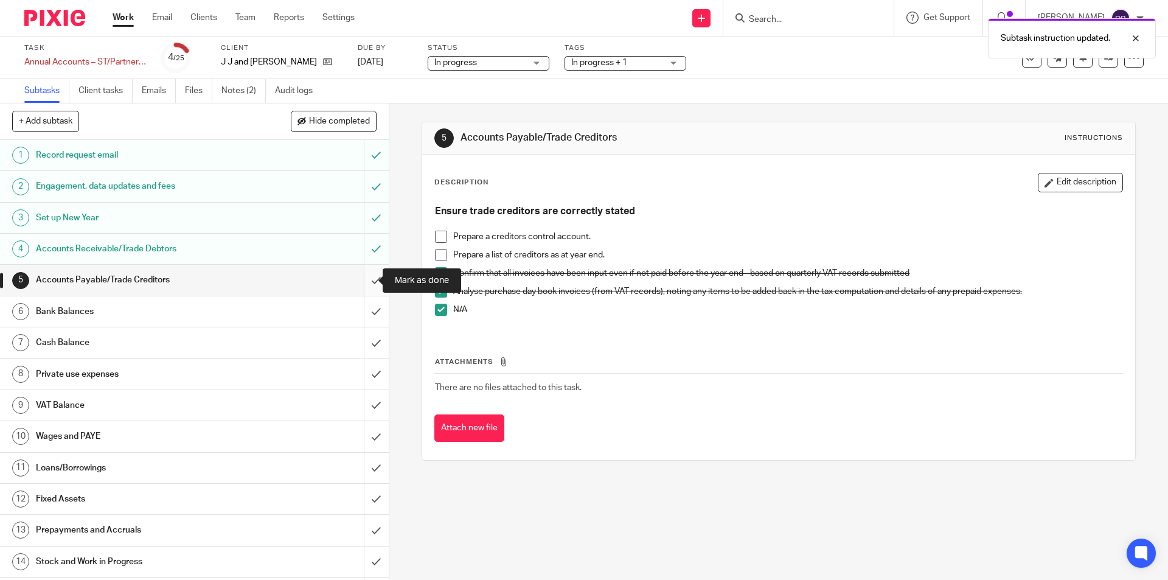
click at [362, 275] on input "submit" at bounding box center [194, 280] width 389 height 30
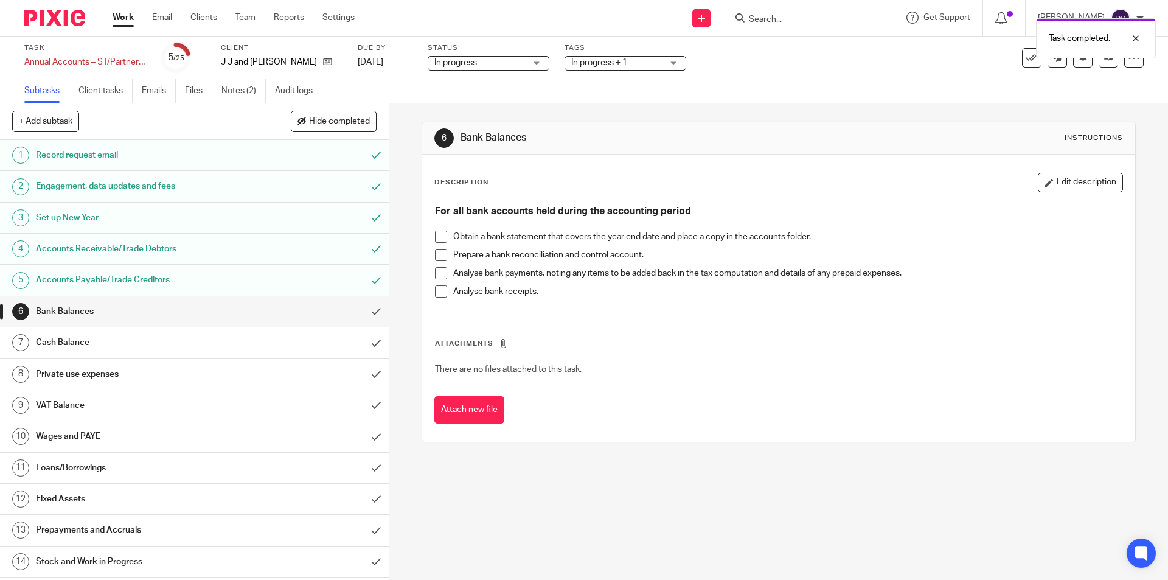
click at [439, 291] on span at bounding box center [441, 291] width 12 height 12
click at [437, 256] on span at bounding box center [441, 255] width 12 height 12
click at [439, 274] on span at bounding box center [441, 273] width 12 height 12
click at [437, 238] on span at bounding box center [441, 237] width 12 height 12
click at [439, 233] on span at bounding box center [441, 237] width 12 height 12
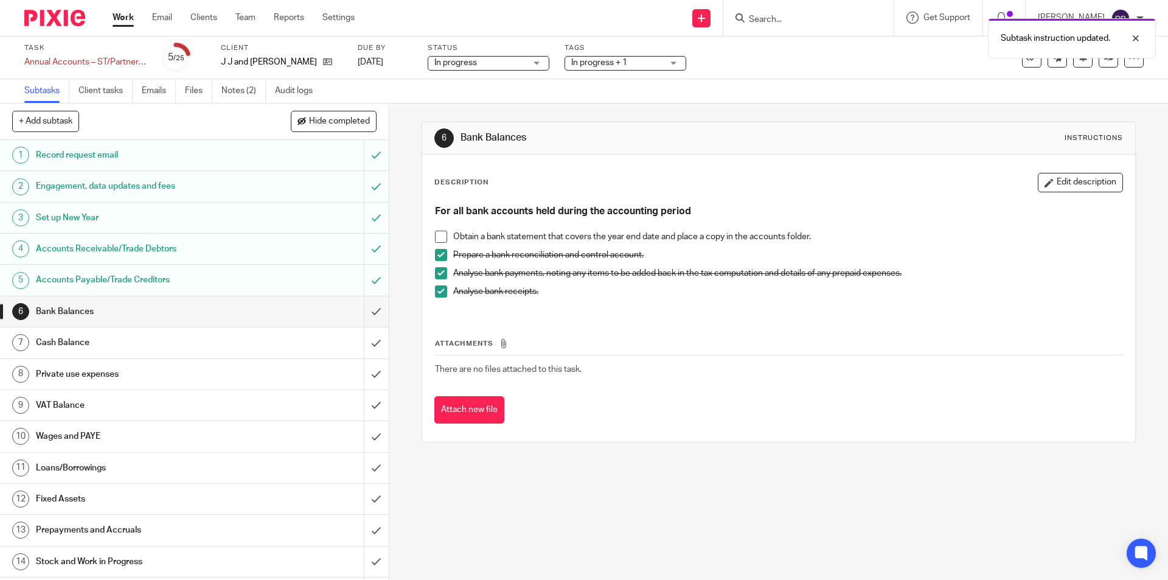
click at [826, 233] on p "Obtain a bank statement that covers the year end date and place a copy in the a…" at bounding box center [787, 237] width 668 height 12
click at [1055, 179] on button "Edit description" at bounding box center [1080, 182] width 85 height 19
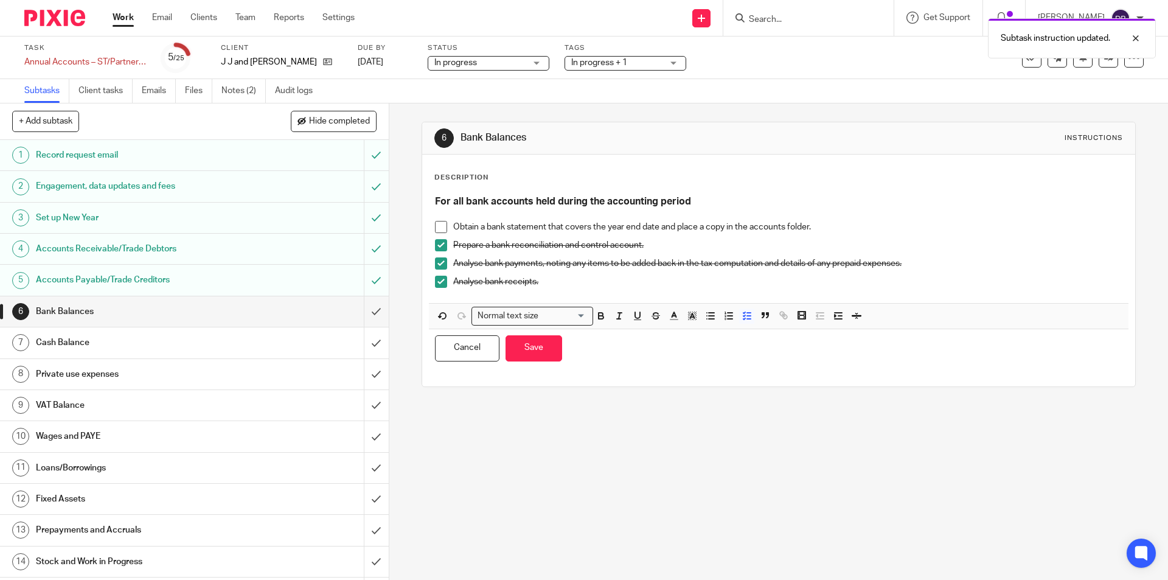
click at [834, 227] on p "Obtain a bank statement that covers the year end date and place a copy in the a…" at bounding box center [787, 227] width 668 height 12
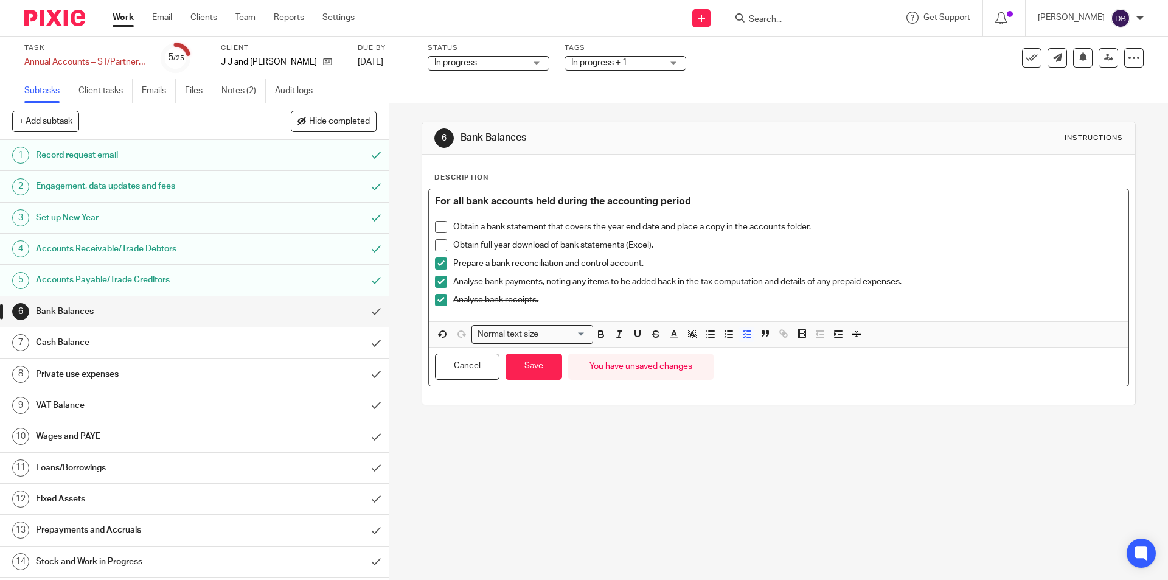
click at [436, 243] on span at bounding box center [441, 245] width 12 height 12
click at [534, 367] on button "Save" at bounding box center [533, 366] width 57 height 26
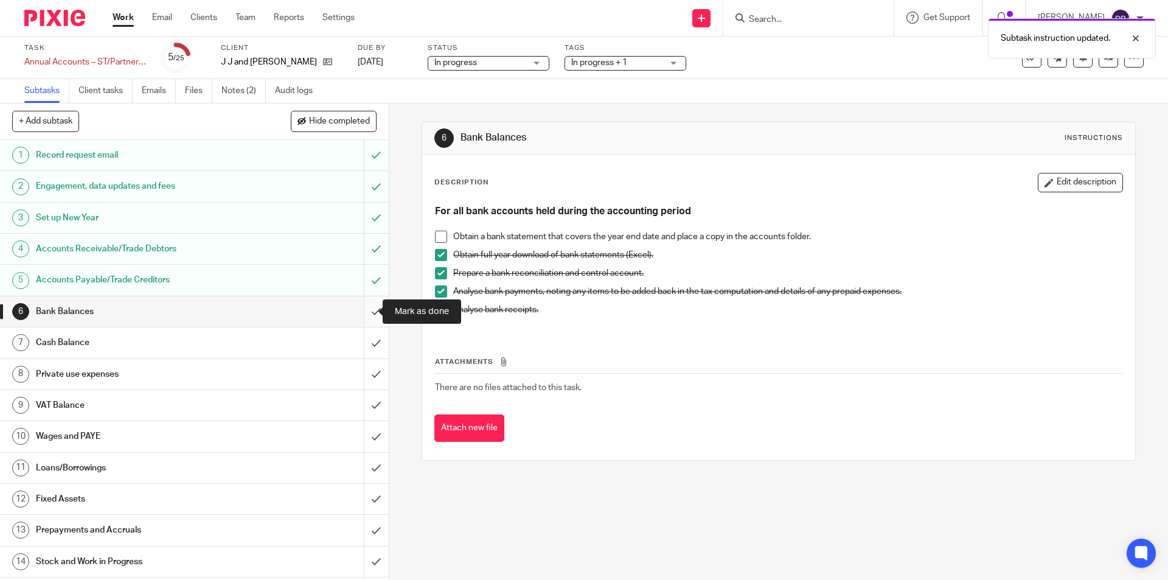
click at [362, 309] on input "submit" at bounding box center [194, 311] width 389 height 30
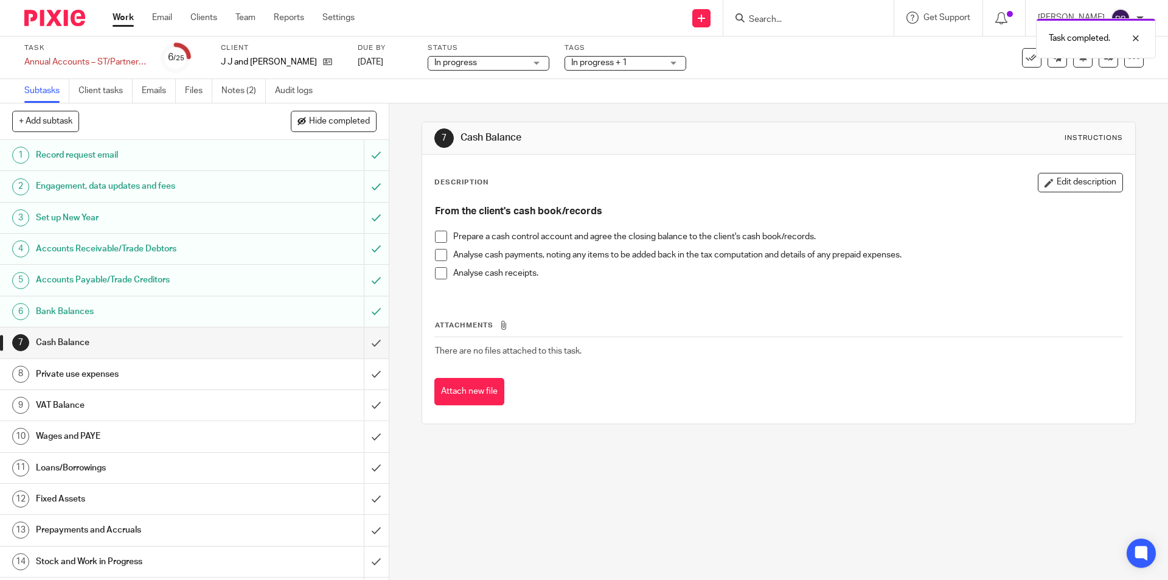
click at [1055, 172] on div "Description Edit description From the client's cash book/records Prepare a cash…" at bounding box center [778, 288] width 712 height 269
click at [1050, 180] on button "Edit description" at bounding box center [1080, 182] width 85 height 19
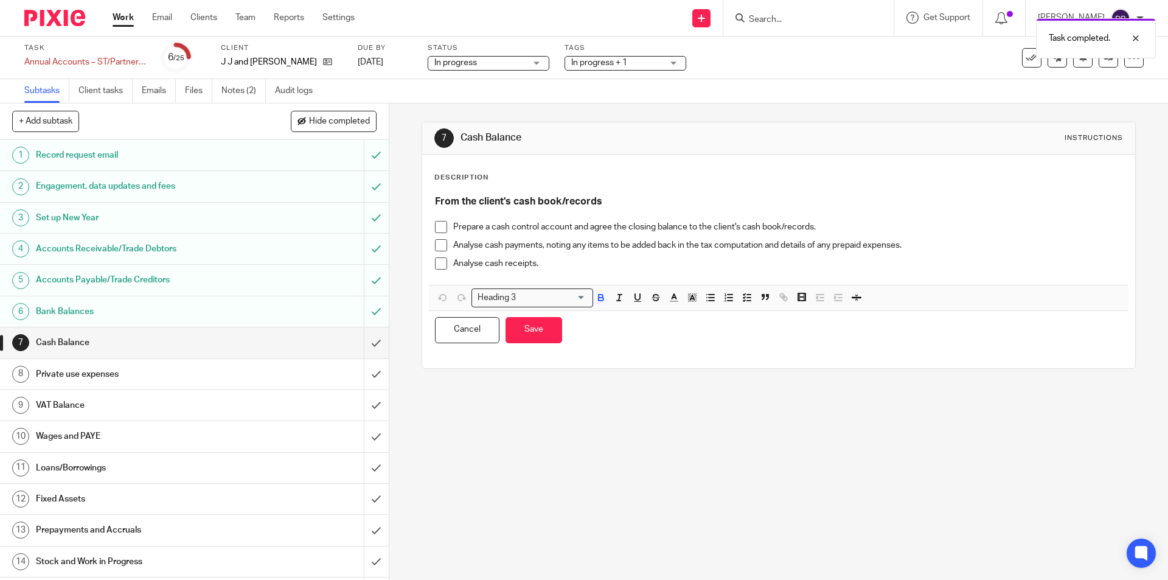
click at [553, 260] on p "Analyse cash receipts." at bounding box center [787, 263] width 668 height 12
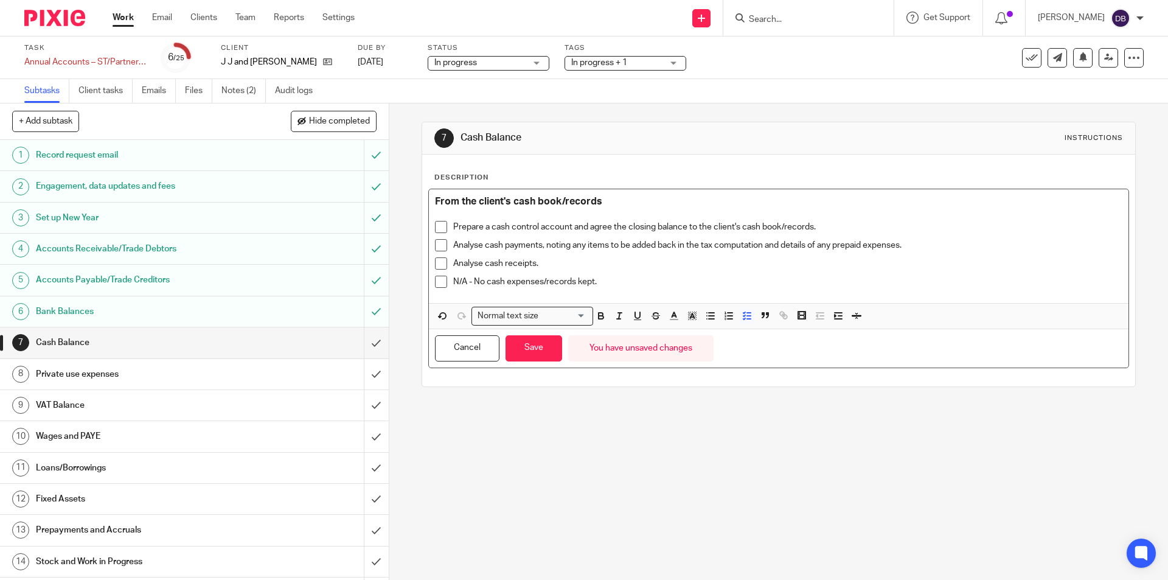
click at [435, 282] on span at bounding box center [441, 282] width 12 height 12
click at [538, 350] on button "Save" at bounding box center [533, 348] width 57 height 26
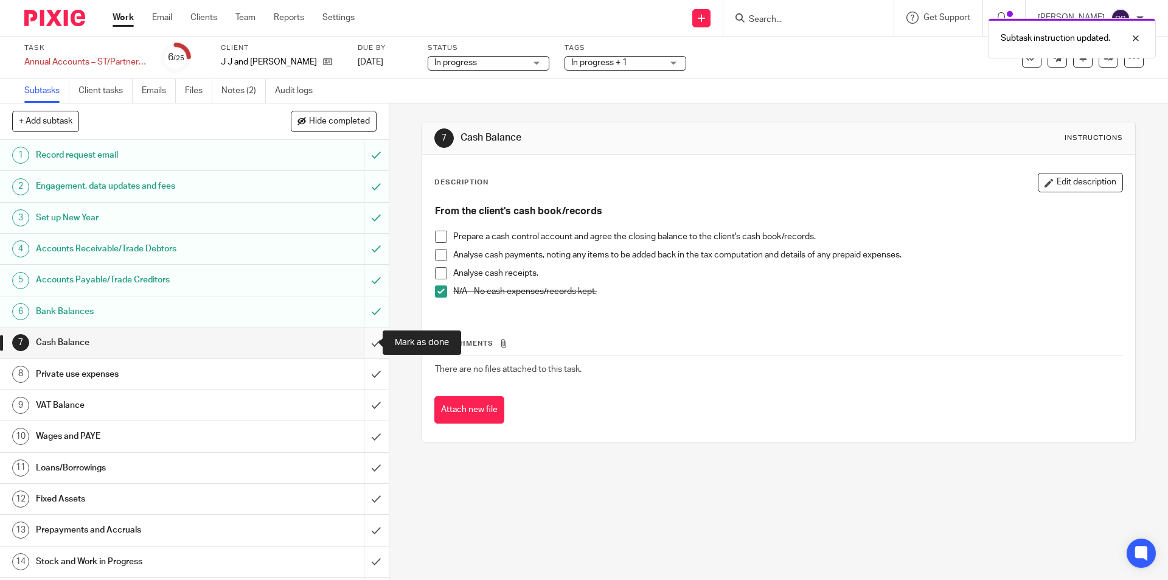
click at [361, 346] on input "submit" at bounding box center [194, 342] width 389 height 30
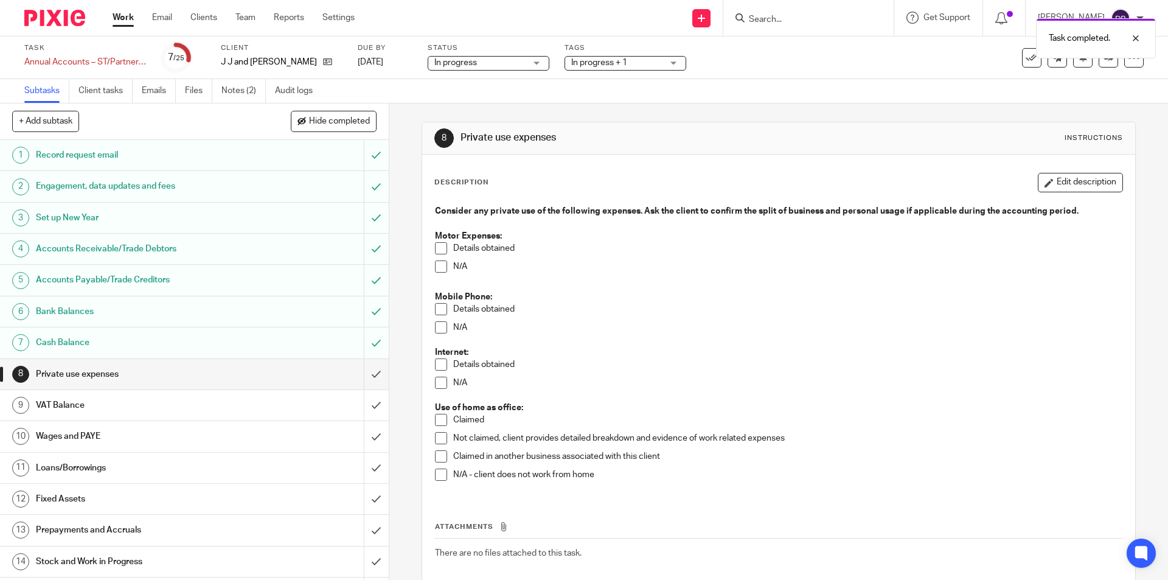
click at [438, 265] on span at bounding box center [441, 266] width 12 height 12
click at [440, 325] on span at bounding box center [441, 327] width 12 height 12
click at [436, 381] on span at bounding box center [441, 382] width 12 height 12
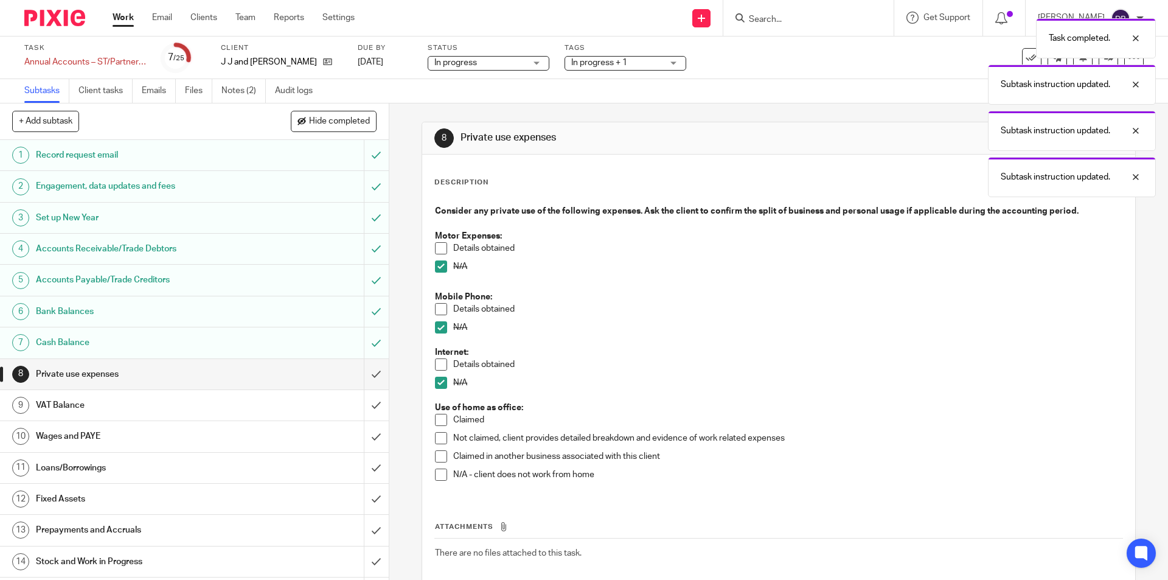
click at [440, 473] on span at bounding box center [441, 474] width 12 height 12
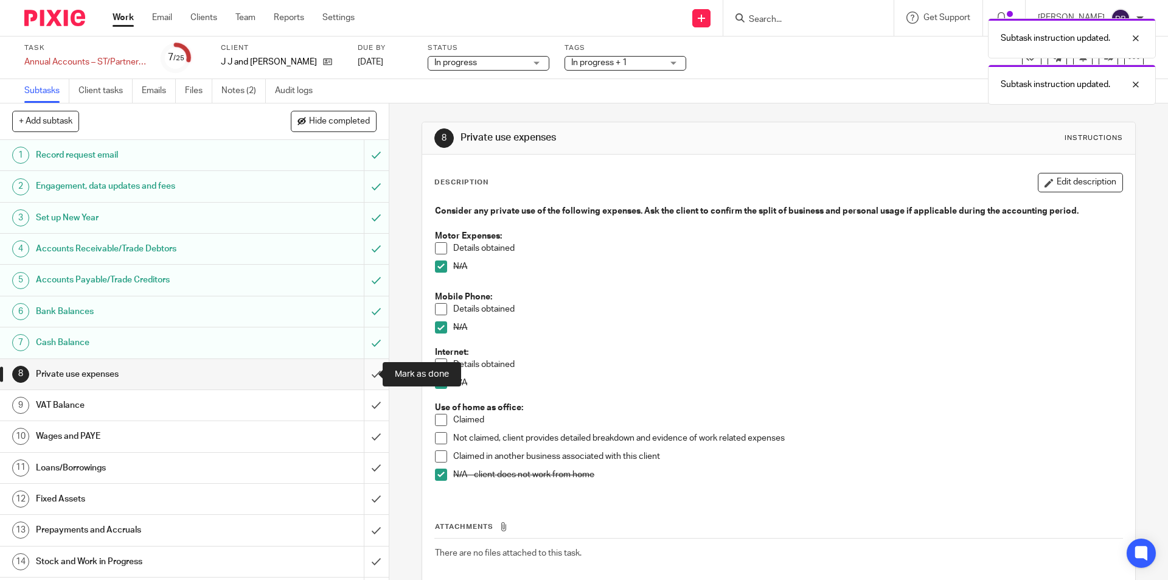
click at [361, 375] on input "submit" at bounding box center [194, 374] width 389 height 30
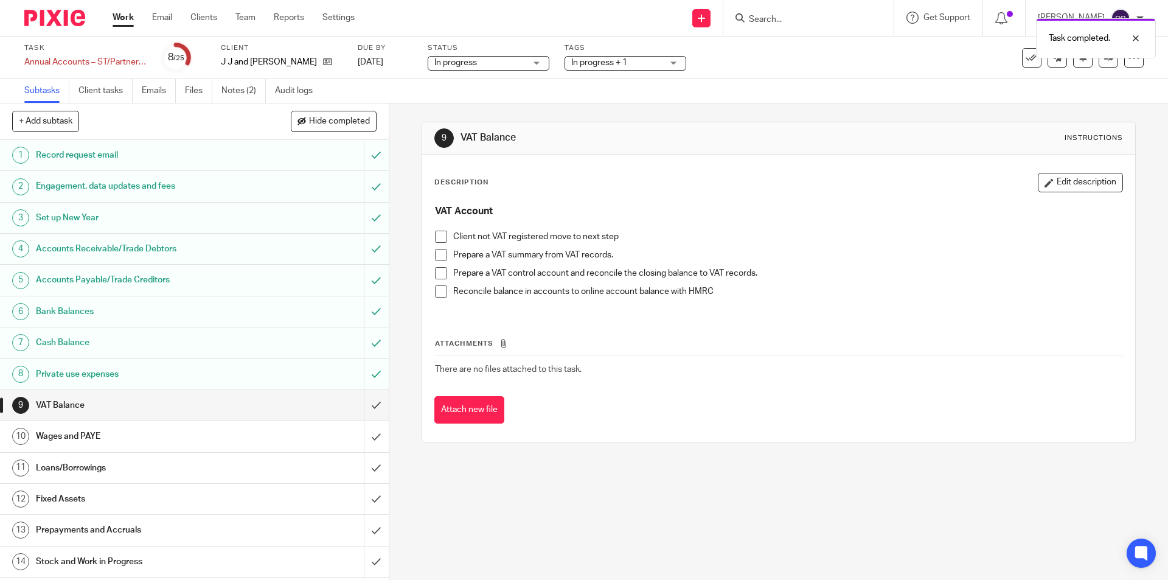
click at [437, 255] on span at bounding box center [441, 255] width 12 height 12
click at [435, 276] on span at bounding box center [441, 273] width 12 height 12
click at [1077, 179] on button "Edit description" at bounding box center [1080, 182] width 85 height 19
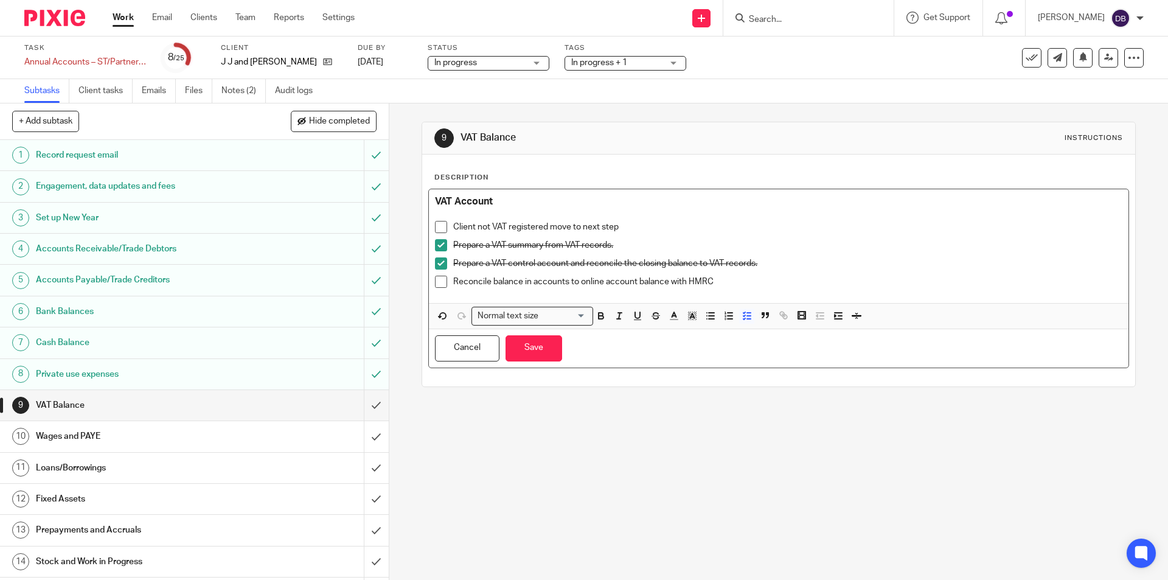
click at [726, 276] on p "Reconcile balance in accounts to online account balance with HMRC" at bounding box center [787, 282] width 668 height 12
click at [437, 286] on span at bounding box center [441, 282] width 12 height 12
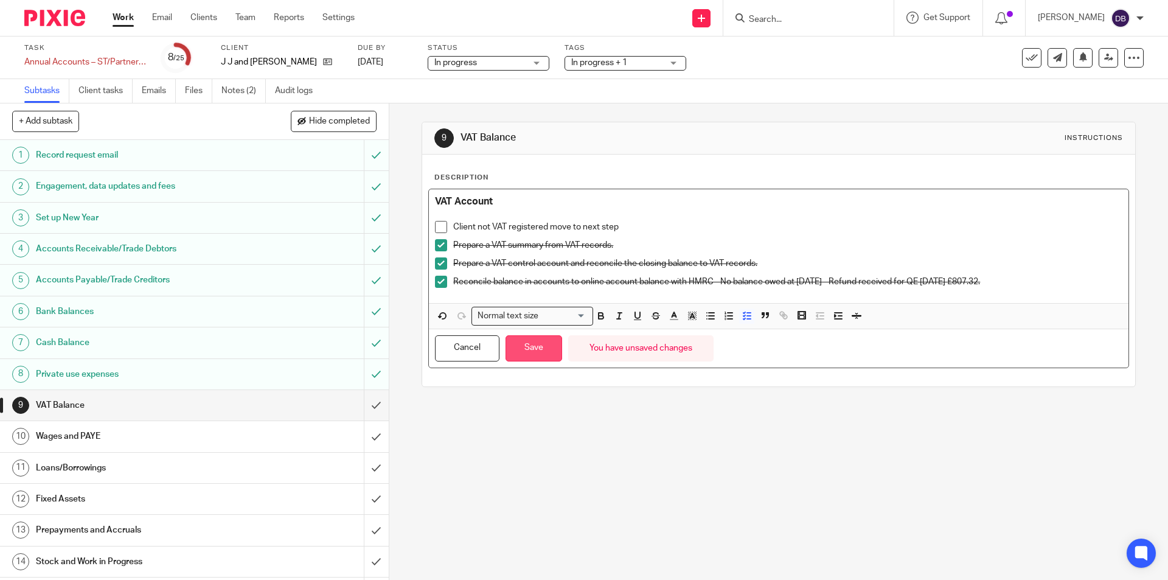
click at [550, 342] on button "Save" at bounding box center [533, 348] width 57 height 26
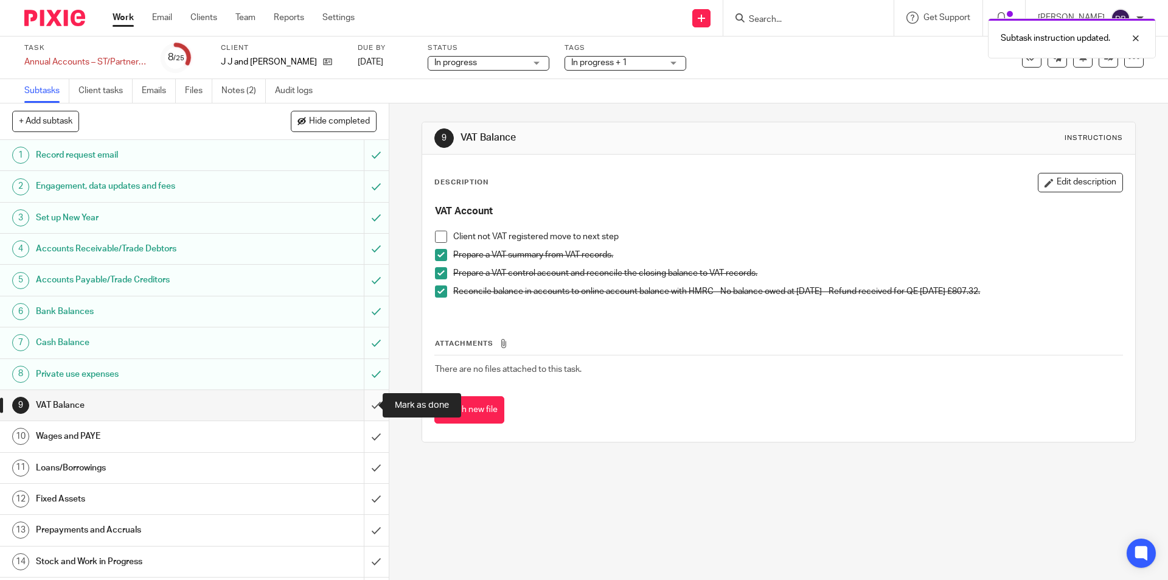
click at [361, 408] on input "submit" at bounding box center [194, 405] width 389 height 30
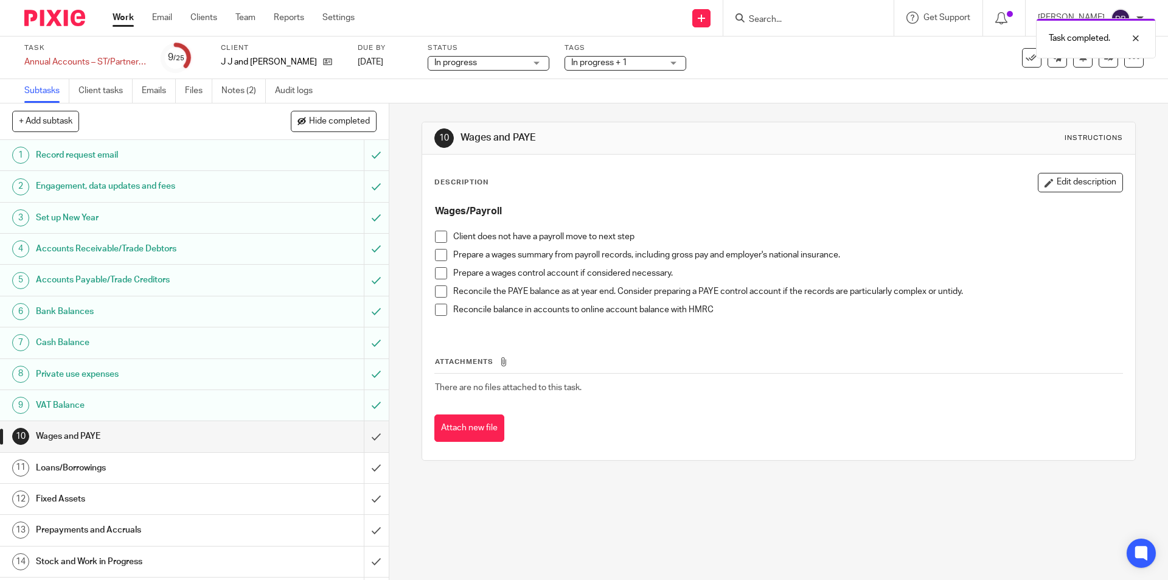
click at [437, 237] on span at bounding box center [441, 237] width 12 height 12
click at [361, 436] on input "submit" at bounding box center [194, 436] width 389 height 30
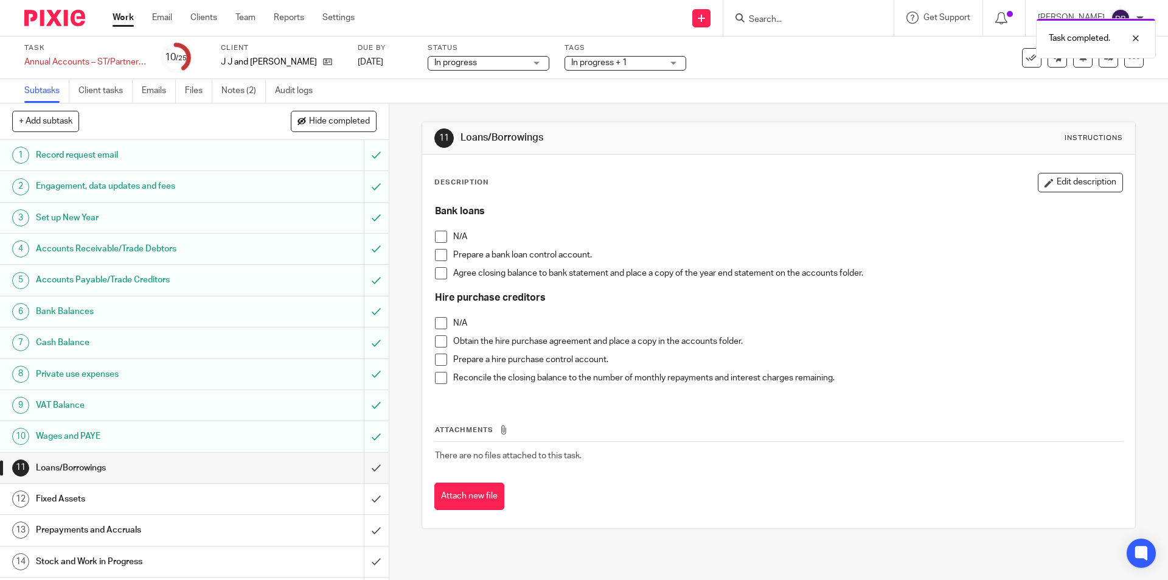
click at [441, 237] on span at bounding box center [441, 237] width 12 height 12
click at [437, 321] on span at bounding box center [441, 323] width 12 height 12
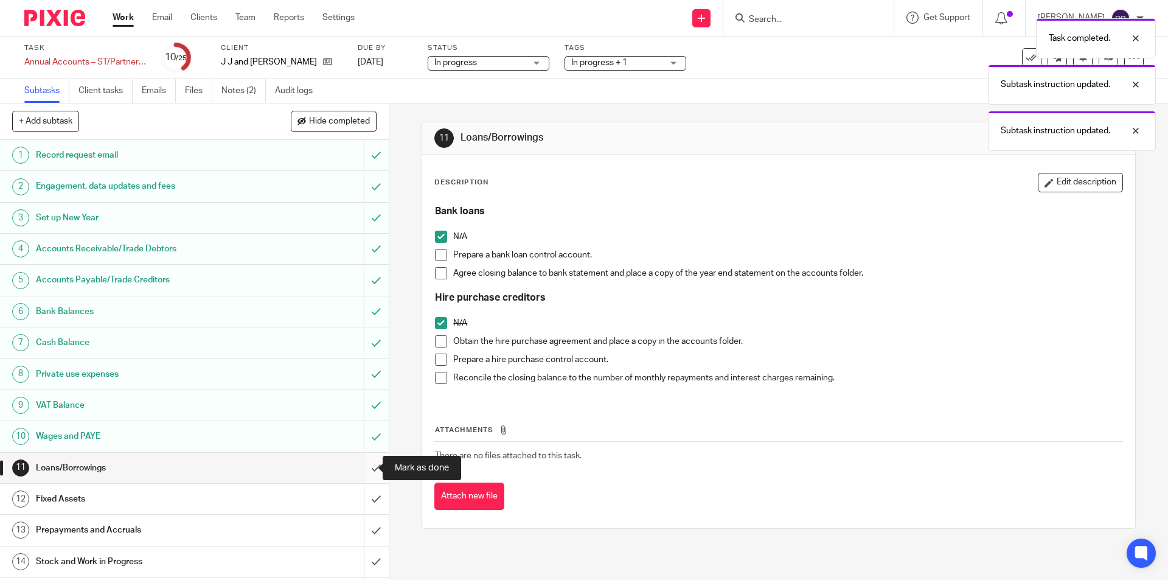
click at [362, 468] on input "submit" at bounding box center [194, 468] width 389 height 30
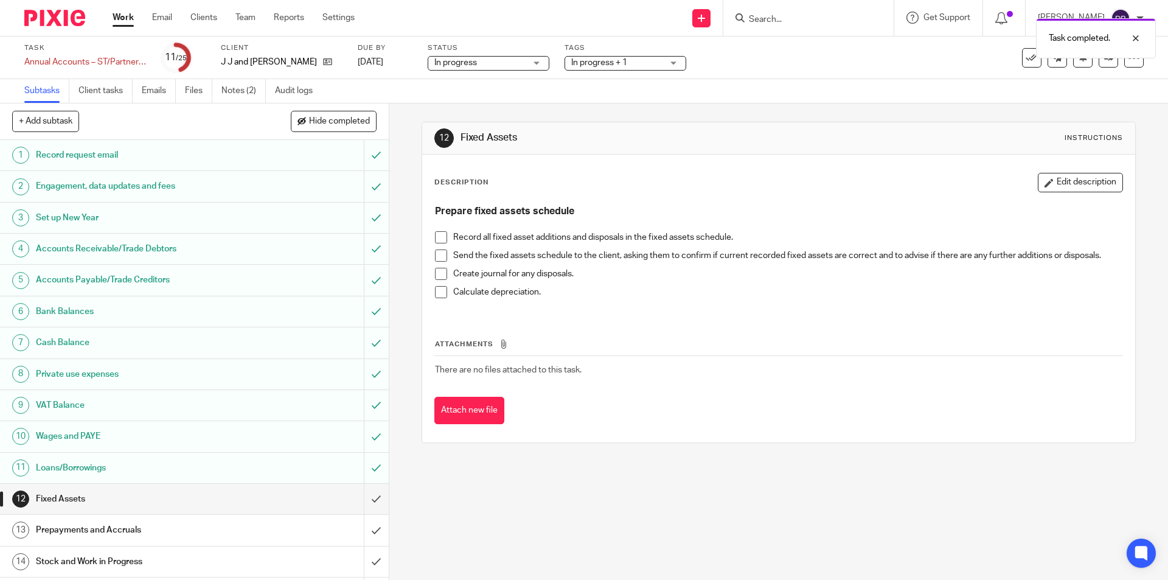
click at [1056, 183] on button "Edit description" at bounding box center [1080, 182] width 85 height 19
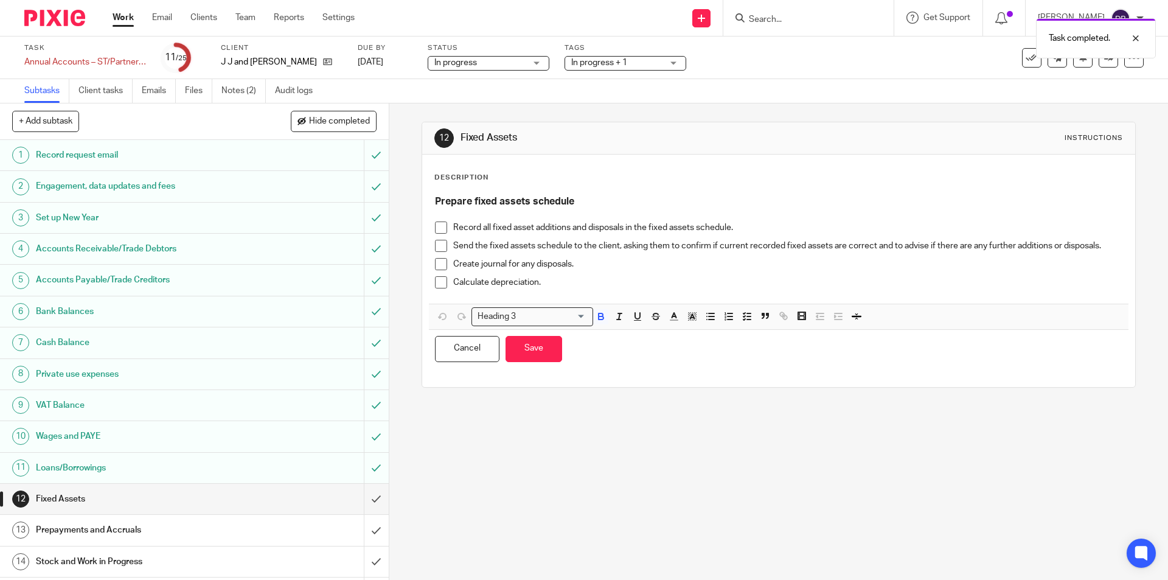
click at [580, 278] on p "Calculate depreciation." at bounding box center [787, 282] width 668 height 12
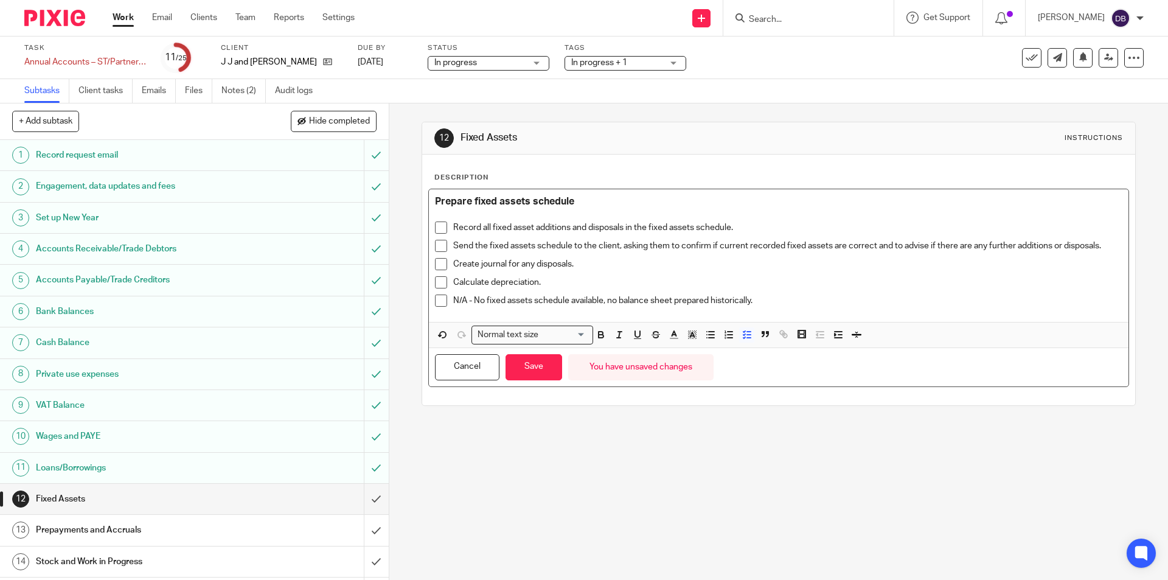
click at [435, 299] on span at bounding box center [441, 300] width 12 height 12
click at [539, 366] on button "Save" at bounding box center [533, 367] width 57 height 26
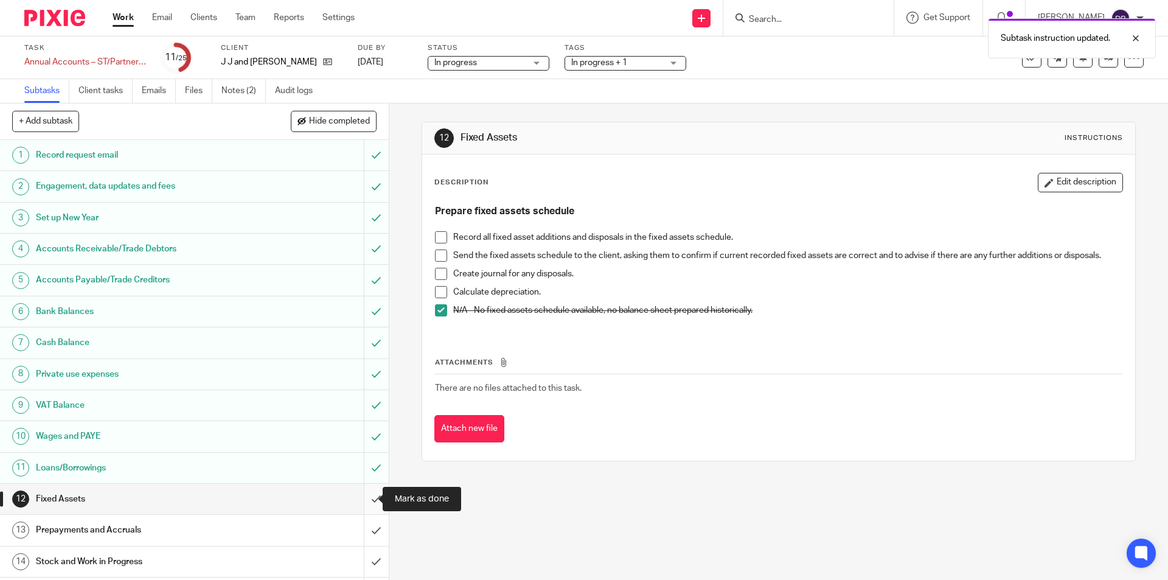
click at [361, 498] on input "submit" at bounding box center [194, 499] width 389 height 30
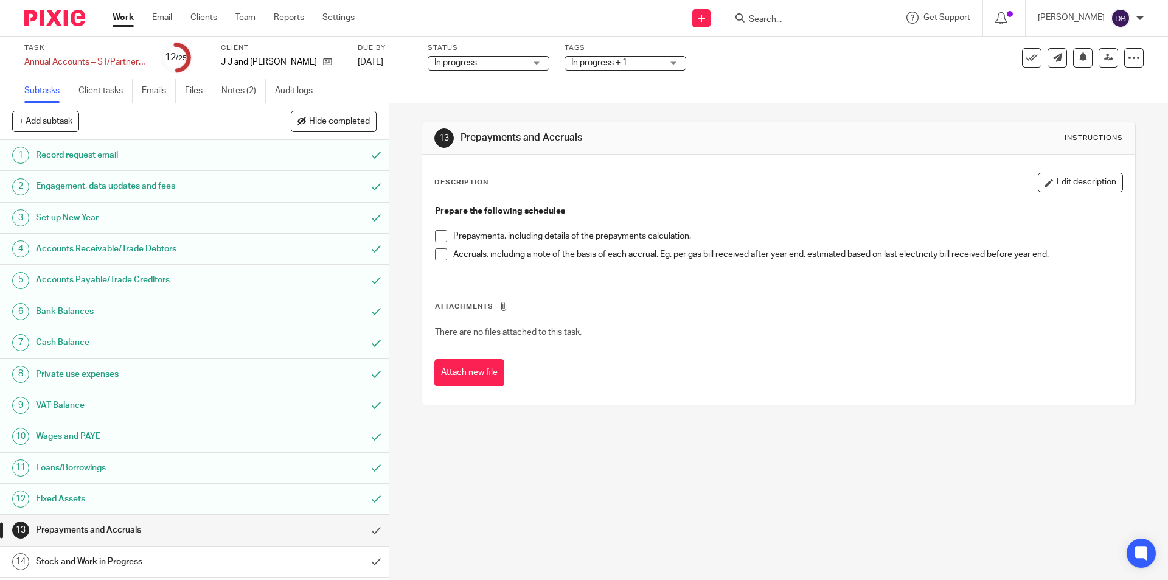
click at [440, 252] on span at bounding box center [441, 254] width 12 height 12
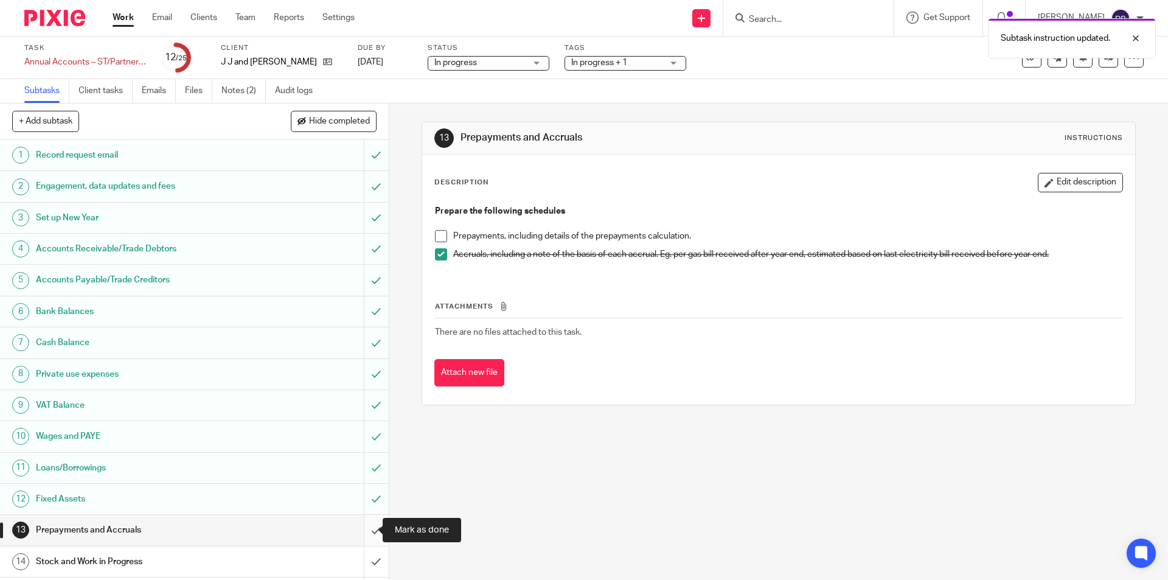
click at [361, 530] on input "submit" at bounding box center [194, 530] width 389 height 30
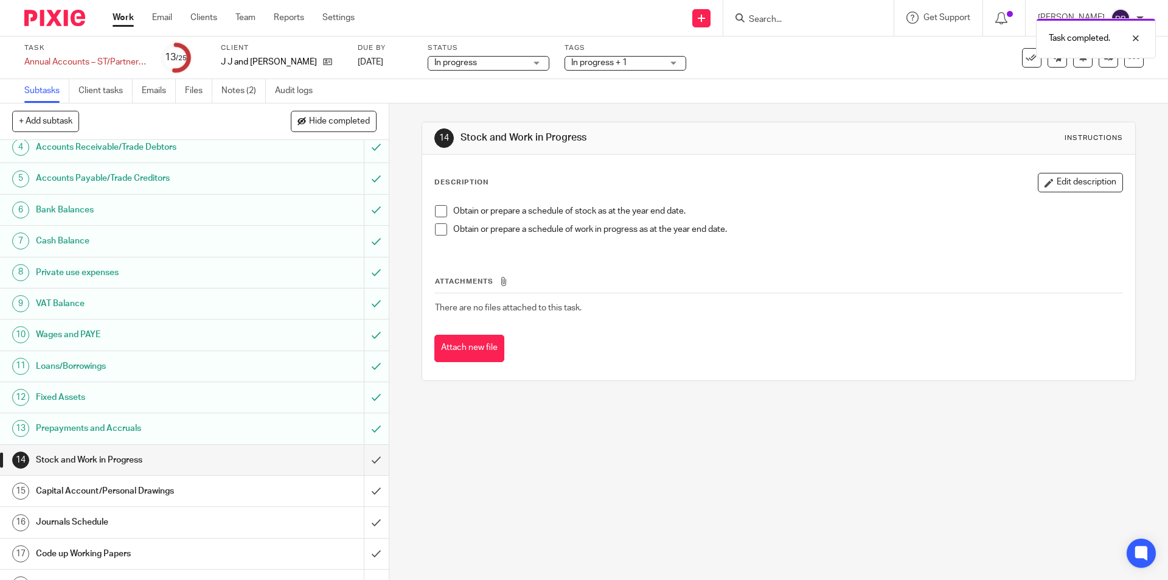
scroll to position [182, 0]
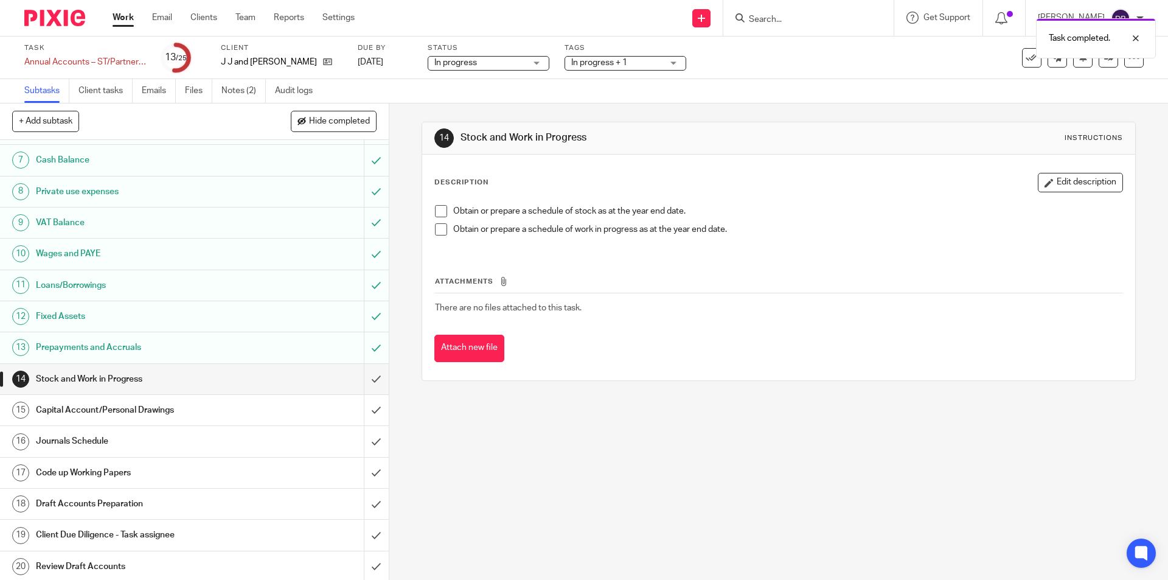
click at [293, 414] on div "Capital Account/Personal Drawings" at bounding box center [194, 410] width 316 height 18
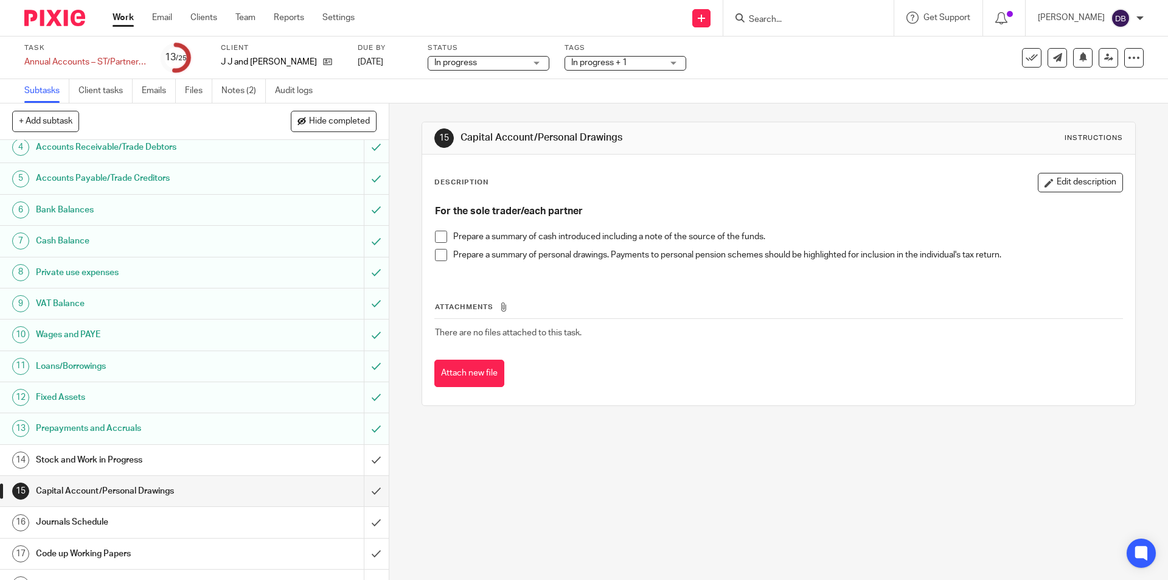
scroll to position [182, 0]
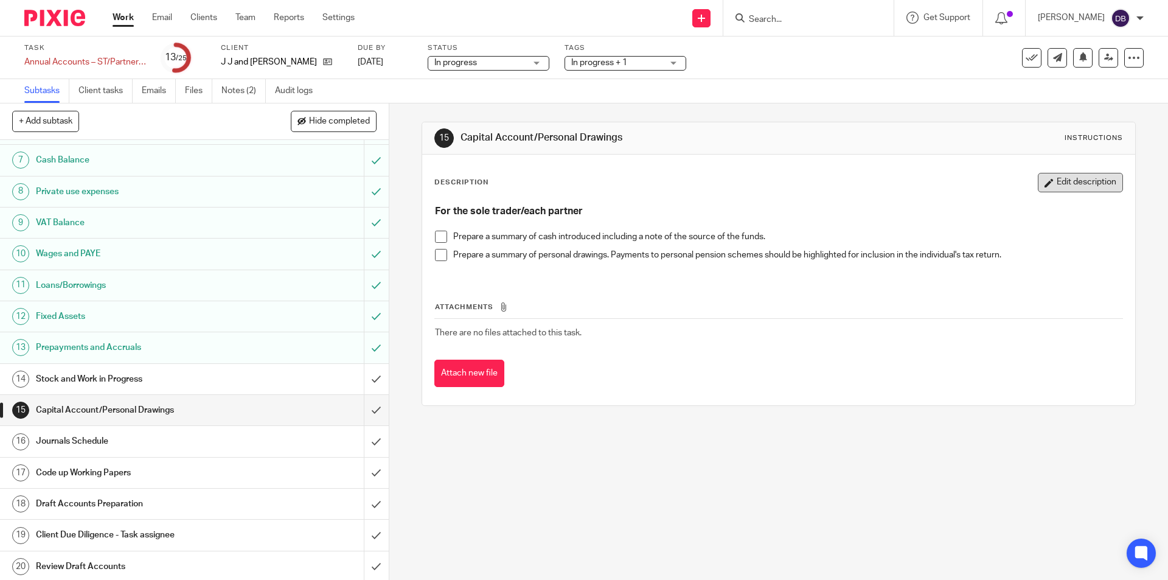
click at [1064, 181] on button "Edit description" at bounding box center [1080, 182] width 85 height 19
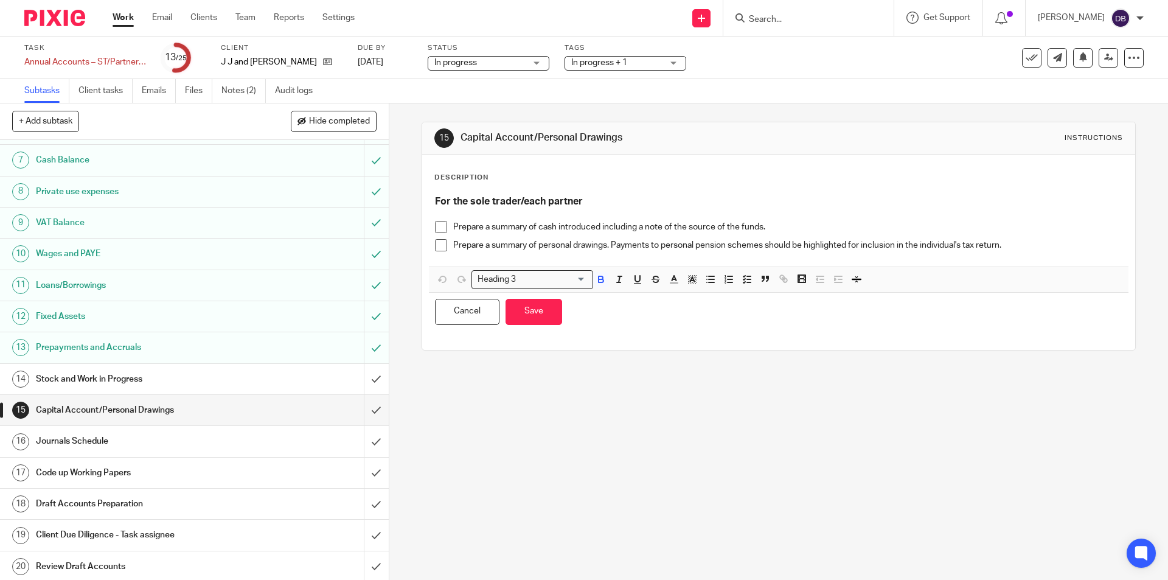
click at [1012, 245] on p "Prepare a summary of personal drawings. Payments to personal pension schemes sh…" at bounding box center [787, 245] width 668 height 12
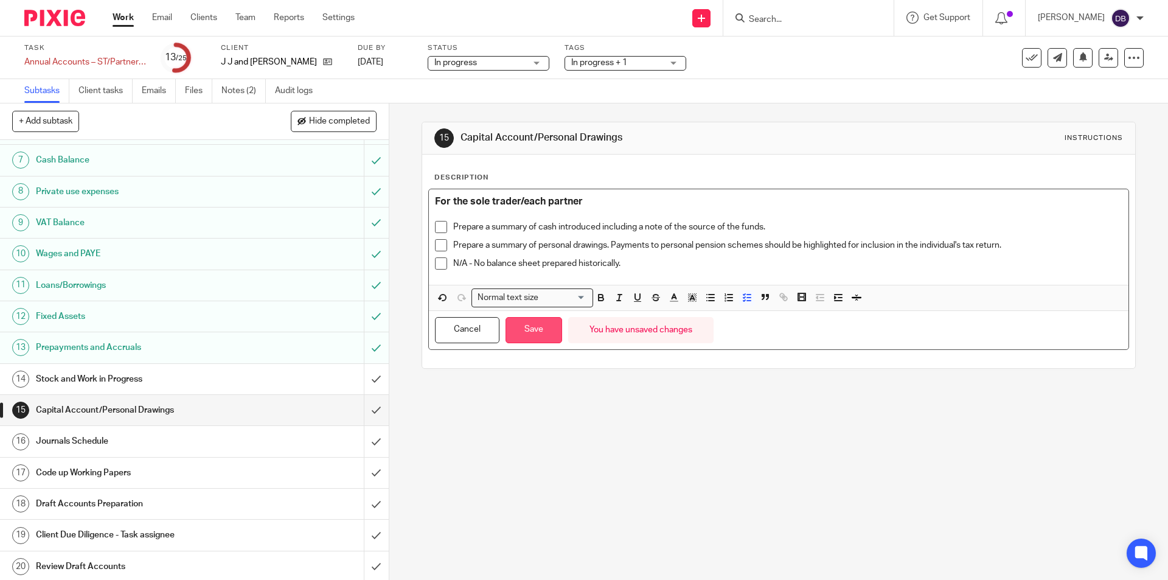
click at [532, 331] on button "Save" at bounding box center [533, 330] width 57 height 26
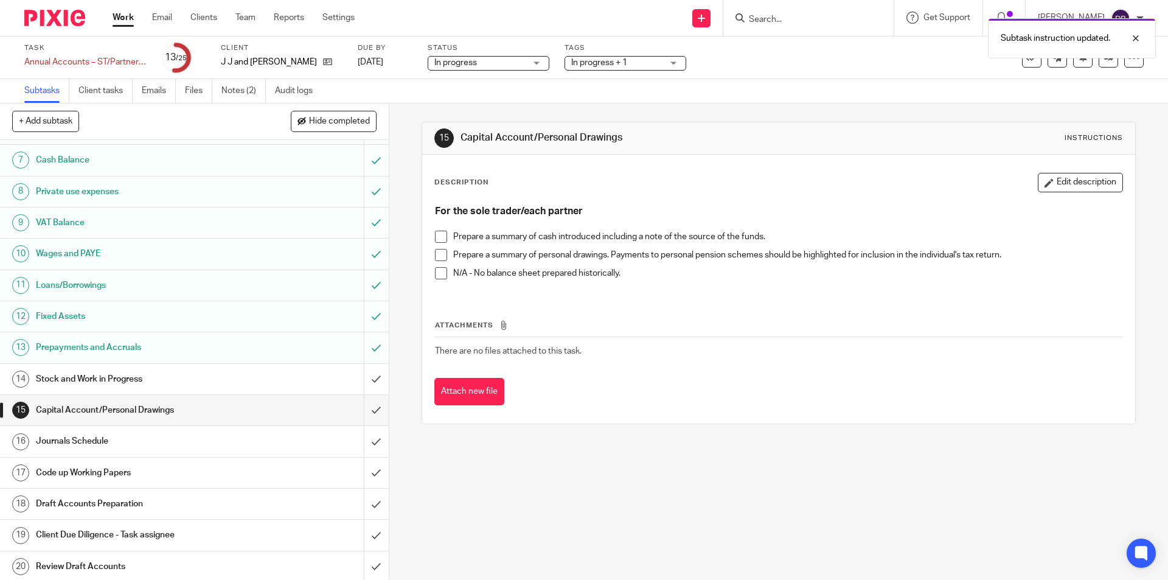
click at [439, 271] on span at bounding box center [441, 273] width 12 height 12
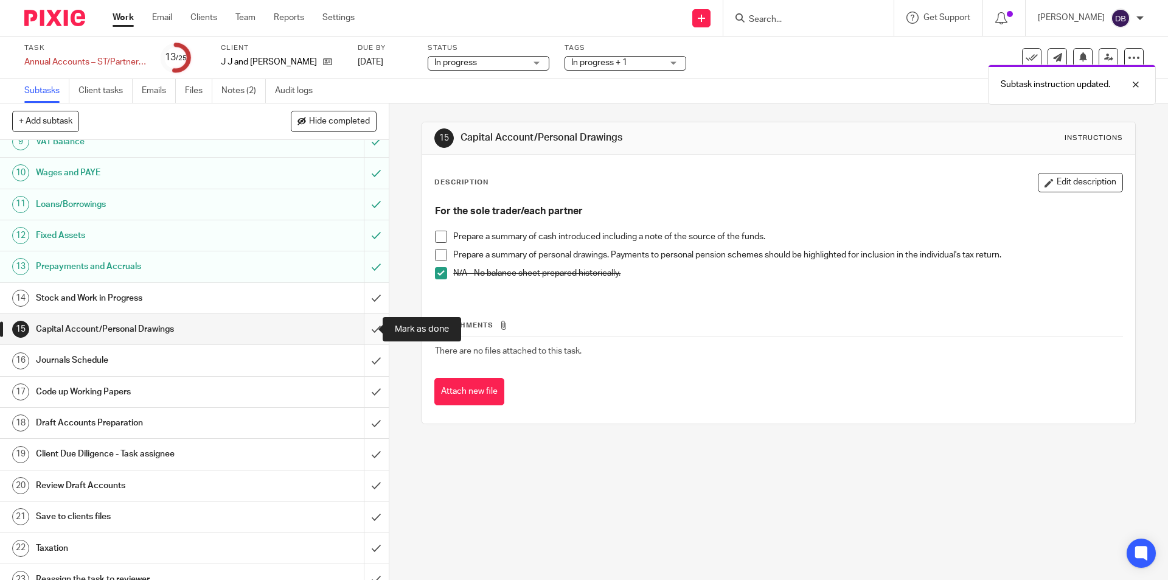
click at [363, 325] on input "submit" at bounding box center [194, 329] width 389 height 30
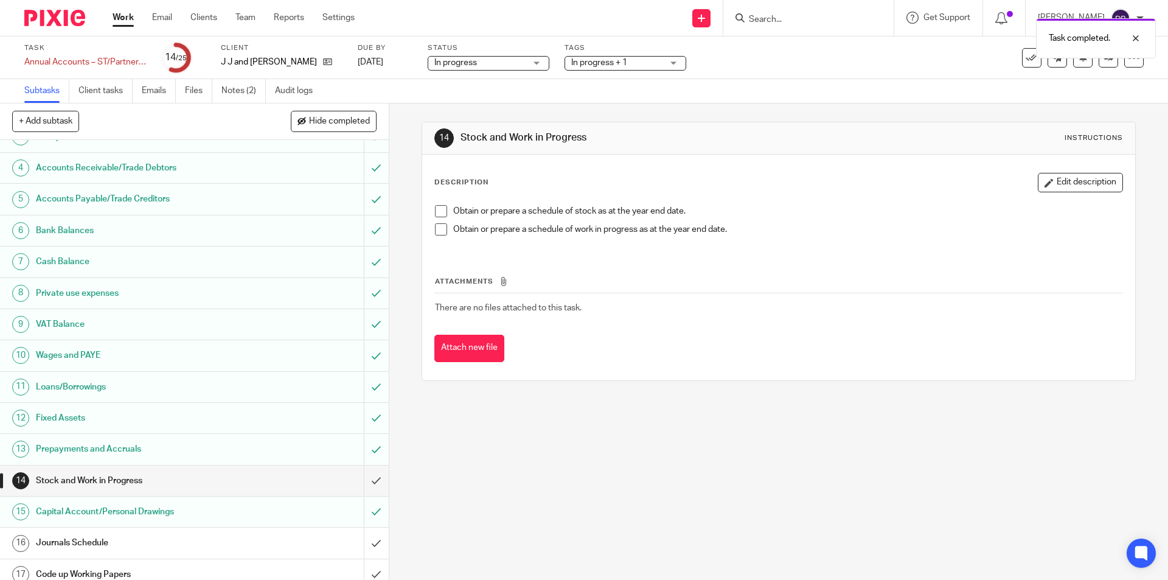
scroll to position [182, 0]
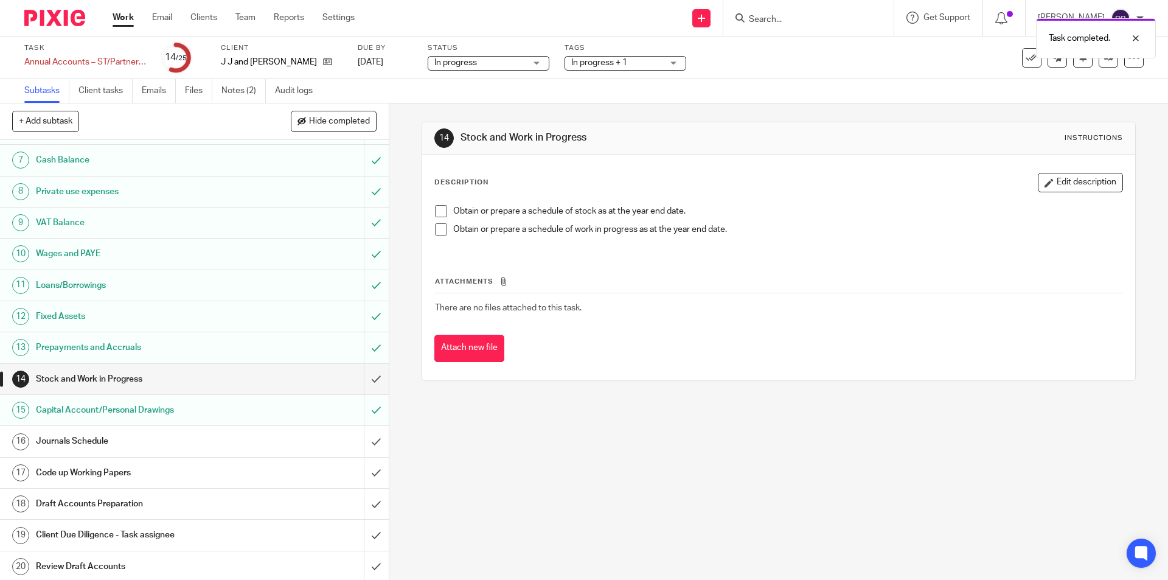
click at [284, 442] on div "Journals Schedule" at bounding box center [194, 441] width 316 height 18
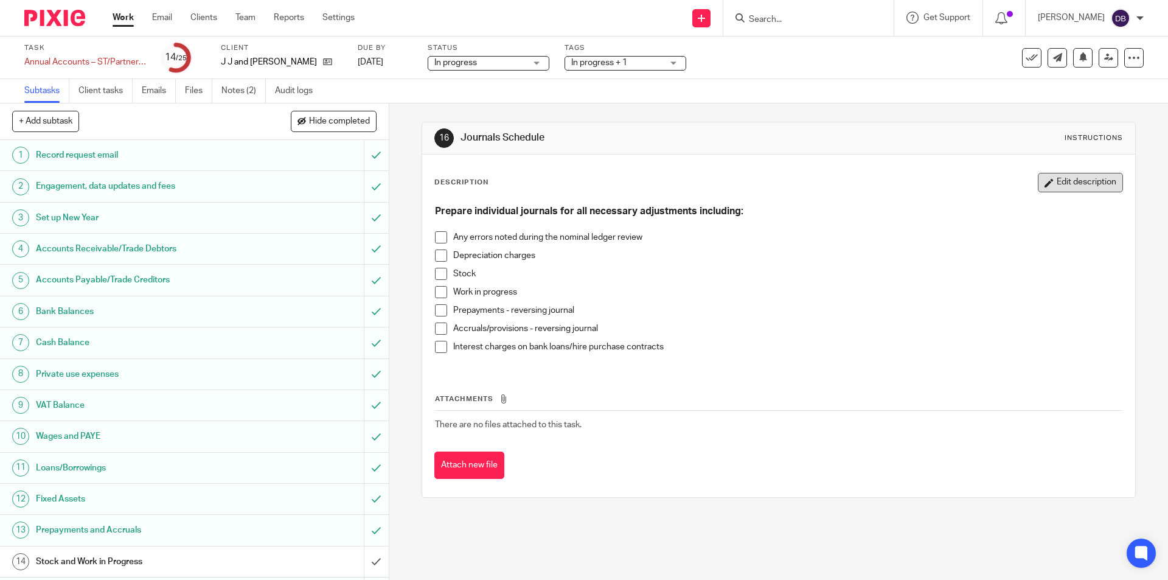
click at [1061, 176] on button "Edit description" at bounding box center [1080, 182] width 85 height 19
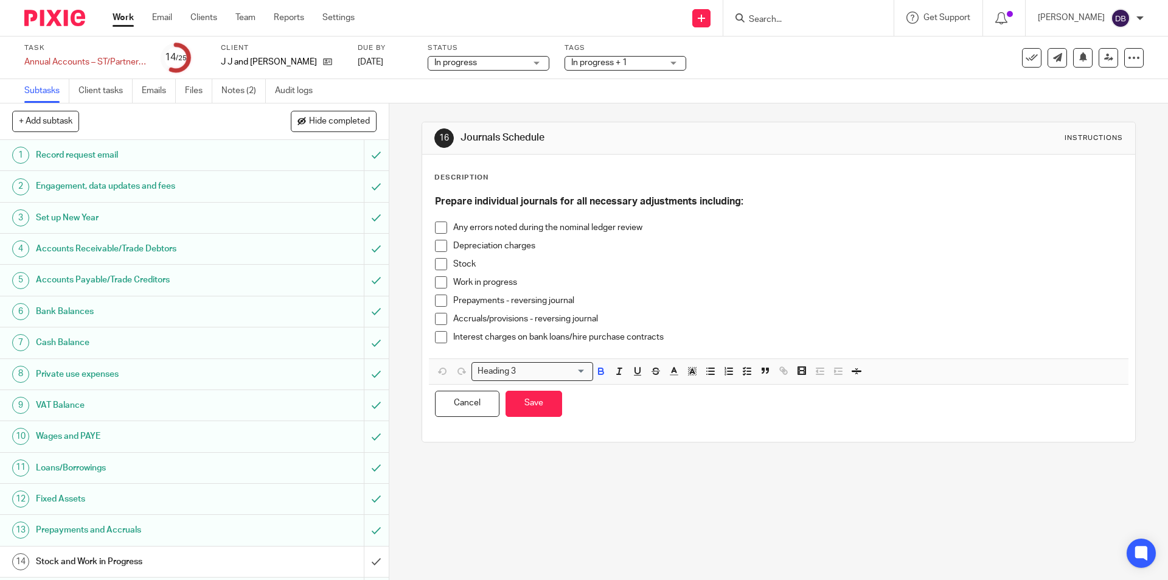
click at [760, 205] on h3 "Prepare individual journals for all necessary adjustments including:" at bounding box center [778, 201] width 687 height 13
click at [659, 225] on p "Any errors noted during the nominal ledger review" at bounding box center [787, 227] width 668 height 12
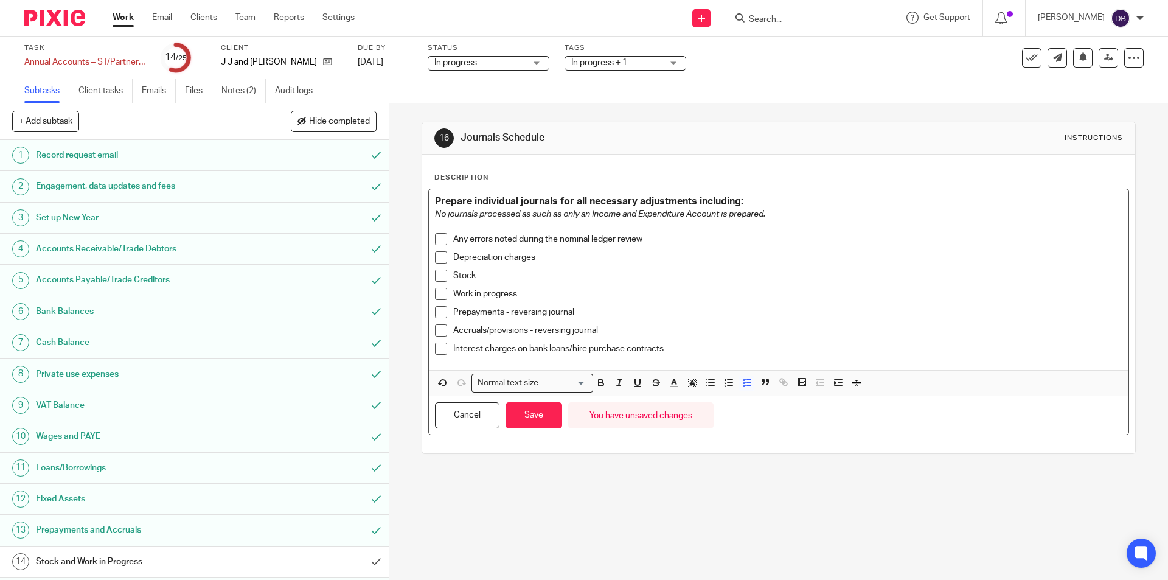
click at [439, 327] on span at bounding box center [441, 330] width 12 height 12
click at [437, 276] on span at bounding box center [441, 275] width 12 height 12
click at [783, 212] on p "No journals processed as such as only an Income and Expenditure Account is prep…" at bounding box center [778, 214] width 687 height 12
click at [530, 415] on button "Save" at bounding box center [533, 415] width 57 height 26
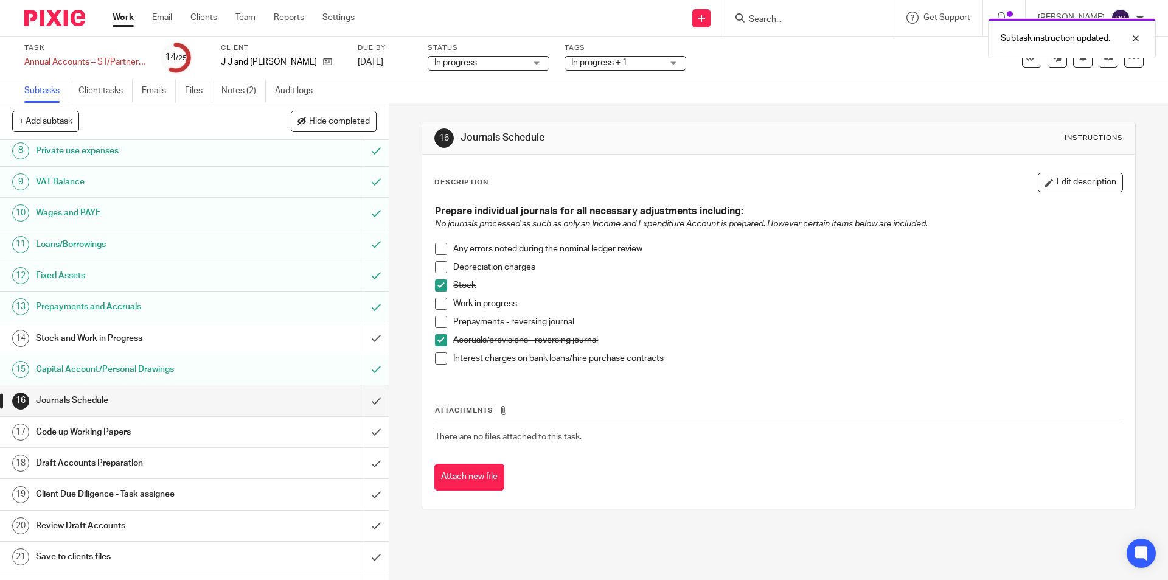
scroll to position [284, 0]
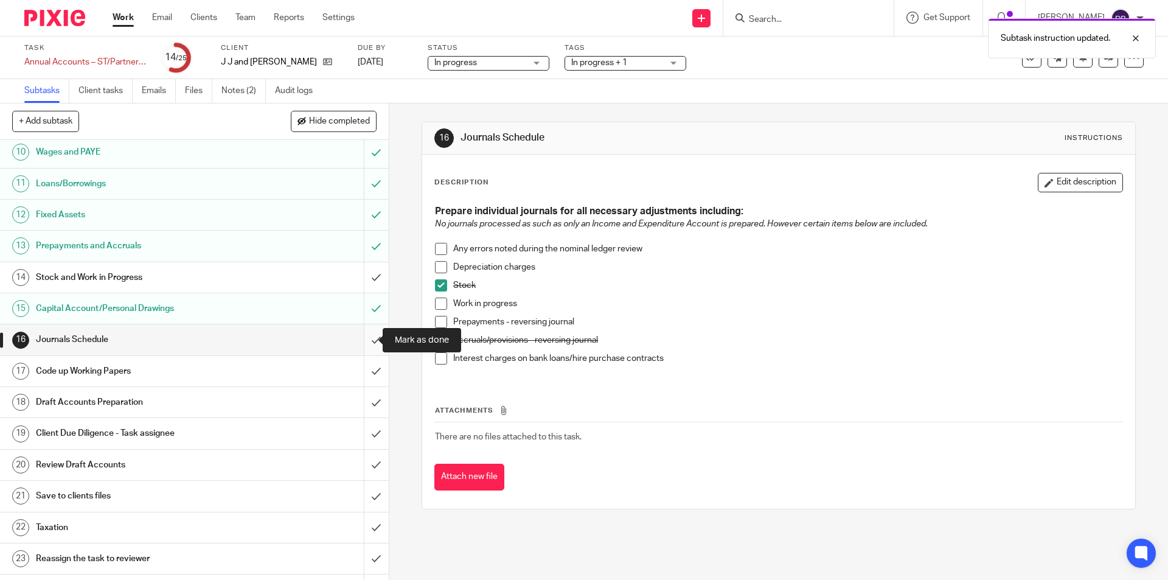
click at [361, 339] on input "submit" at bounding box center [194, 339] width 389 height 30
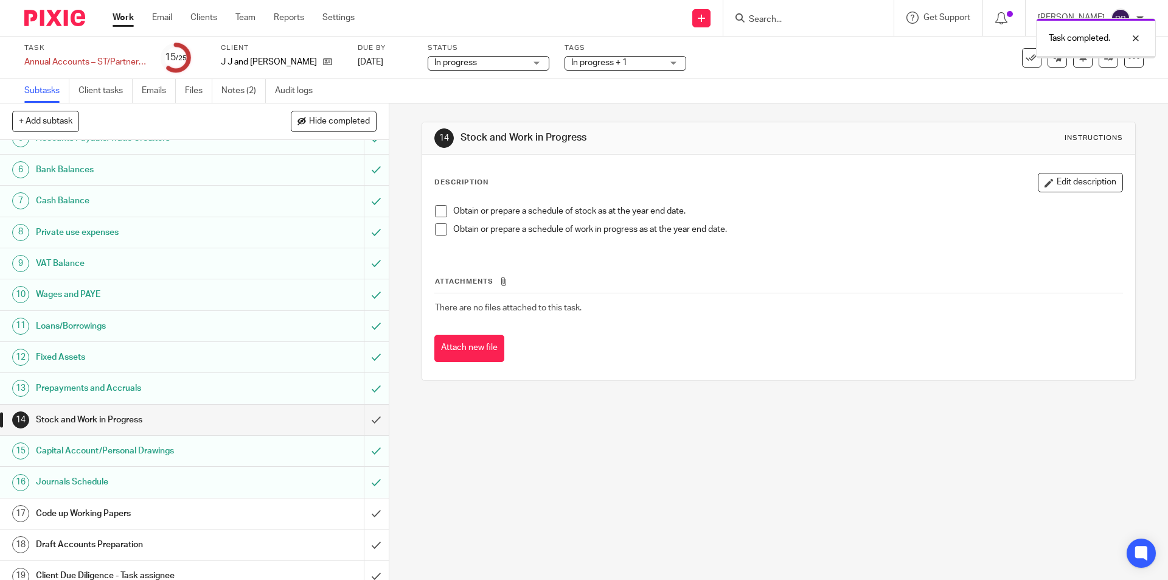
scroll to position [243, 0]
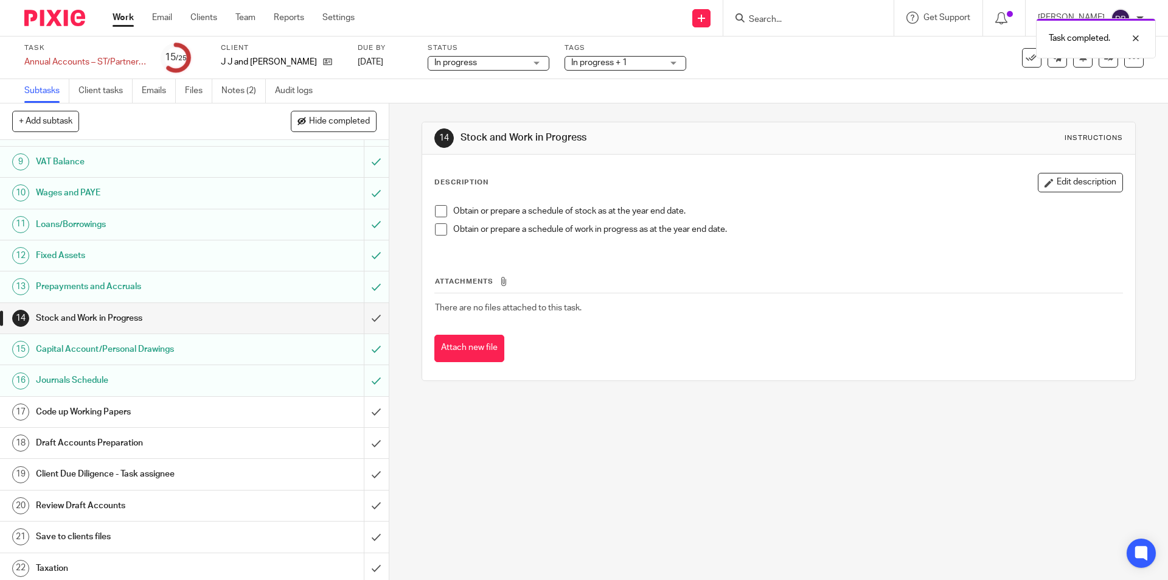
click at [290, 414] on div "Code up Working Papers" at bounding box center [194, 412] width 316 height 18
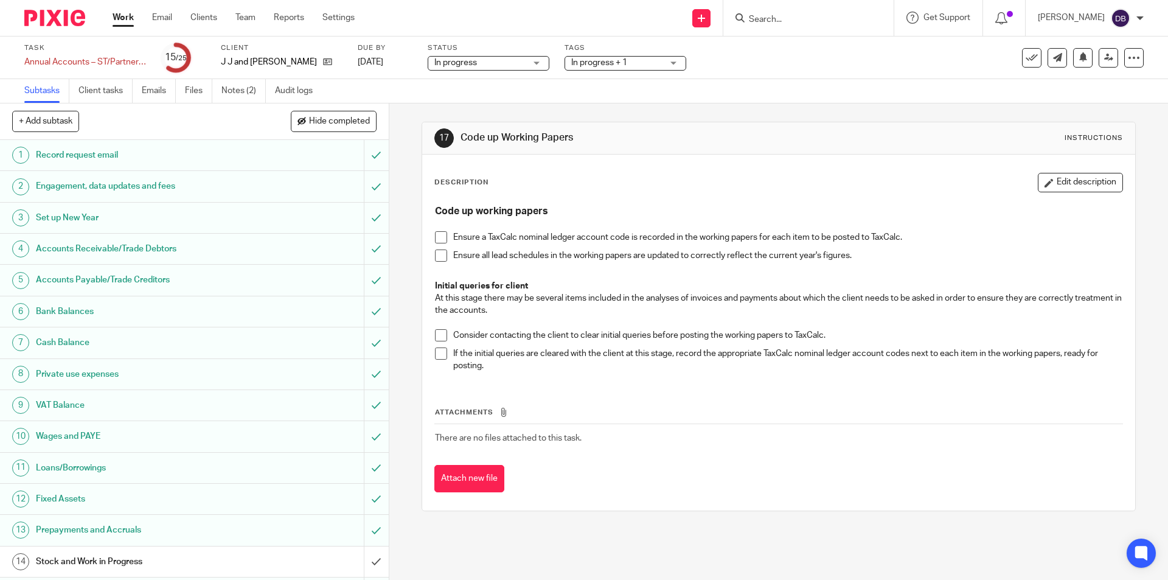
click at [435, 338] on span at bounding box center [441, 335] width 12 height 12
click at [1065, 181] on button "Edit description" at bounding box center [1080, 182] width 85 height 19
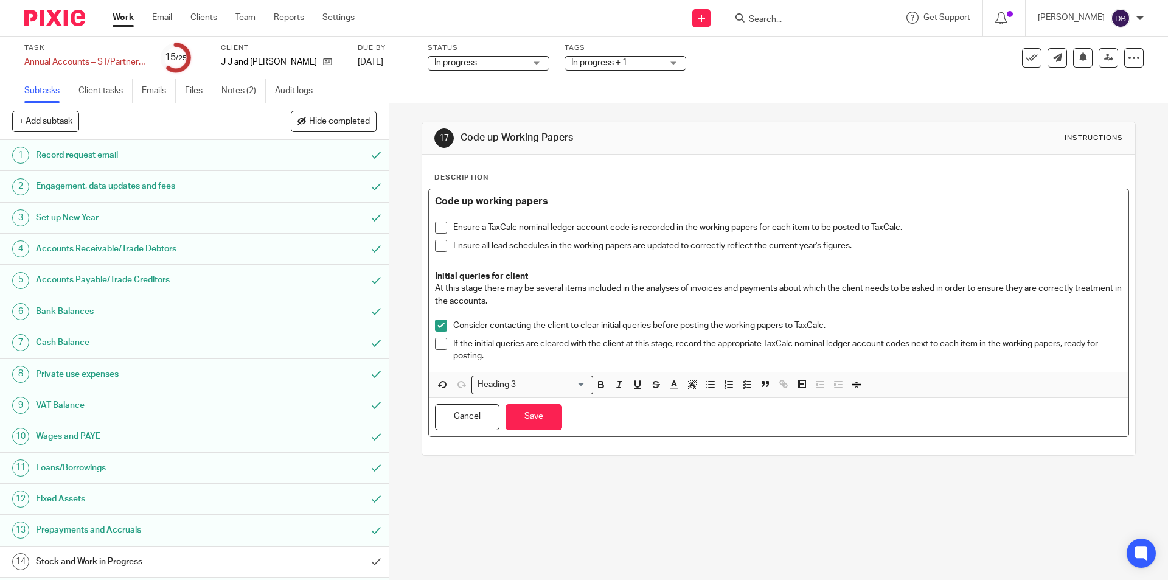
click at [484, 215] on h3 at bounding box center [778, 214] width 687 height 13
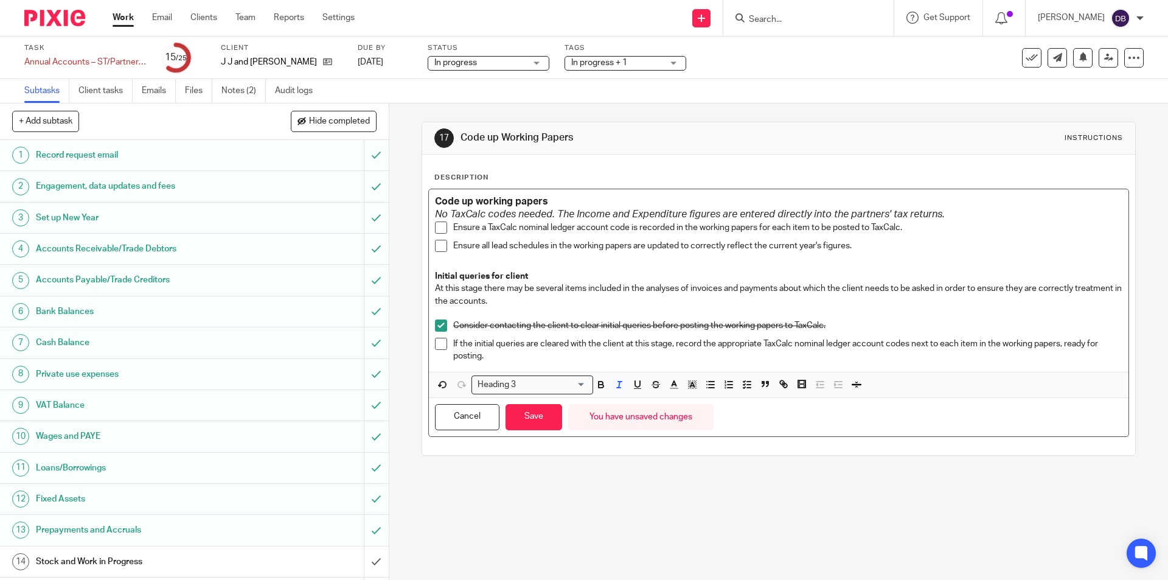
click at [578, 385] on input "Search for option" at bounding box center [552, 384] width 66 height 13
click at [542, 406] on li "Normal text size" at bounding box center [532, 405] width 120 height 16
click at [446, 227] on li "Ensure a TaxCalc nominal ledger account code is recorded in the working papers …" at bounding box center [778, 230] width 687 height 18
click at [524, 421] on button "Save" at bounding box center [533, 416] width 57 height 26
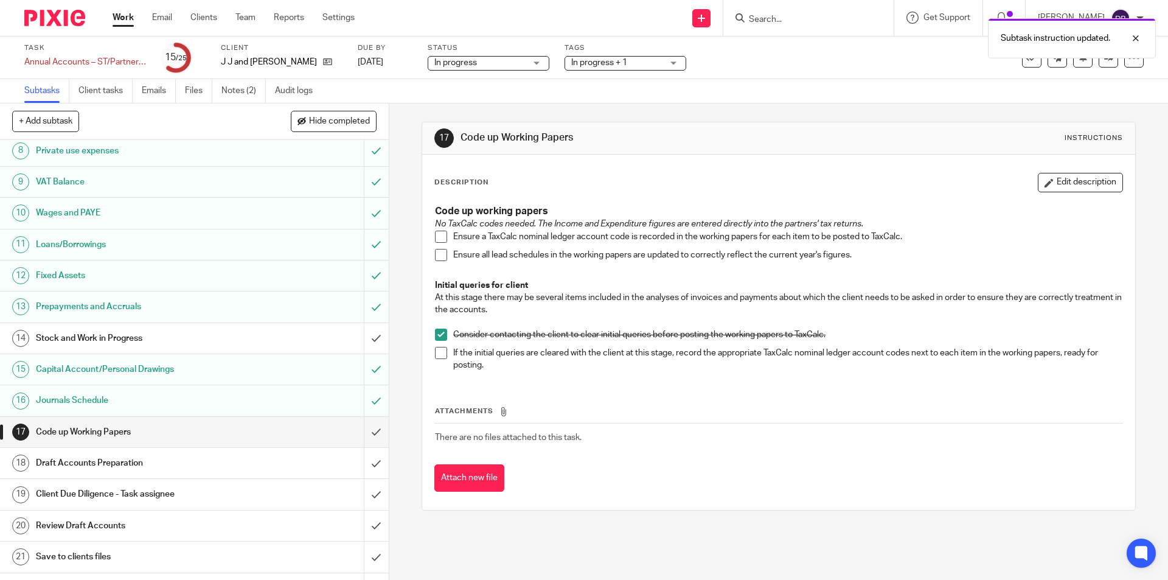
scroll to position [284, 0]
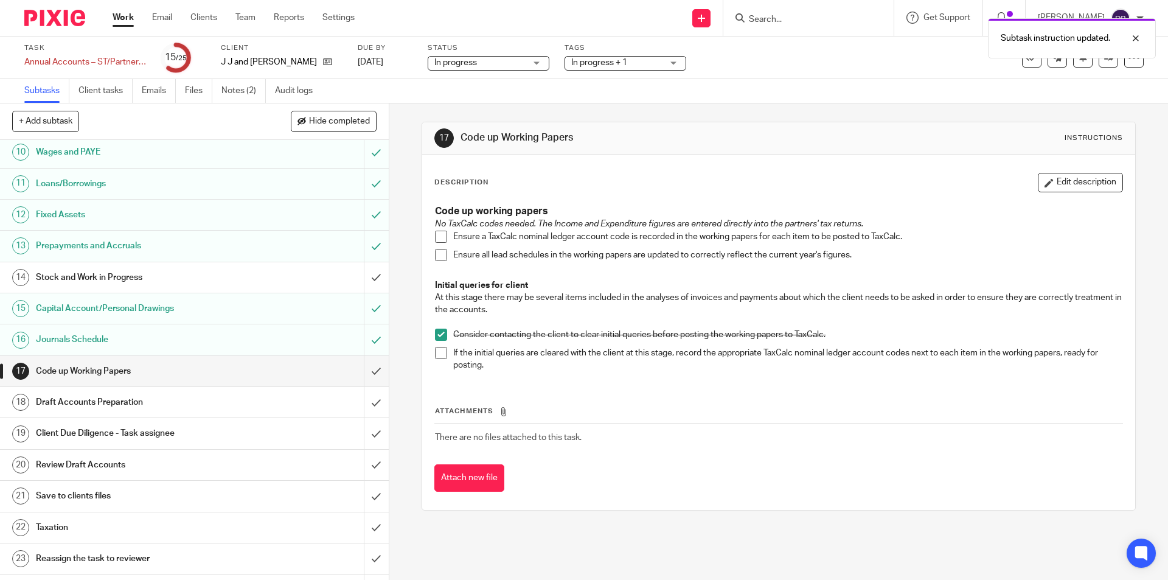
click at [281, 398] on div "Draft Accounts Preparation" at bounding box center [194, 402] width 316 height 18
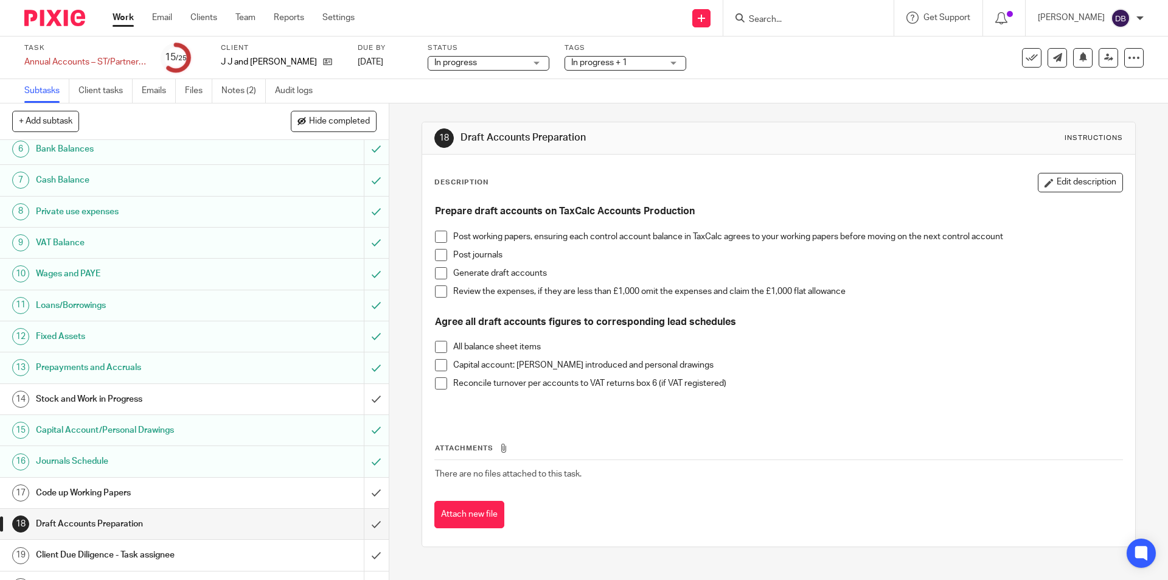
scroll to position [243, 0]
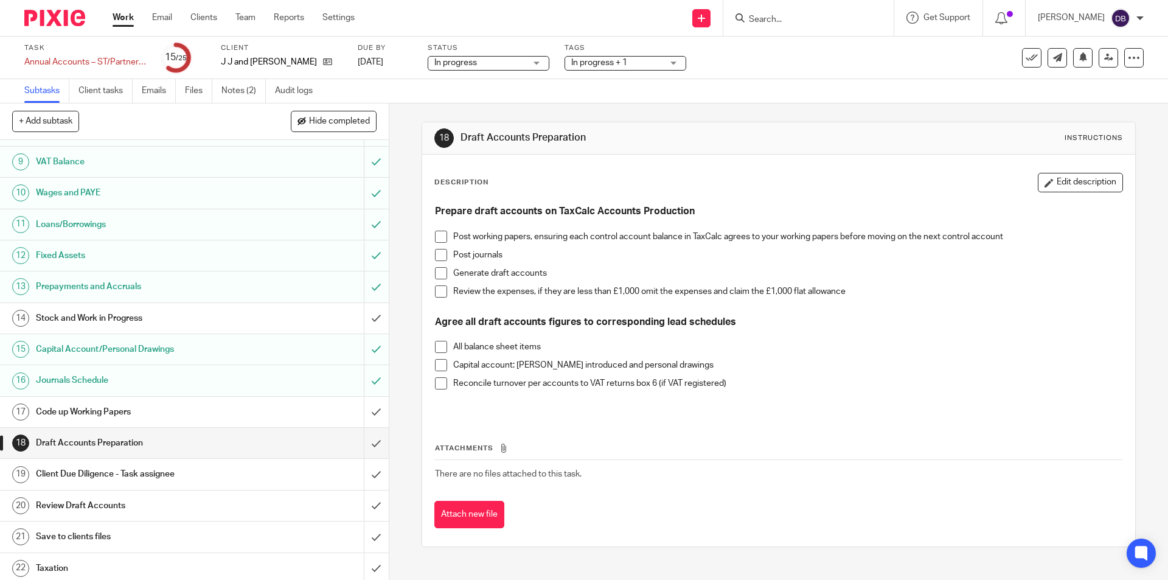
click at [282, 471] on div "Client Due Diligence - Task assignee" at bounding box center [194, 474] width 316 height 18
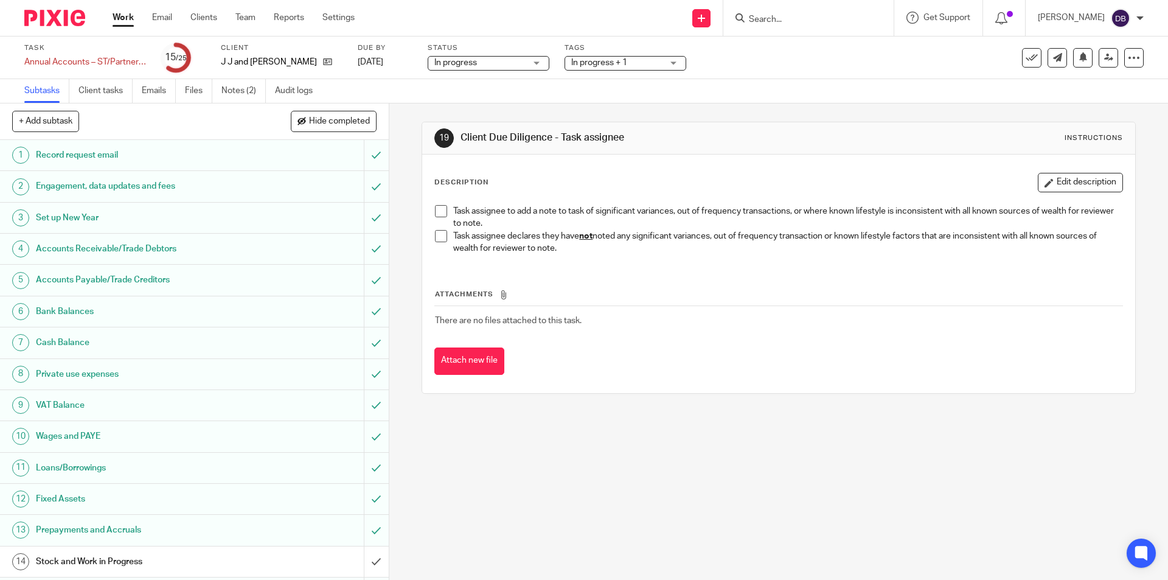
click at [439, 237] on span at bounding box center [441, 236] width 12 height 12
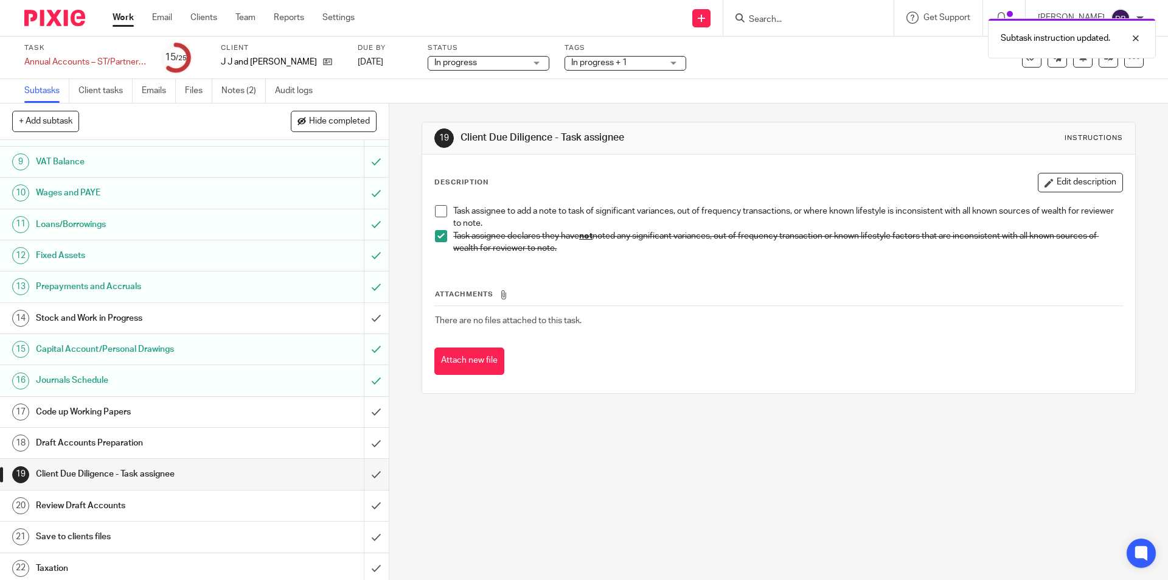
scroll to position [341, 0]
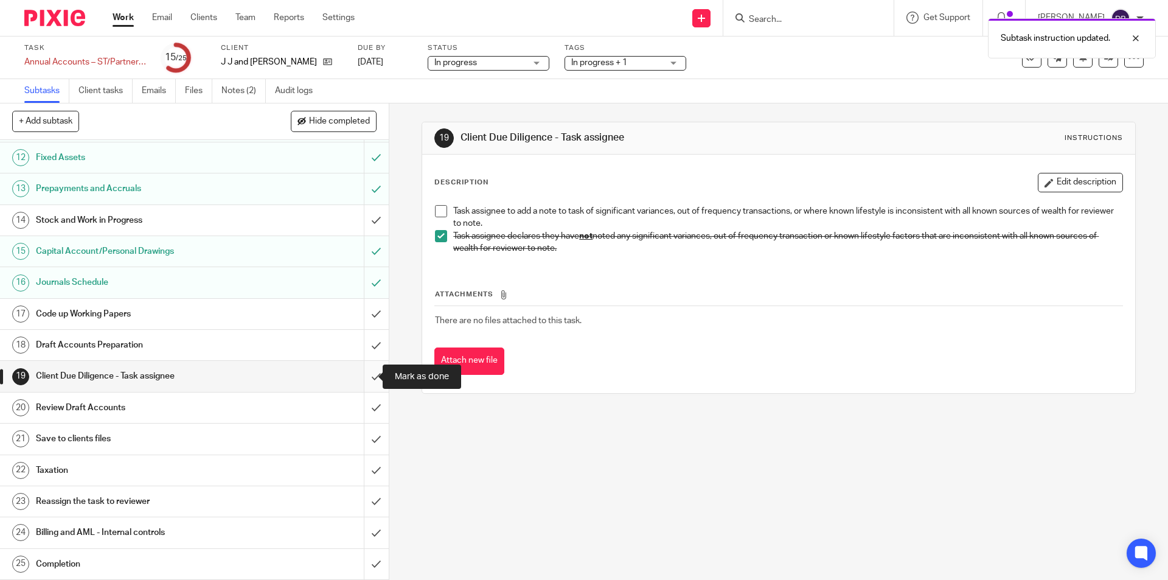
click at [367, 372] on input "submit" at bounding box center [194, 376] width 389 height 30
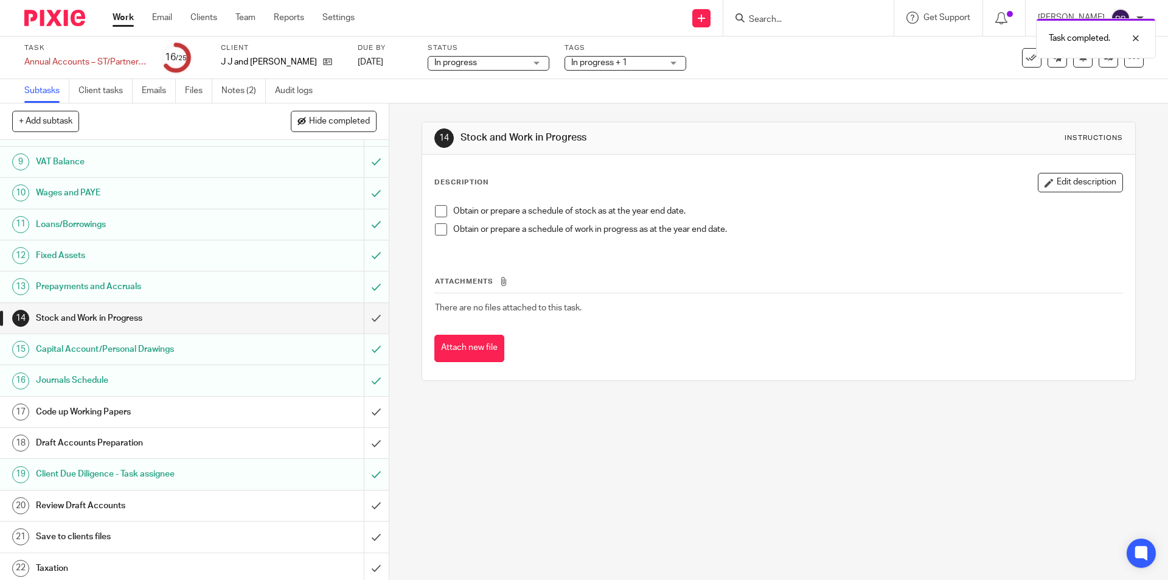
scroll to position [341, 0]
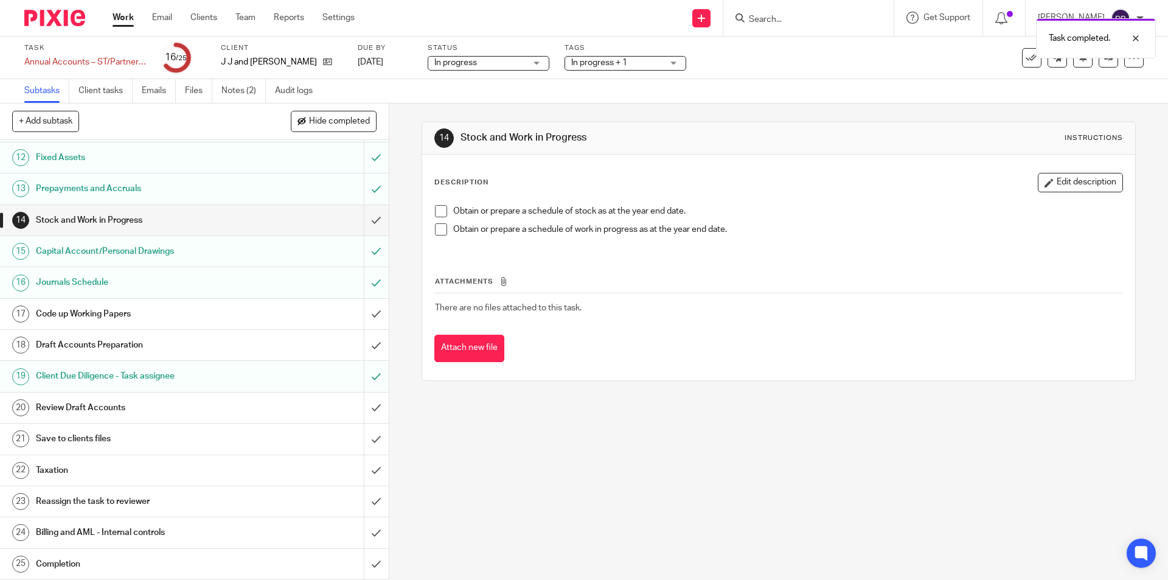
click at [251, 409] on div "Review Draft Accounts" at bounding box center [194, 407] width 316 height 18
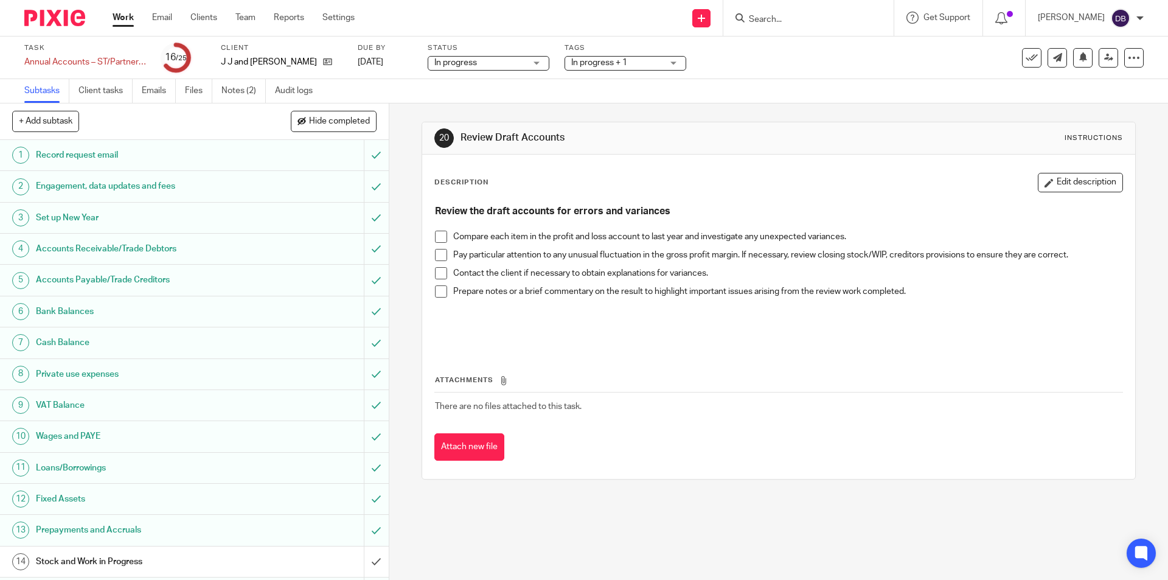
click at [632, 62] on span "In progress + 1" at bounding box center [616, 63] width 91 height 13
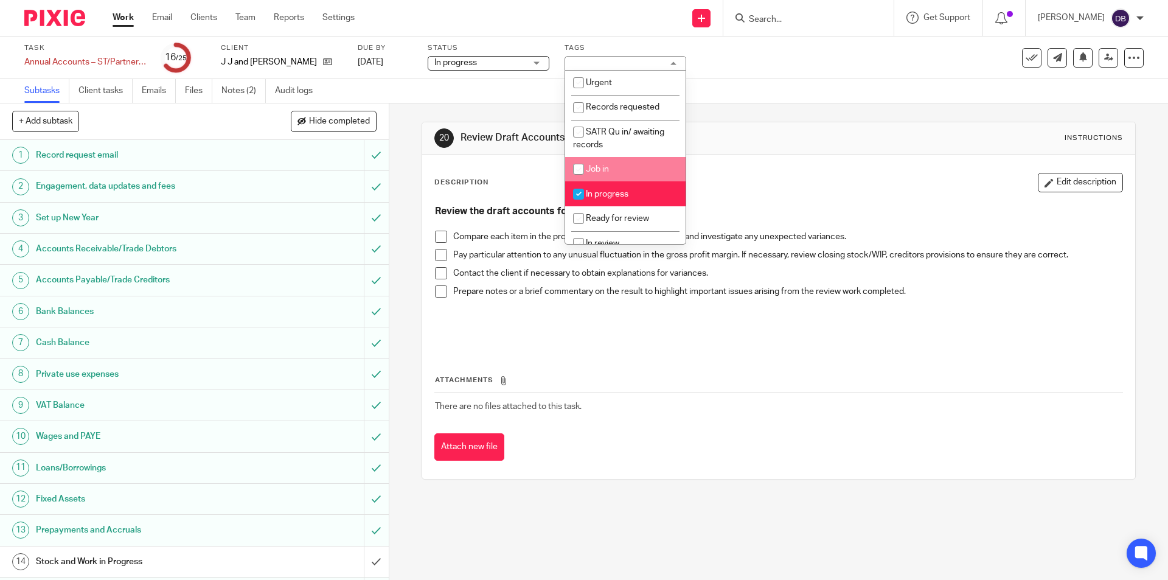
scroll to position [122, 0]
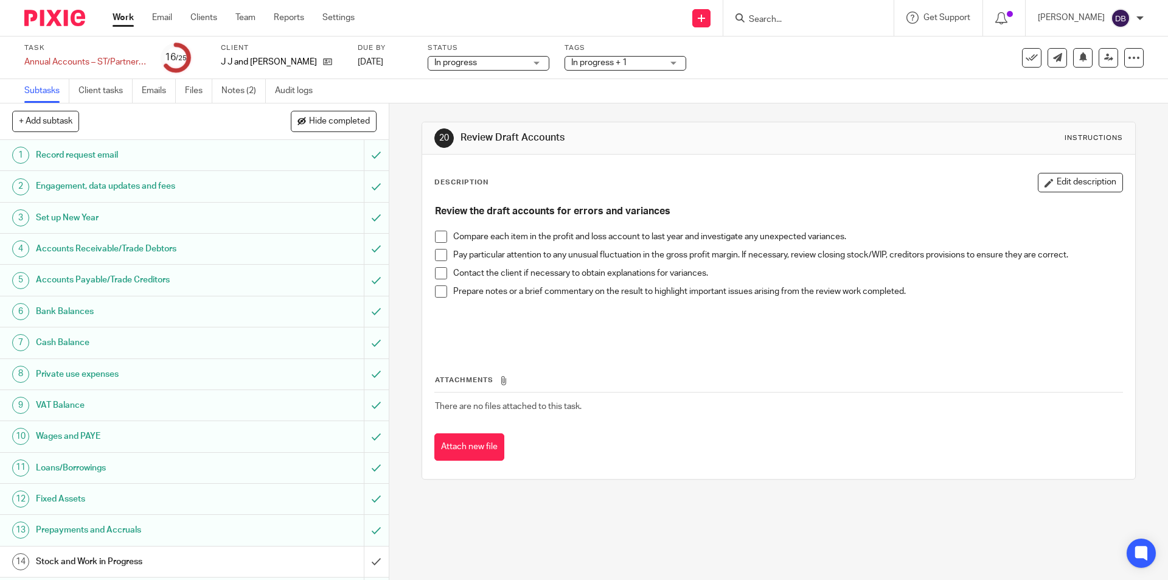
click at [408, 235] on div "20 Review Draft Accounts Instructions Description Edit description Review the d…" at bounding box center [778, 341] width 779 height 476
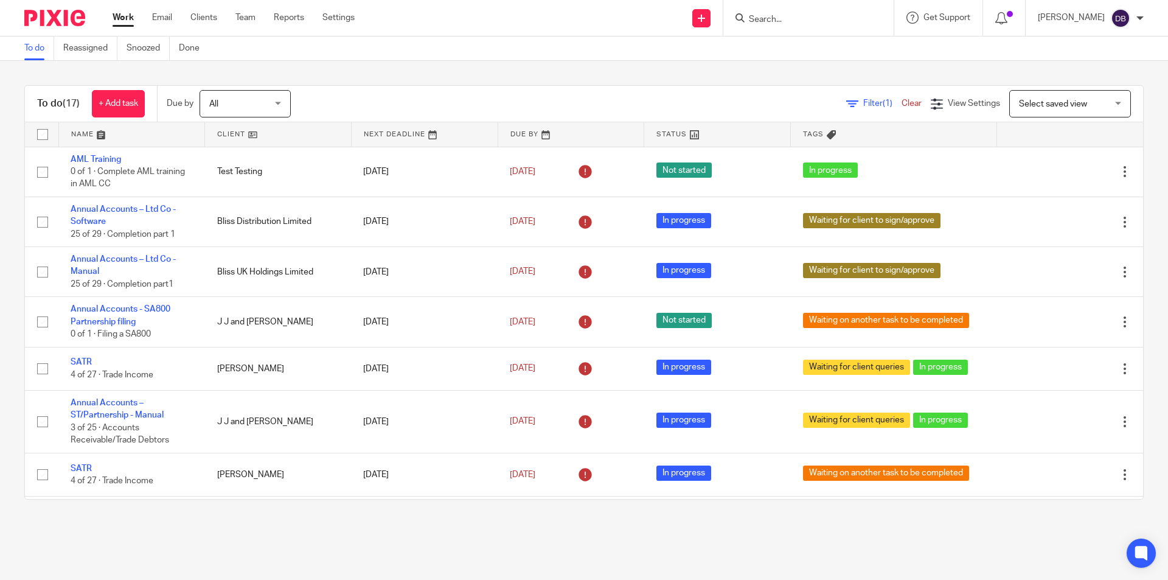
click at [791, 16] on input "Search" at bounding box center [802, 20] width 109 height 11
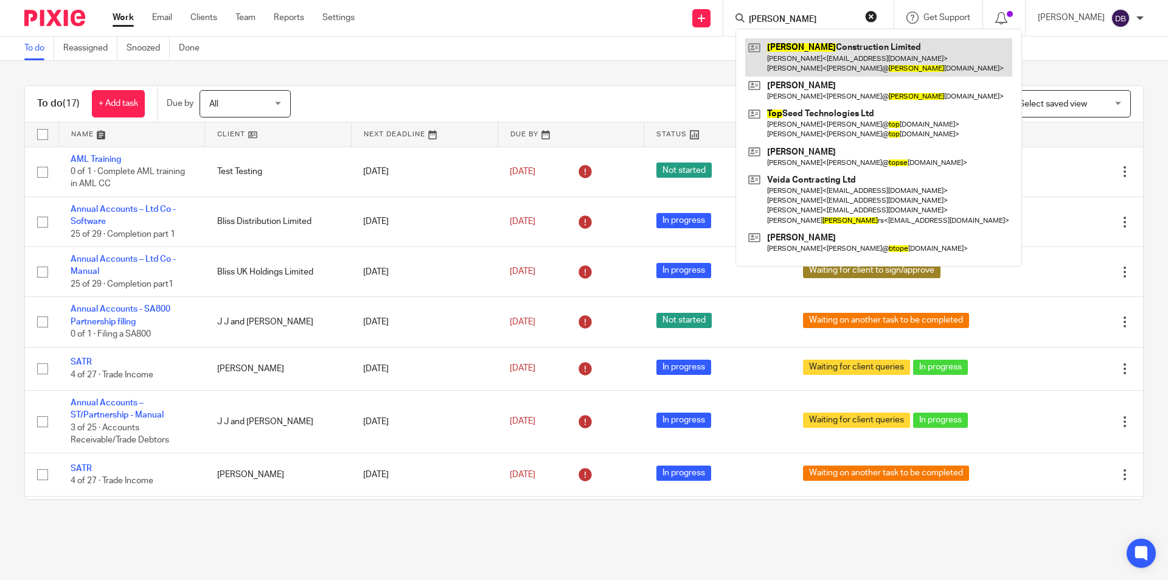
type input "Tope"
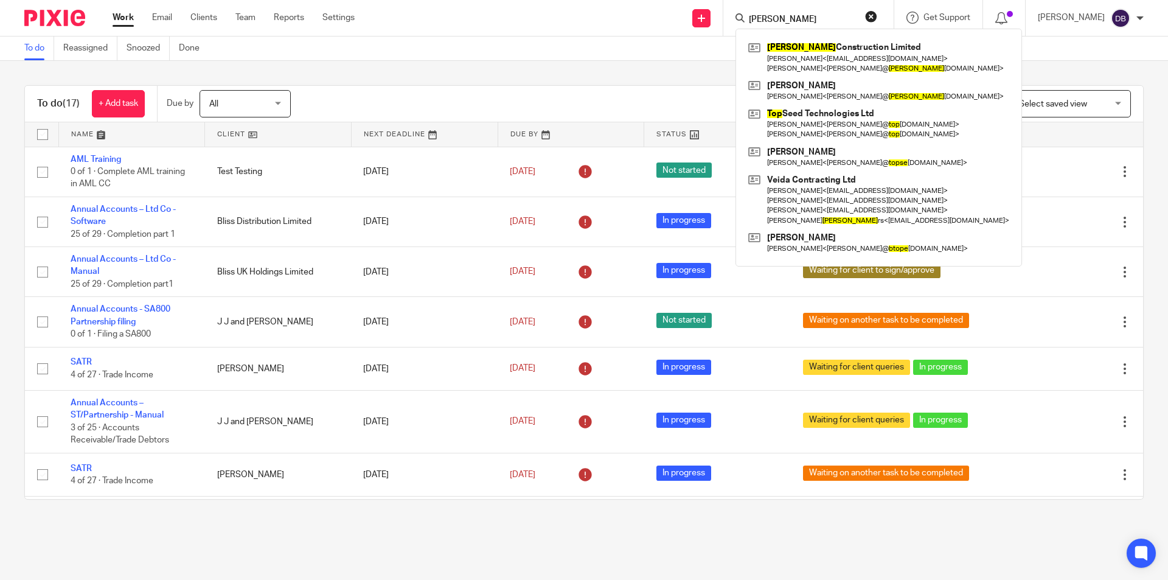
click at [401, 56] on div "To do Reassigned Snoozed Done" at bounding box center [584, 48] width 1168 height 24
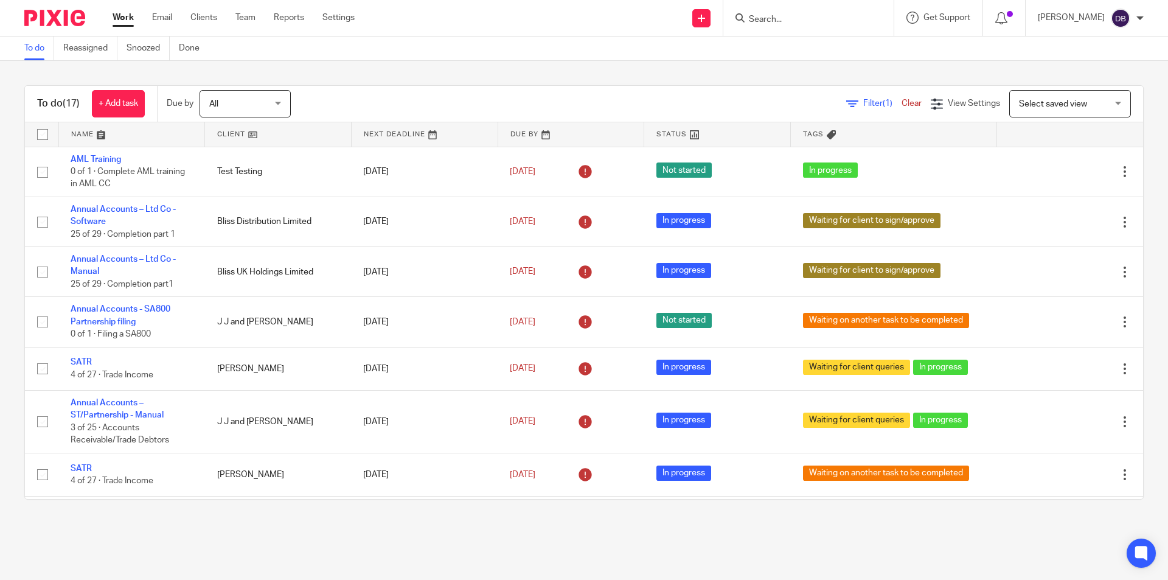
click at [114, 17] on link "Work" at bounding box center [123, 18] width 21 height 12
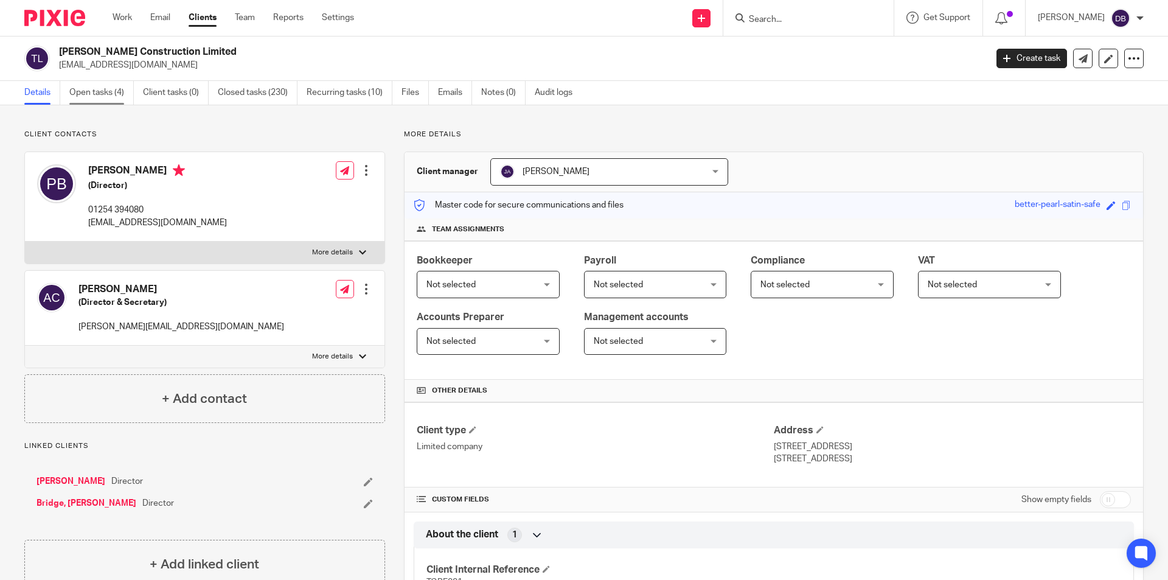
click at [93, 84] on link "Open tasks (4)" at bounding box center [101, 93] width 64 height 24
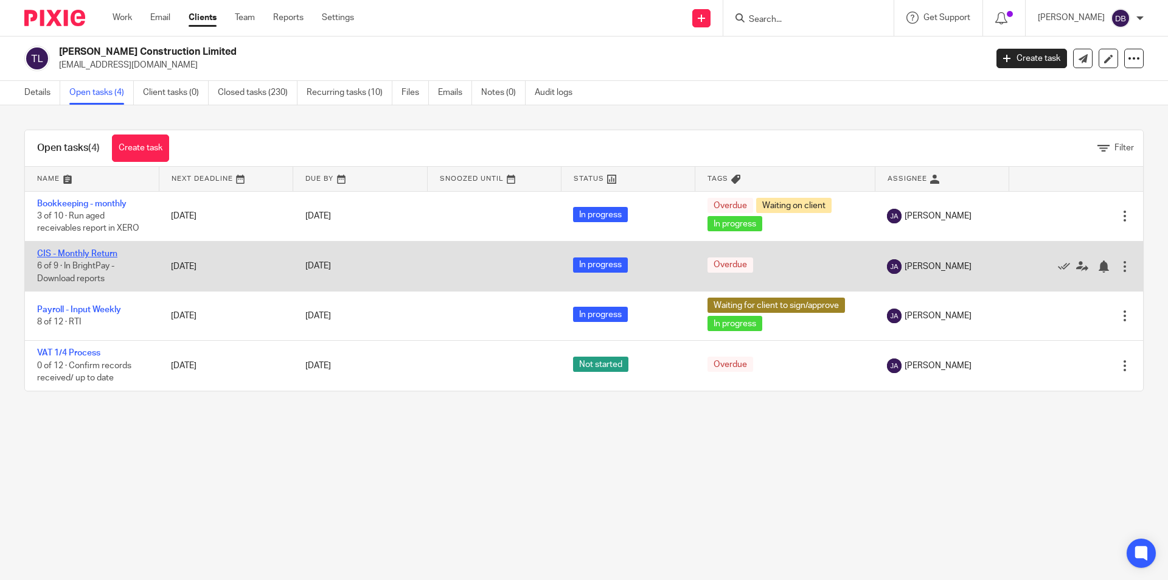
click at [81, 252] on link "CIS - Monthly Return" at bounding box center [77, 253] width 80 height 9
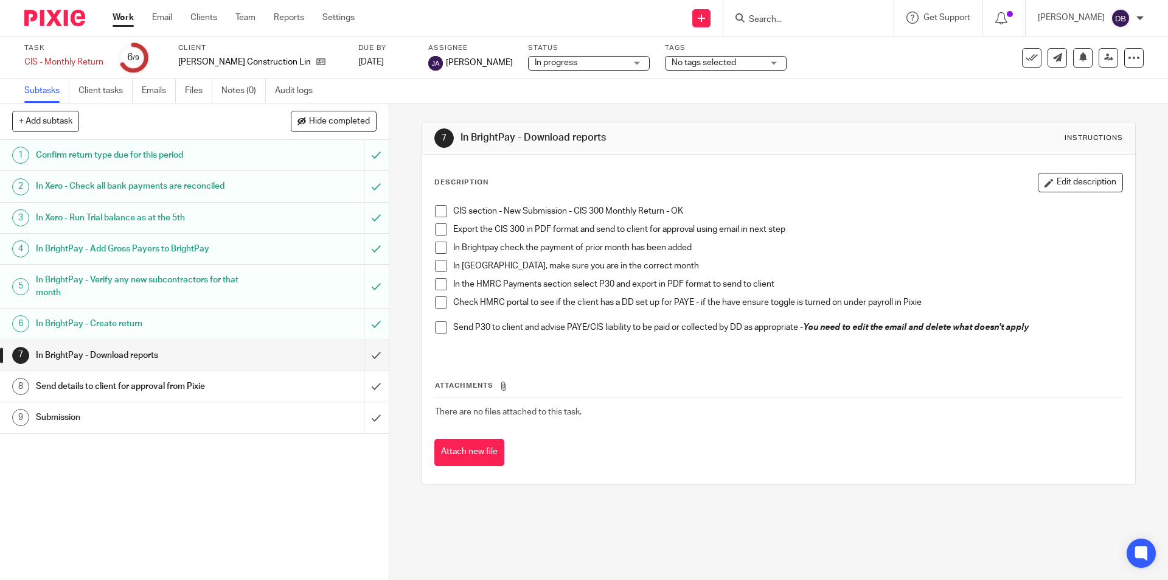
click at [439, 209] on span at bounding box center [441, 211] width 12 height 12
click at [437, 226] on span at bounding box center [441, 229] width 12 height 12
click at [437, 248] on span at bounding box center [441, 247] width 12 height 12
click at [260, 384] on div "Send details to client for approval from Pixie" at bounding box center [194, 386] width 316 height 18
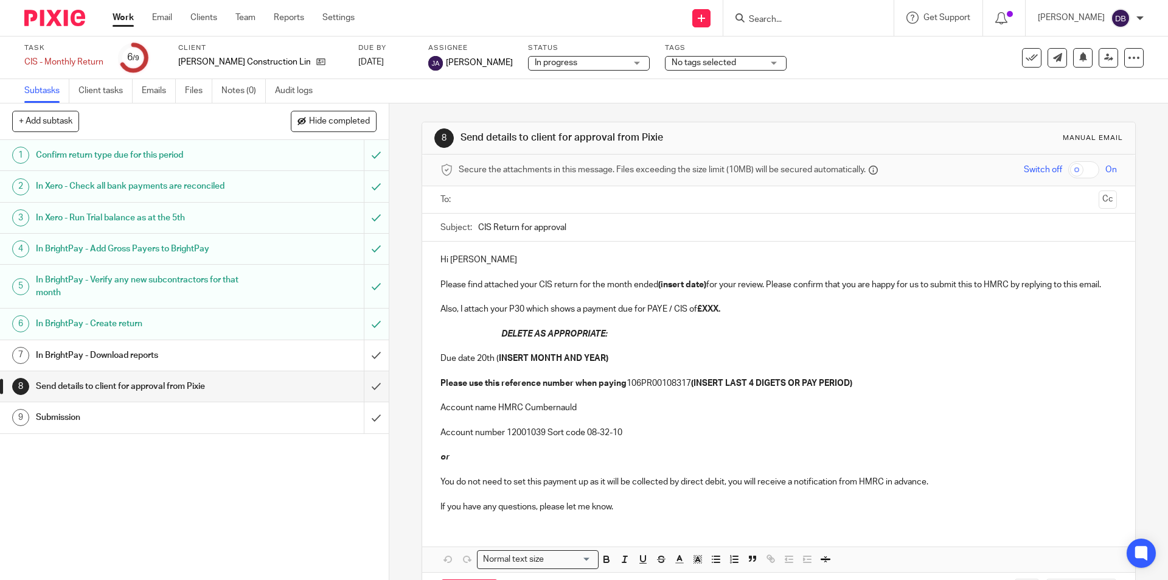
click at [213, 363] on h1 "In BrightPay - Download reports" at bounding box center [141, 355] width 210 height 18
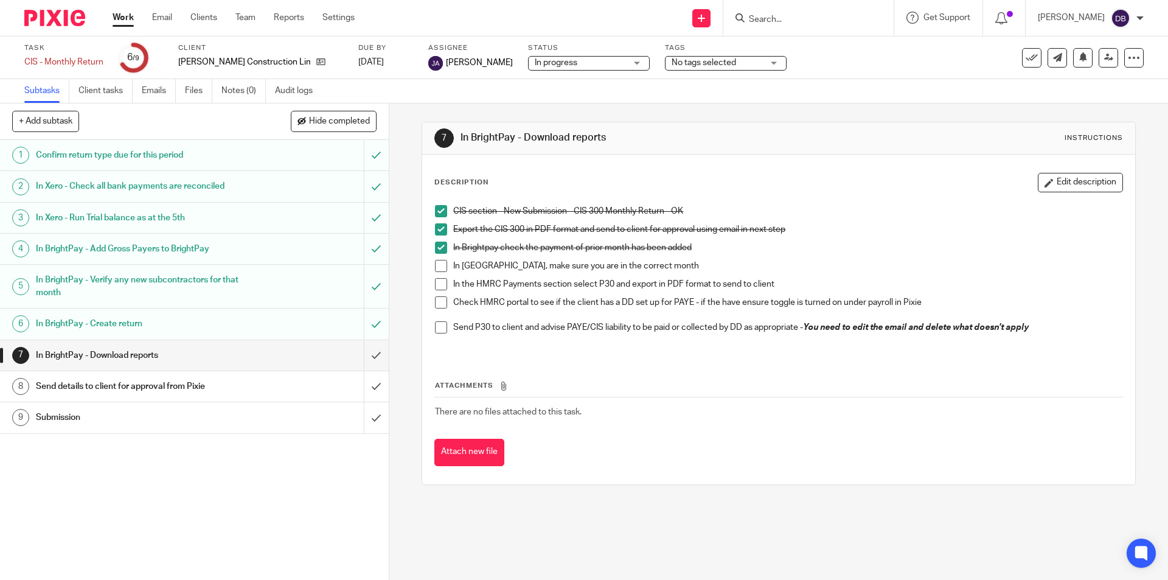
click at [441, 264] on span at bounding box center [441, 266] width 12 height 12
click at [442, 283] on span at bounding box center [441, 284] width 12 height 12
click at [436, 302] on span at bounding box center [441, 302] width 12 height 12
click at [439, 330] on span at bounding box center [441, 327] width 12 height 12
click at [362, 355] on input "submit" at bounding box center [194, 355] width 389 height 30
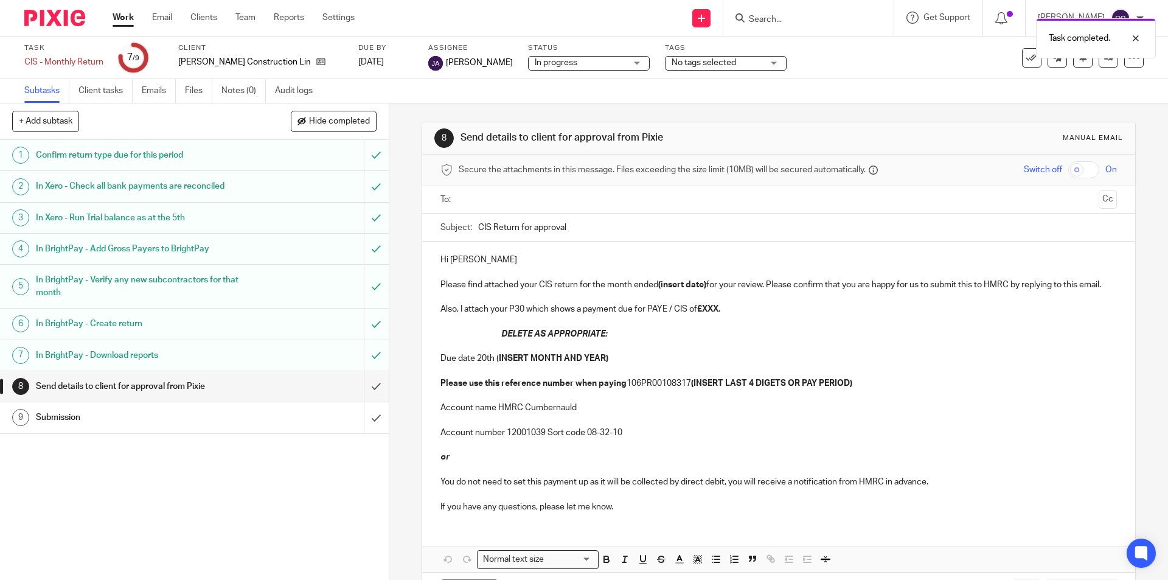
click at [488, 196] on input "text" at bounding box center [778, 200] width 630 height 14
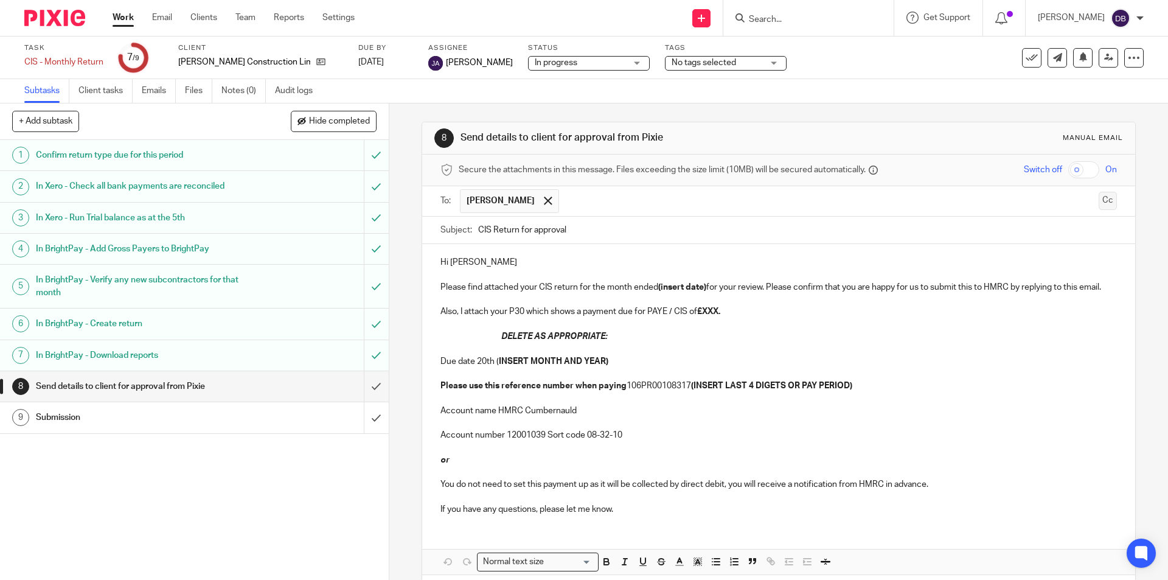
click at [1098, 198] on button "Cc" at bounding box center [1107, 201] width 18 height 18
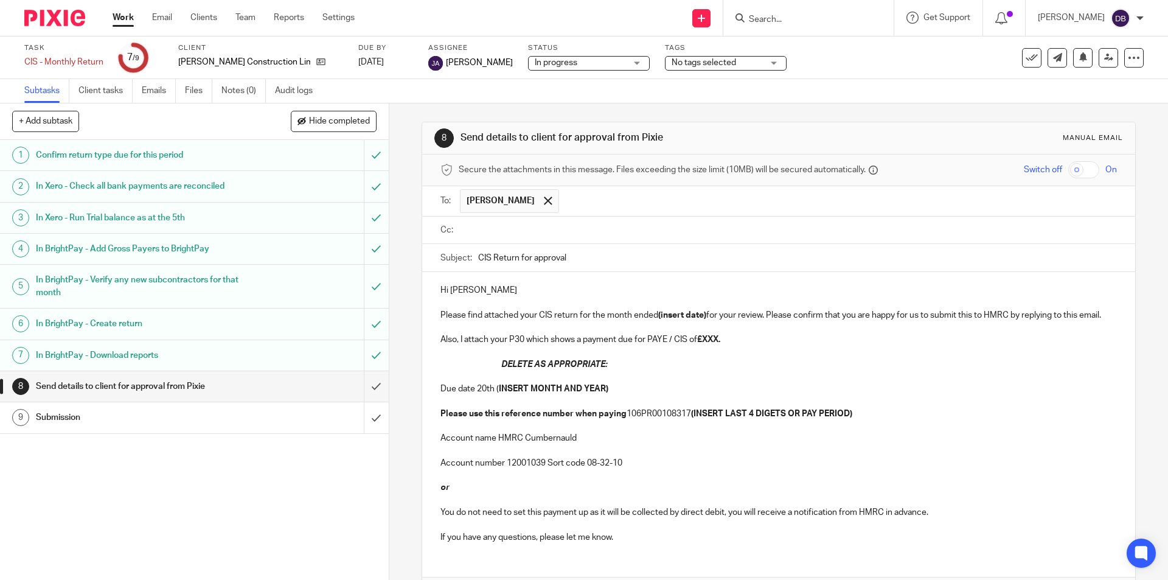
click at [498, 229] on input "text" at bounding box center [787, 230] width 648 height 14
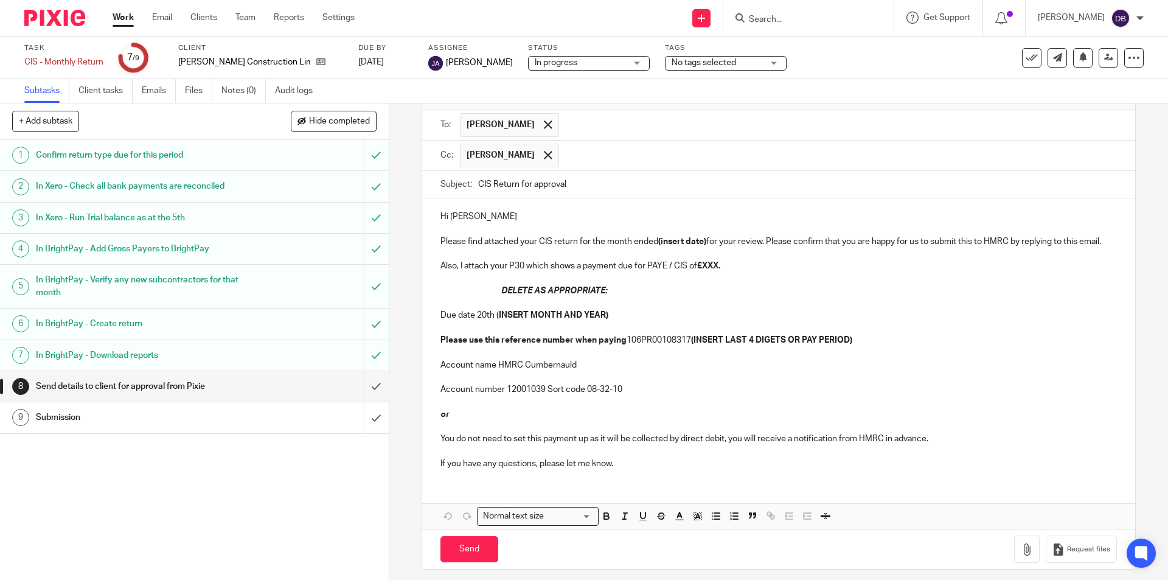
scroll to position [96, 0]
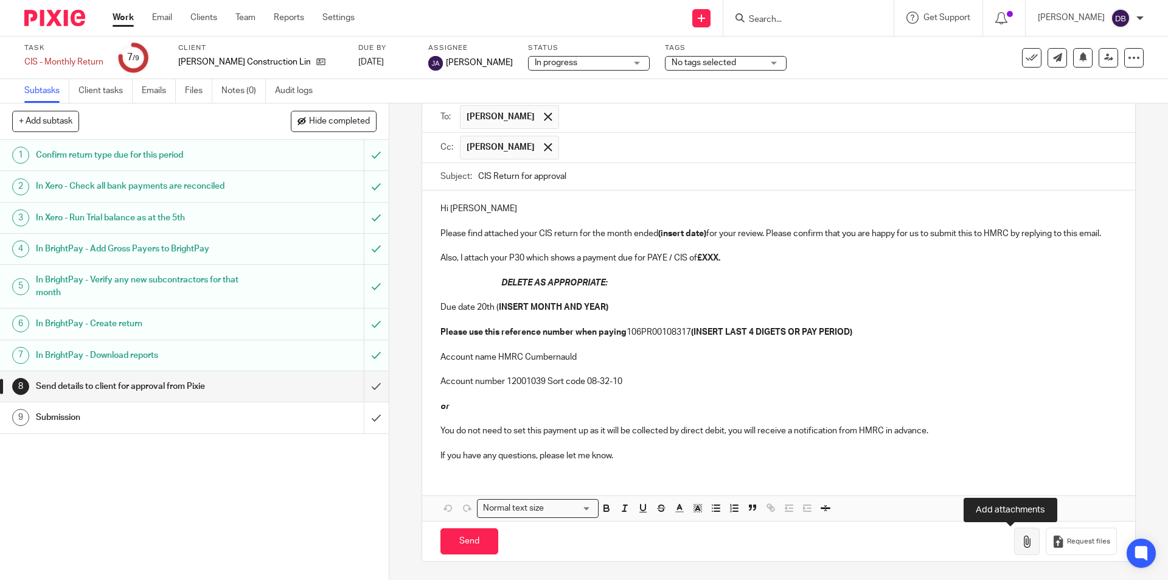
click at [1021, 536] on icon "button" at bounding box center [1027, 541] width 12 height 12
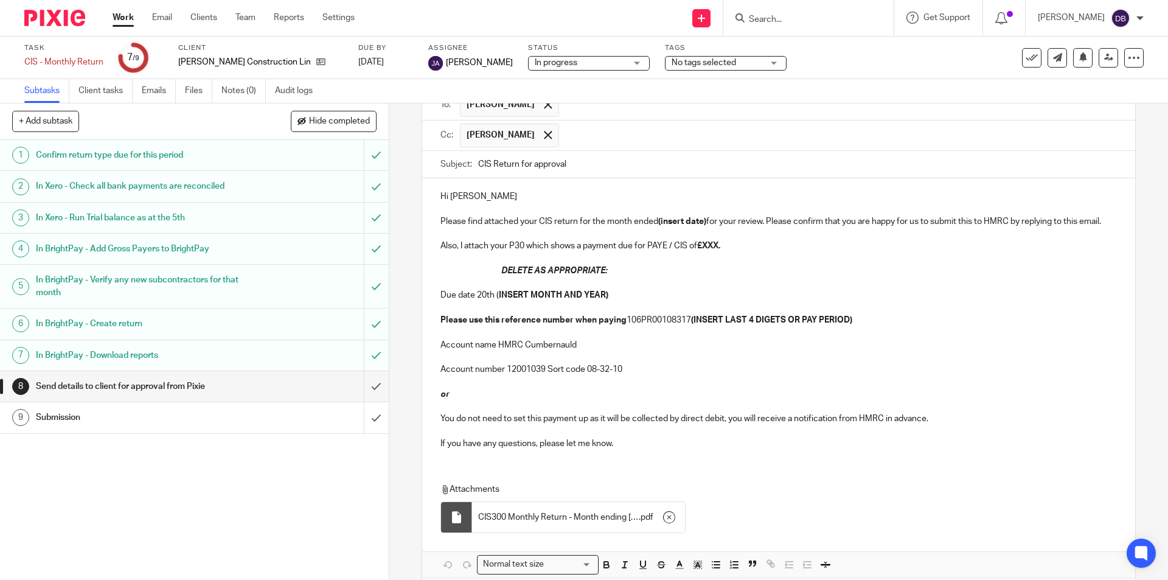
scroll to position [165, 0]
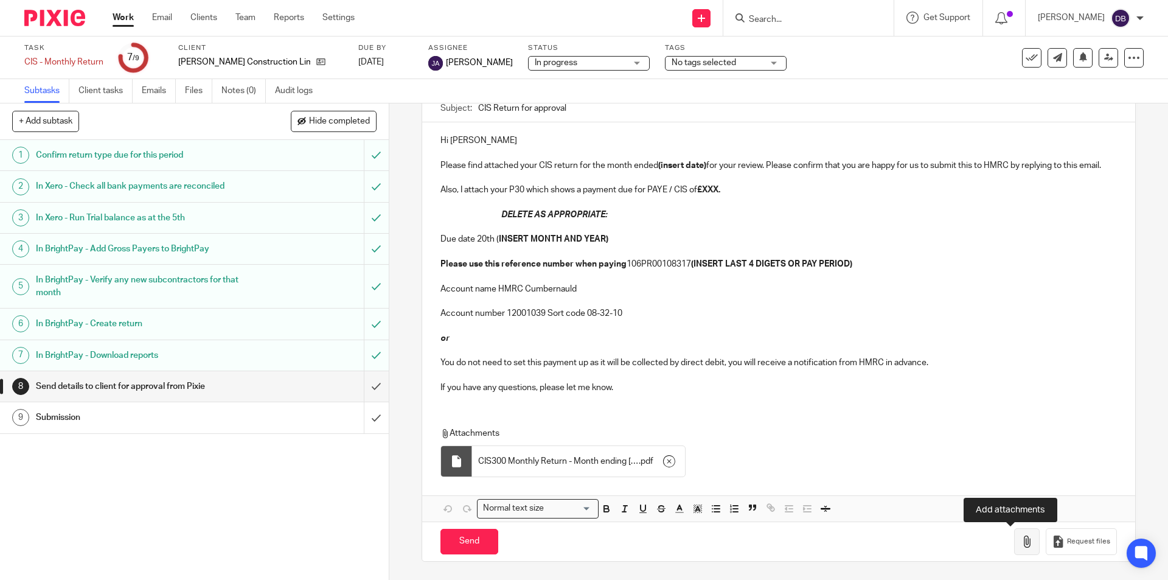
click at [1014, 533] on button "button" at bounding box center [1027, 541] width 26 height 27
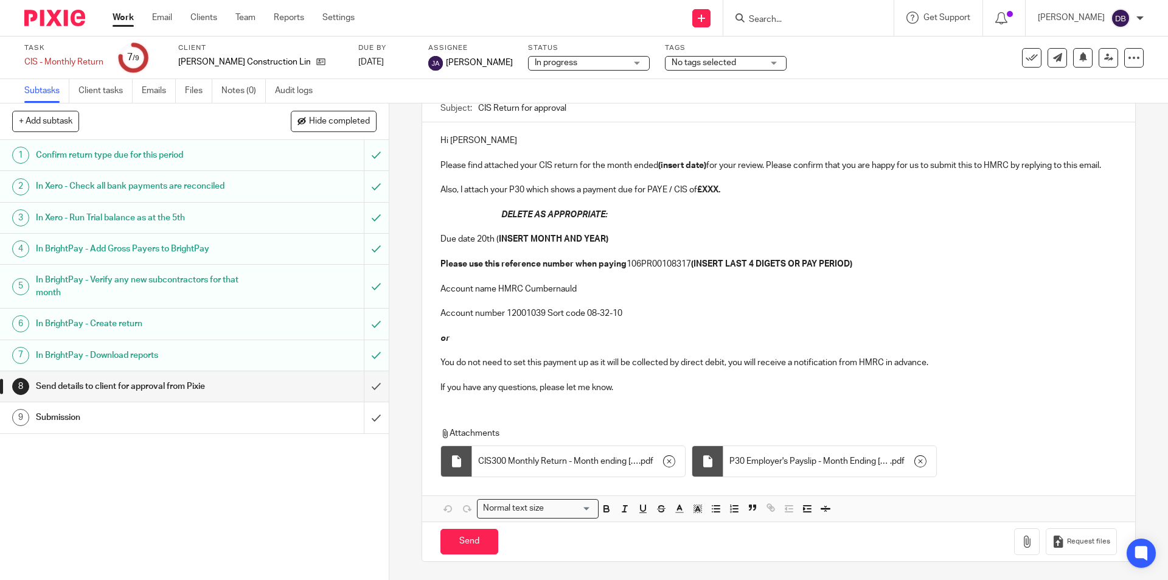
click at [494, 134] on p "Hi Peter" at bounding box center [778, 140] width 676 height 12
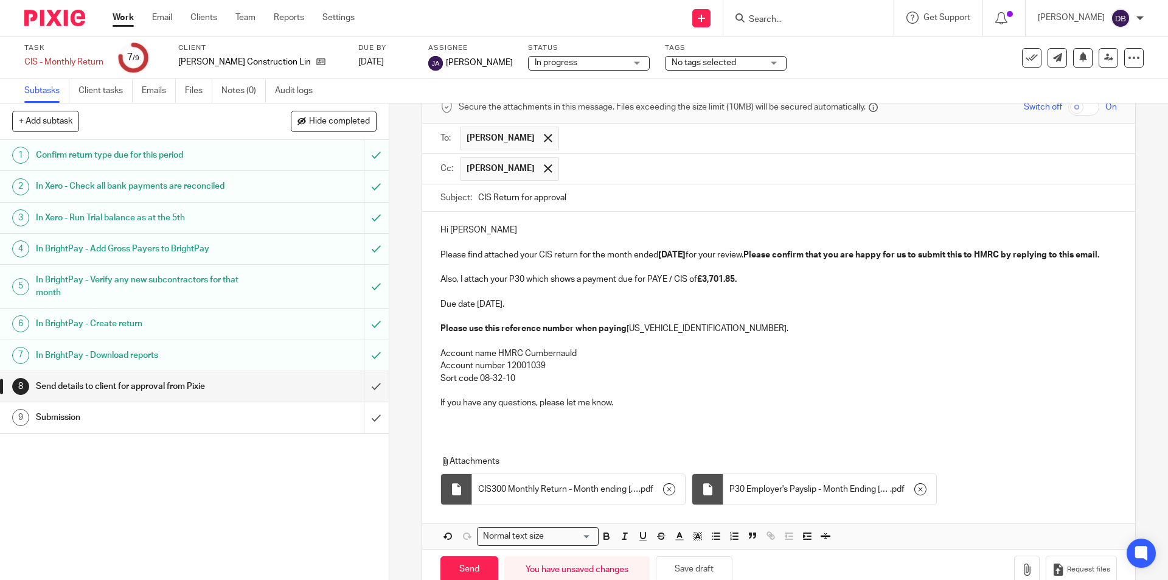
scroll to position [83, 0]
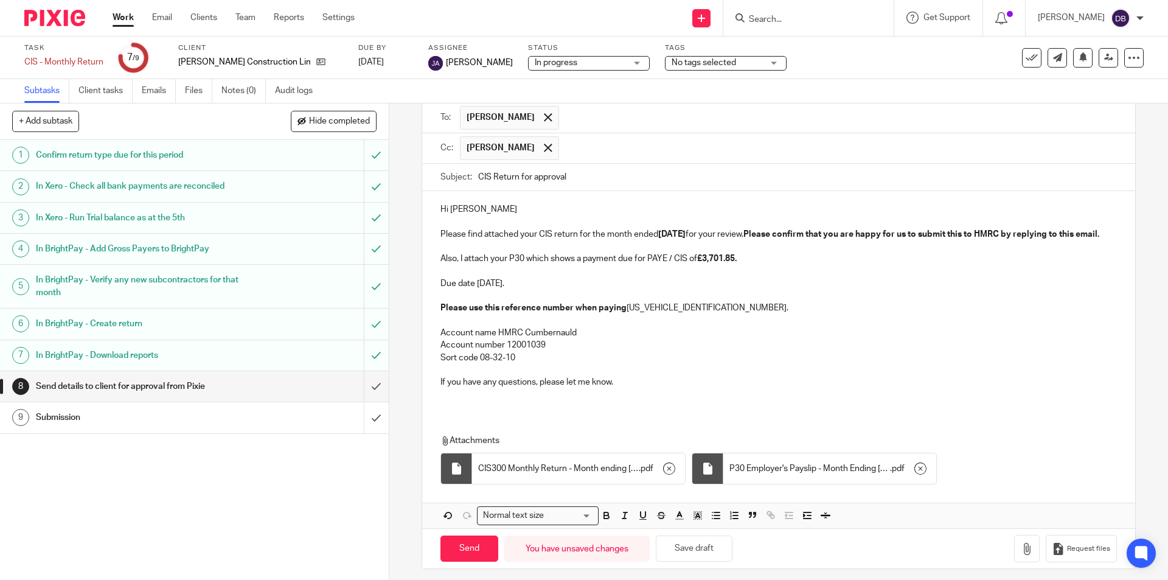
click at [474, 290] on p "Due date 20th September 2025." at bounding box center [778, 283] width 676 height 12
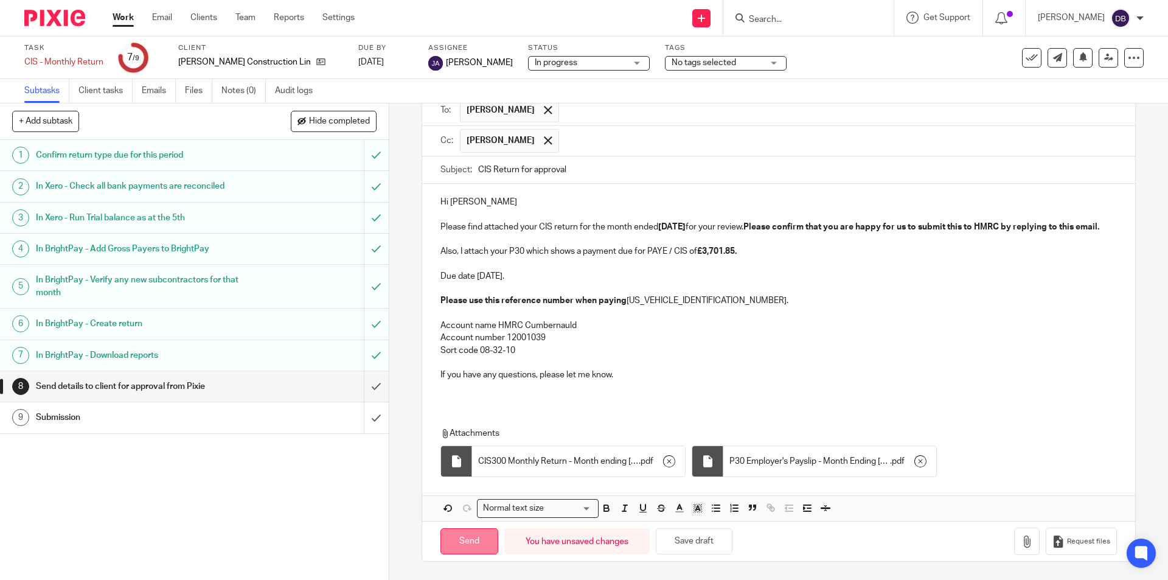
click at [468, 538] on input "Send" at bounding box center [469, 541] width 58 height 26
type input "Sent"
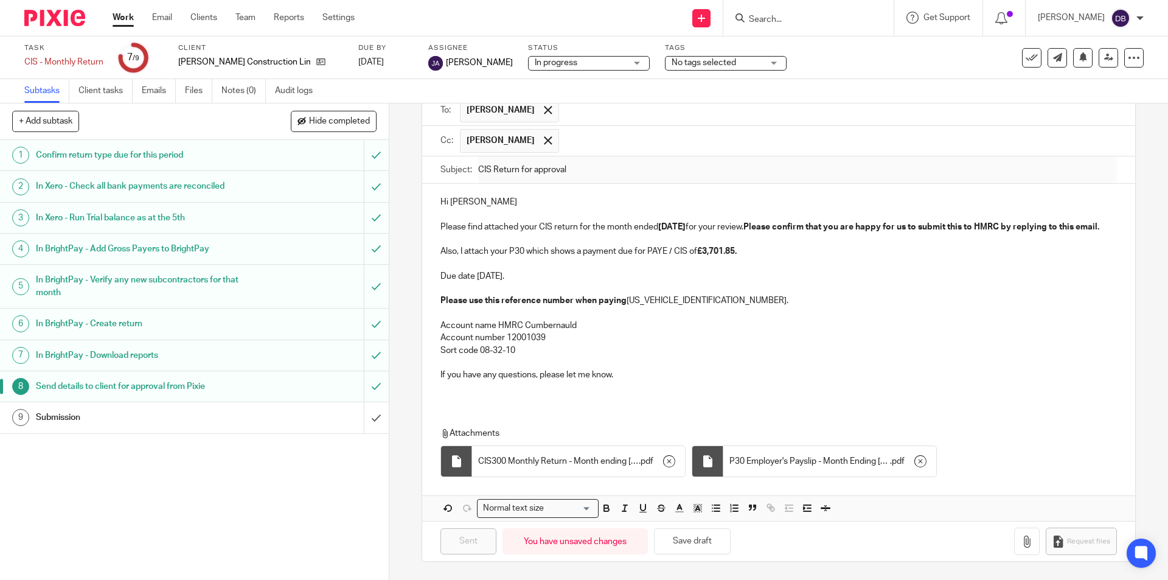
click at [671, 61] on span "No tags selected" at bounding box center [703, 62] width 64 height 9
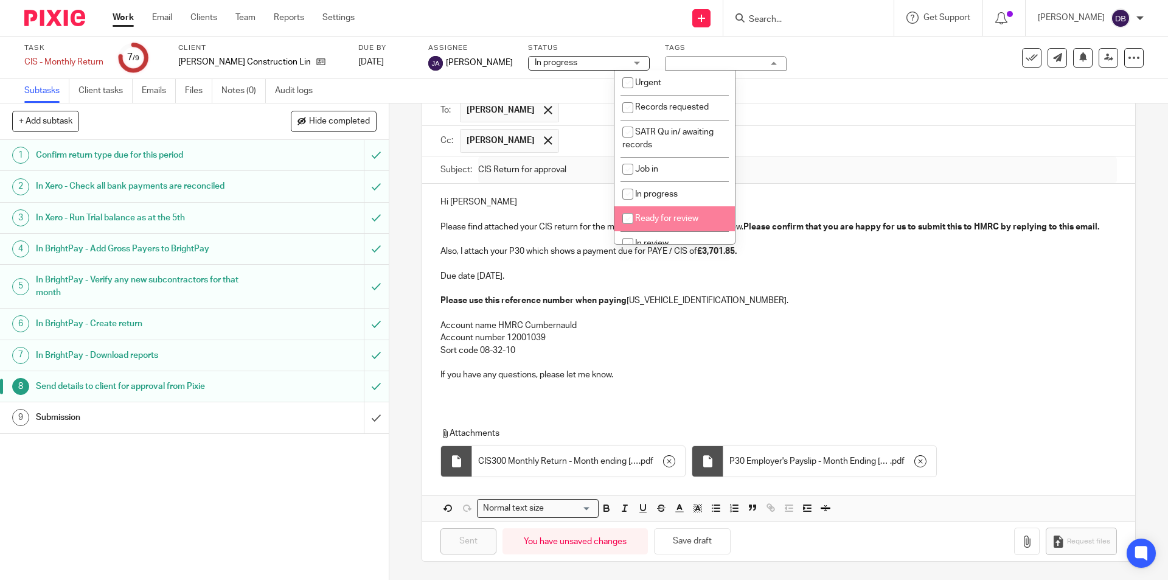
scroll to position [151, 0]
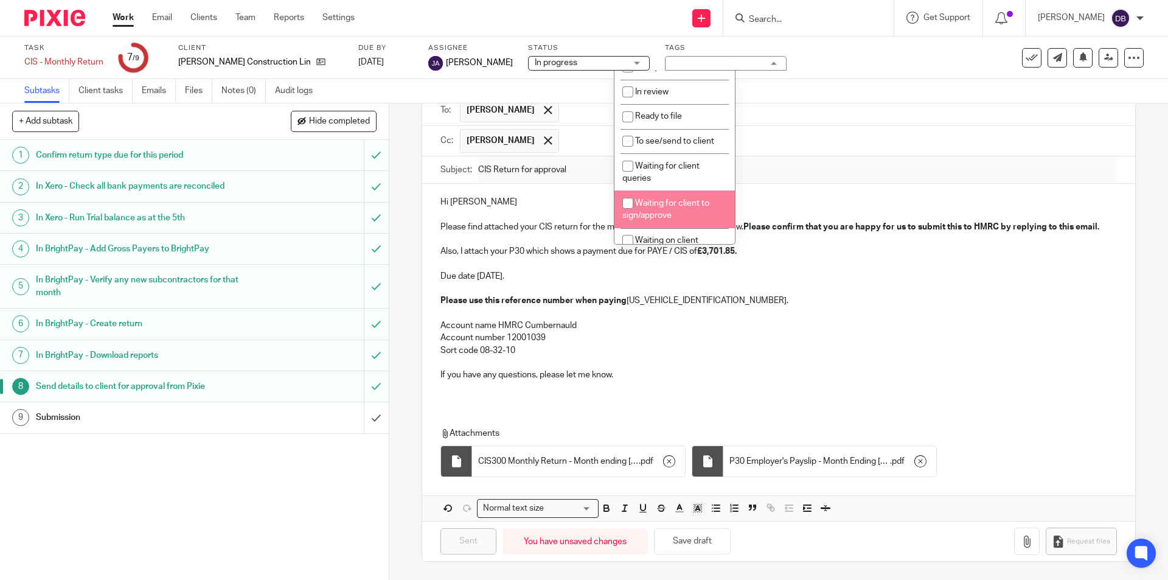
click at [658, 201] on span "Waiting for client to sign/approve" at bounding box center [665, 209] width 87 height 21
checkbox input "true"
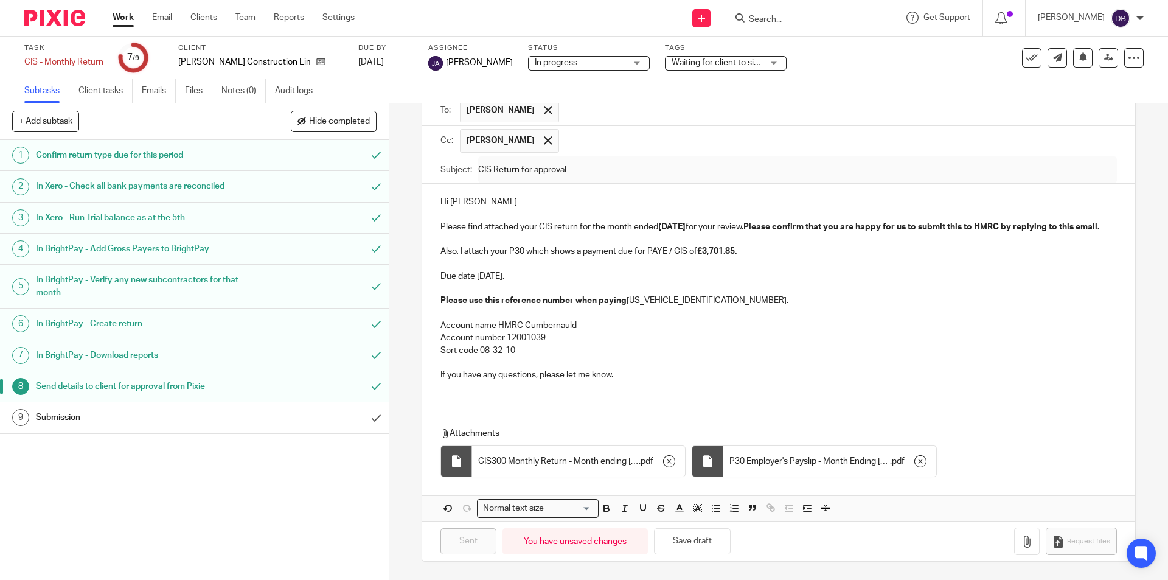
click at [400, 242] on div "8 Send details to client for approval from Pixie Manual email Secure the attach…" at bounding box center [778, 341] width 779 height 476
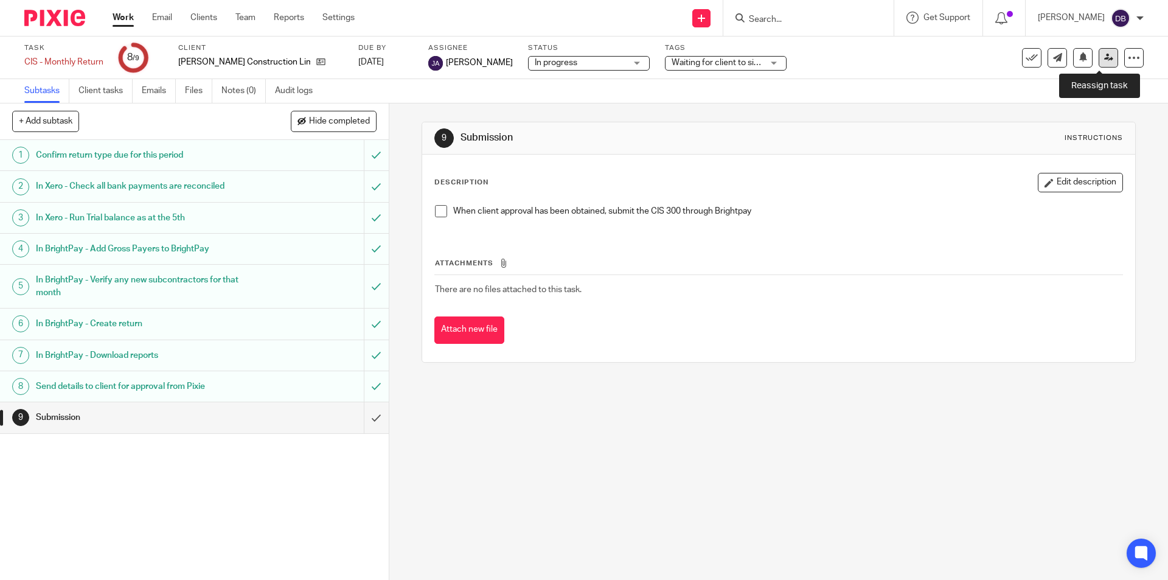
click at [1104, 56] on icon at bounding box center [1108, 57] width 9 height 9
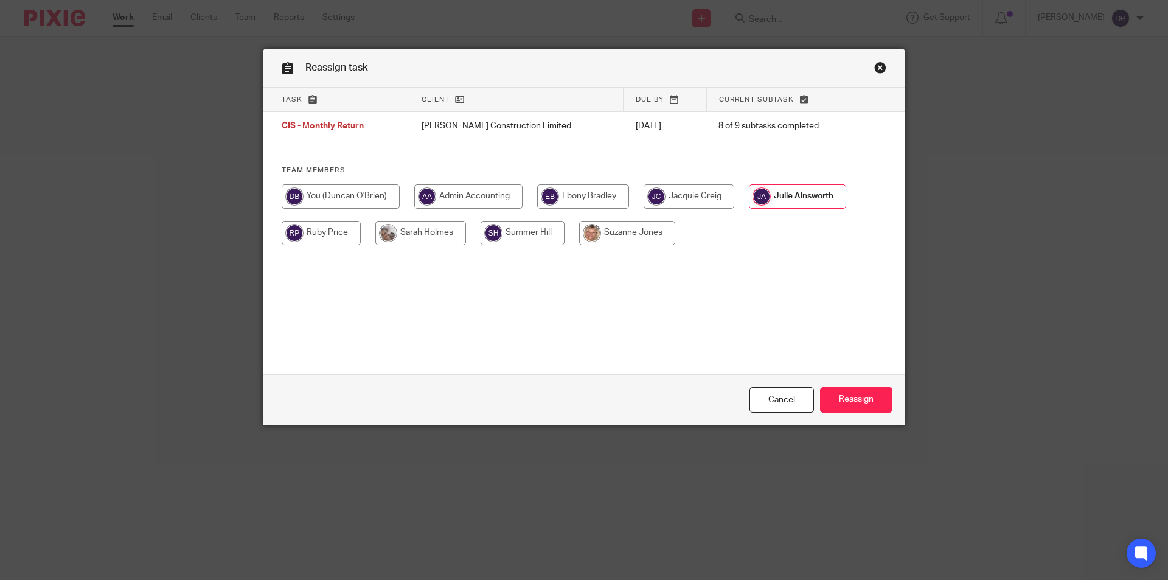
click at [361, 191] on input "radio" at bounding box center [341, 196] width 118 height 24
radio input "true"
click at [864, 400] on input "Reassign" at bounding box center [856, 400] width 72 height 26
